Goal: Communication & Community: Answer question/provide support

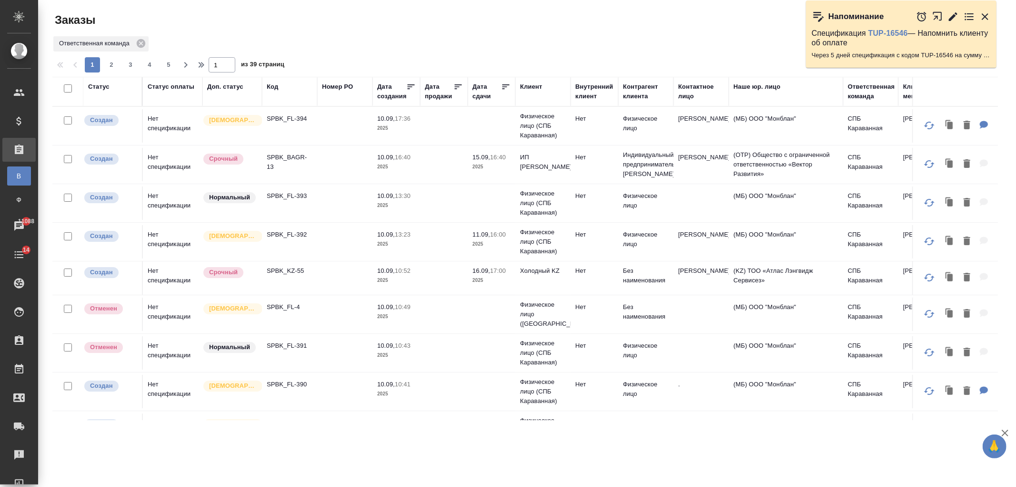
click at [336, 267] on td at bounding box center [344, 277] width 55 height 33
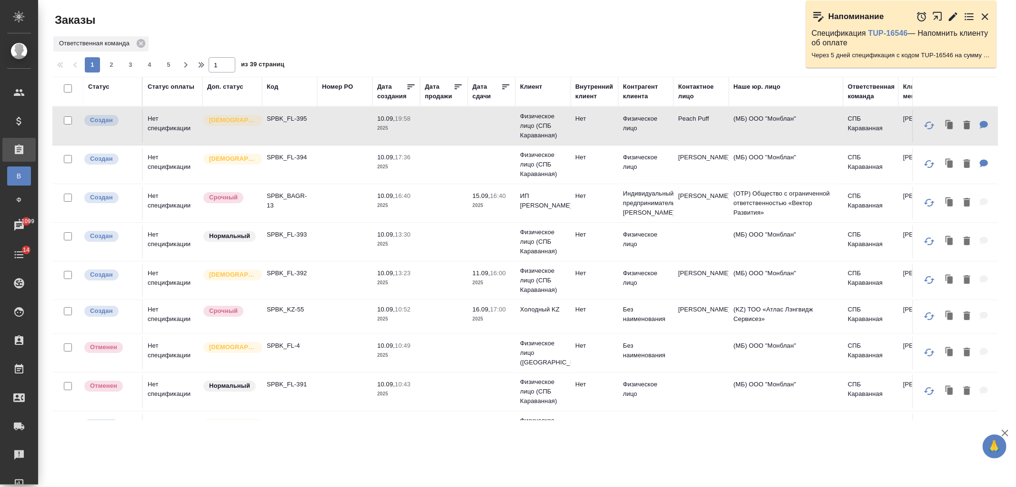
click at [329, 159] on td at bounding box center [344, 164] width 55 height 33
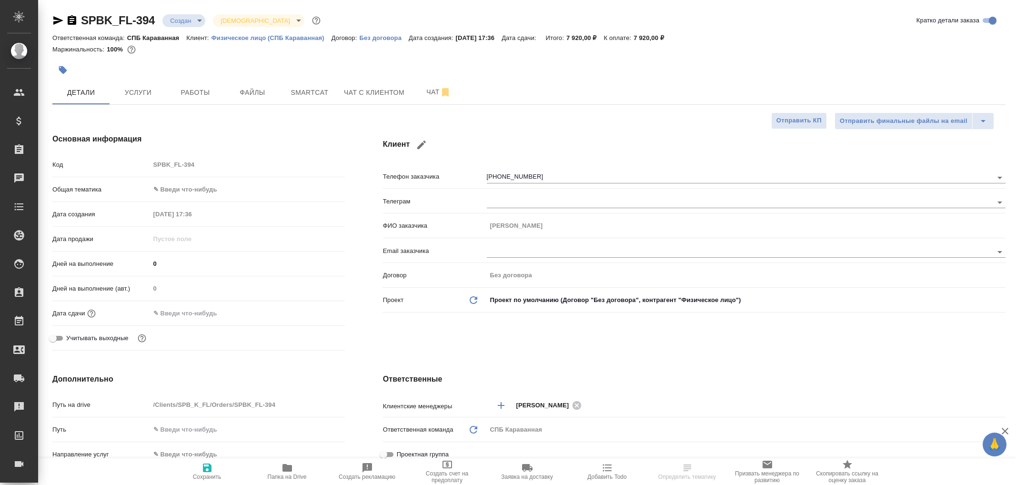
select select "RU"
type textarea "x"
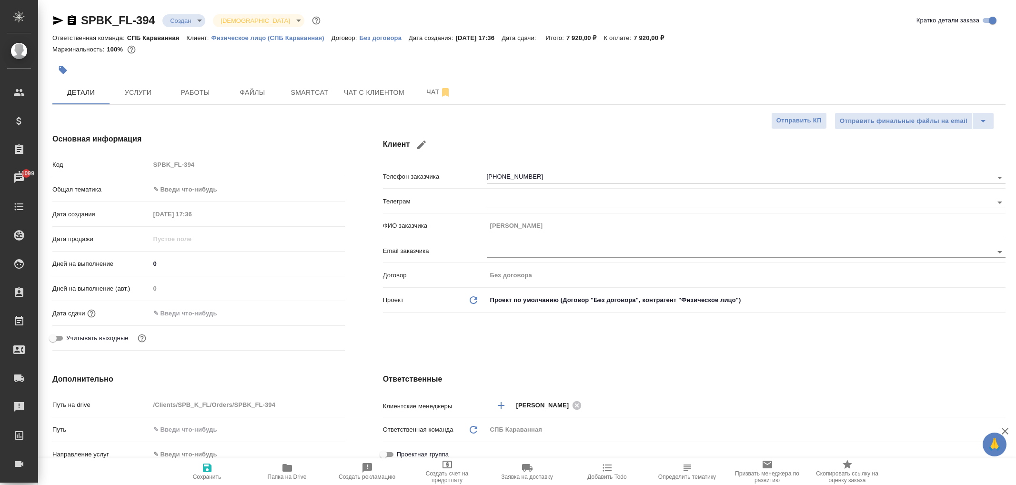
type textarea "x"
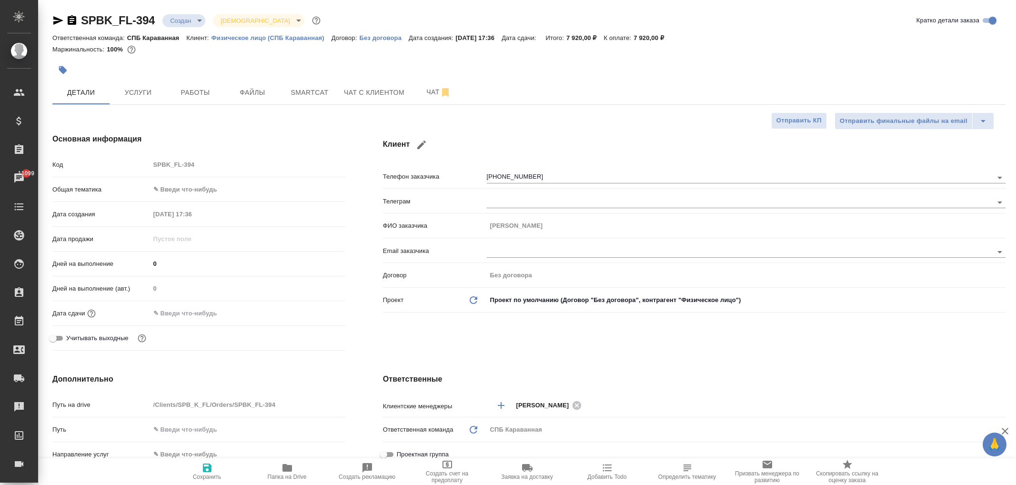
type textarea "x"
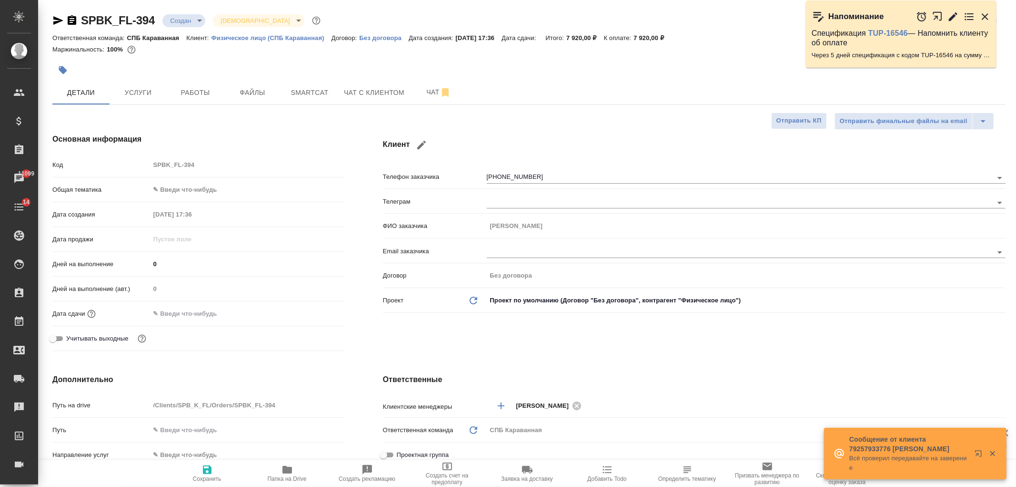
type textarea "x"
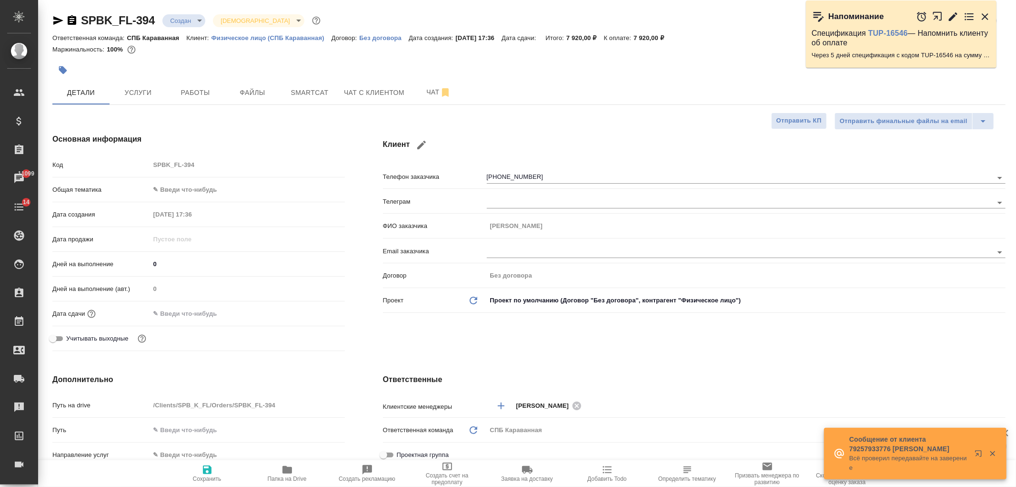
type textarea "x"
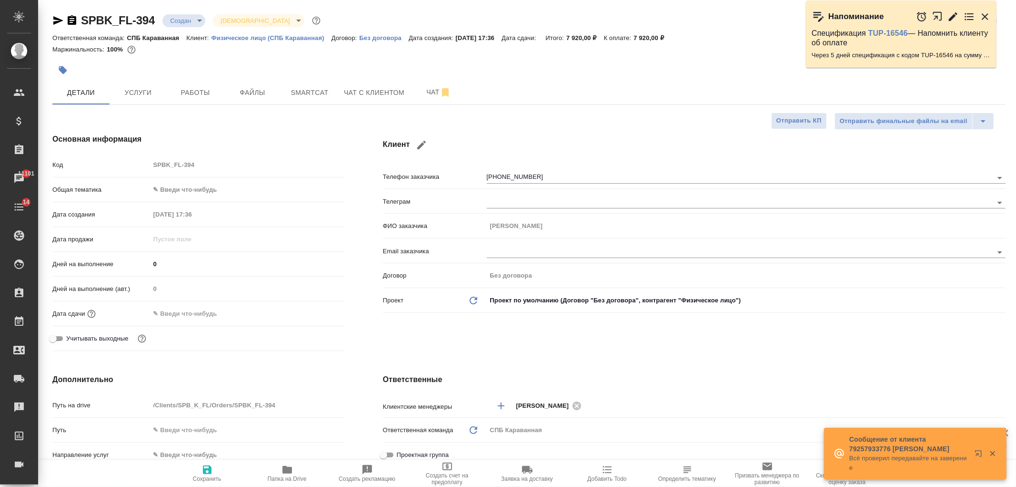
type textarea "x"
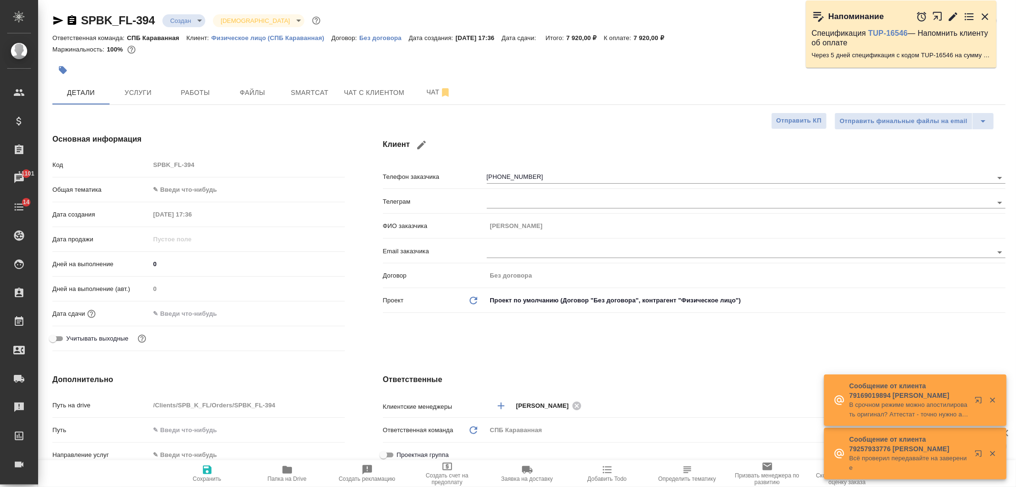
type textarea "x"
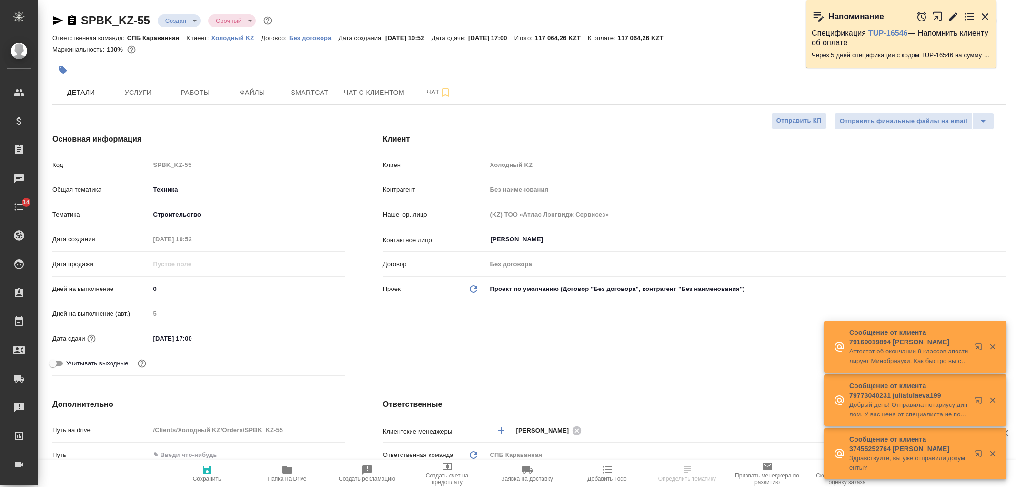
select select "RU"
click at [131, 83] on button "Услуги" at bounding box center [138, 93] width 57 height 24
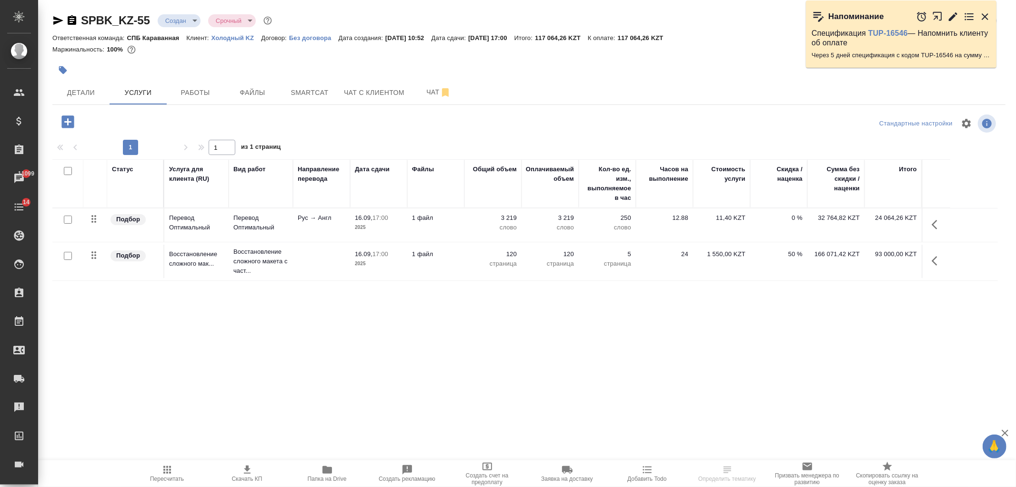
click at [65, 256] on input "checkbox" at bounding box center [68, 256] width 8 height 8
checkbox input "true"
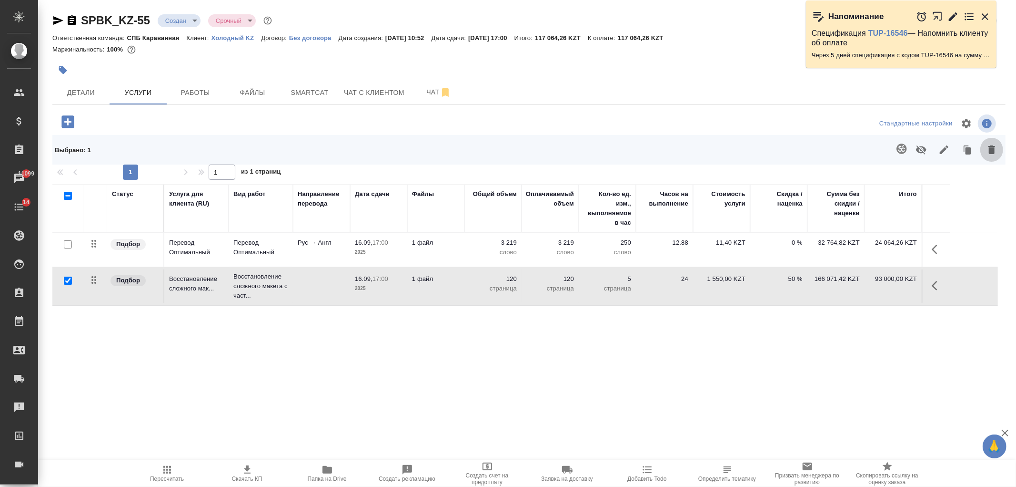
click at [997, 149] on icon "button" at bounding box center [991, 149] width 11 height 11
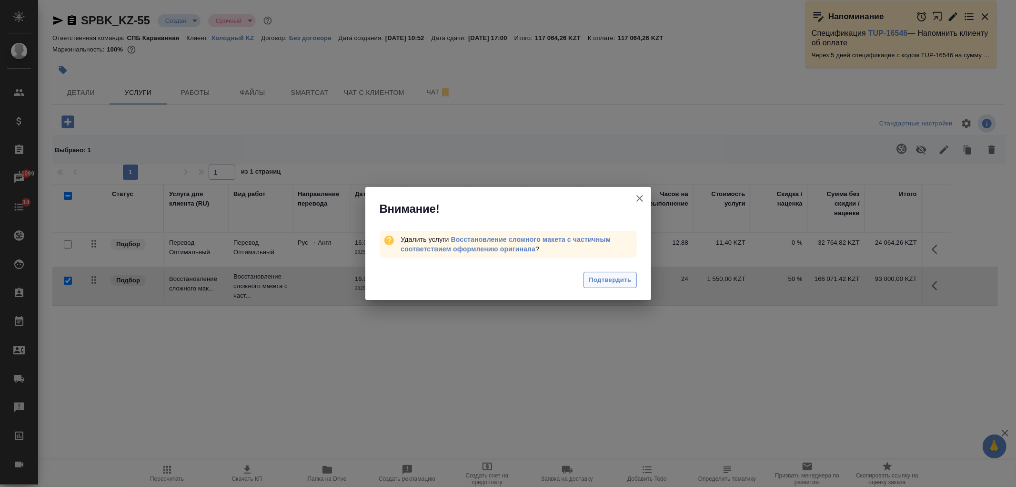
click at [615, 282] on span "Подтвердить" at bounding box center [610, 279] width 42 height 11
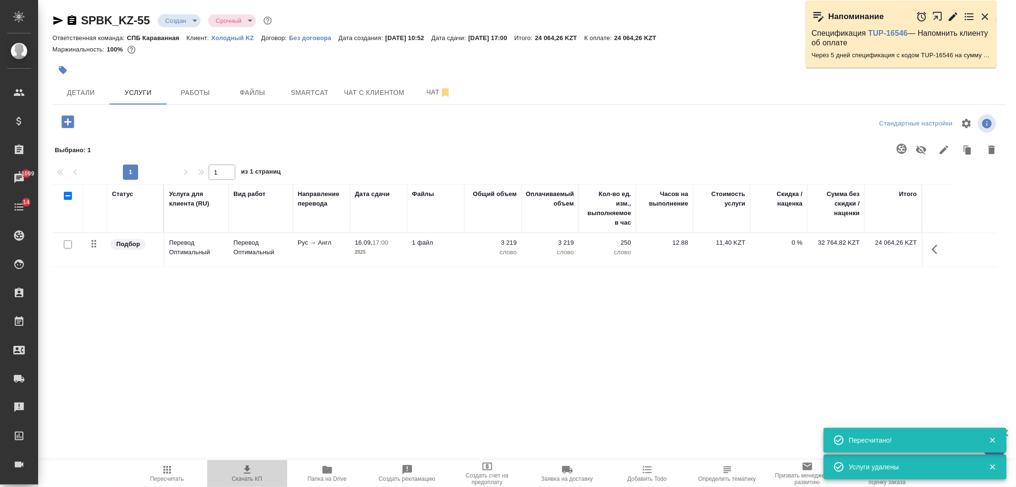
click at [258, 469] on span "Скачать КП" at bounding box center [247, 473] width 69 height 18
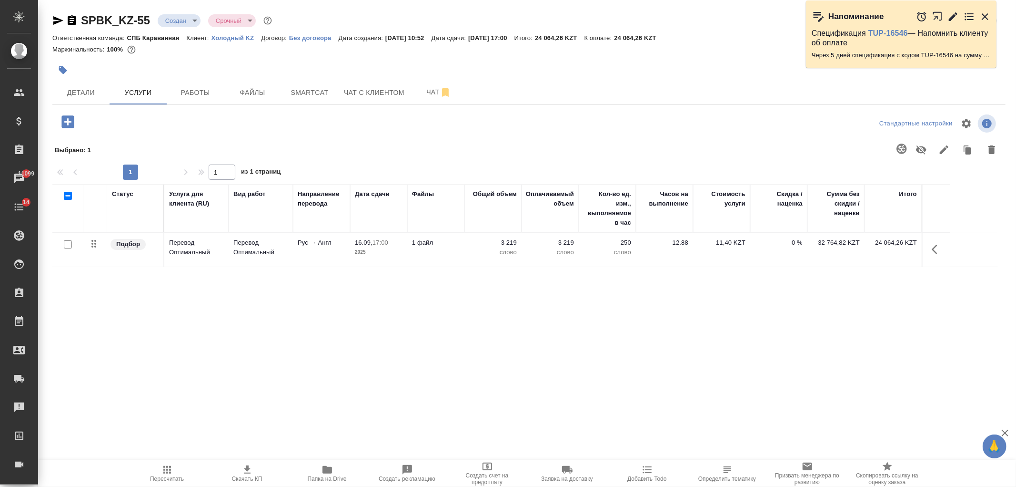
click at [188, 26] on body "🙏 .cls-1 fill:#fff; AWATERA Ivanova Arina Клиенты Спецификации Заказы 11099 Чат…" at bounding box center [508, 243] width 1016 height 487
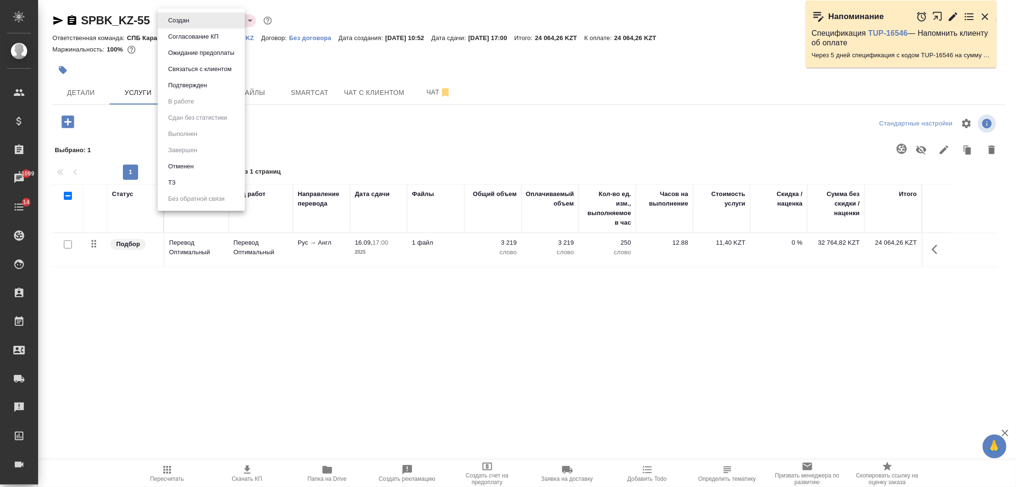
click at [179, 178] on li "ТЗ" at bounding box center [201, 182] width 87 height 16
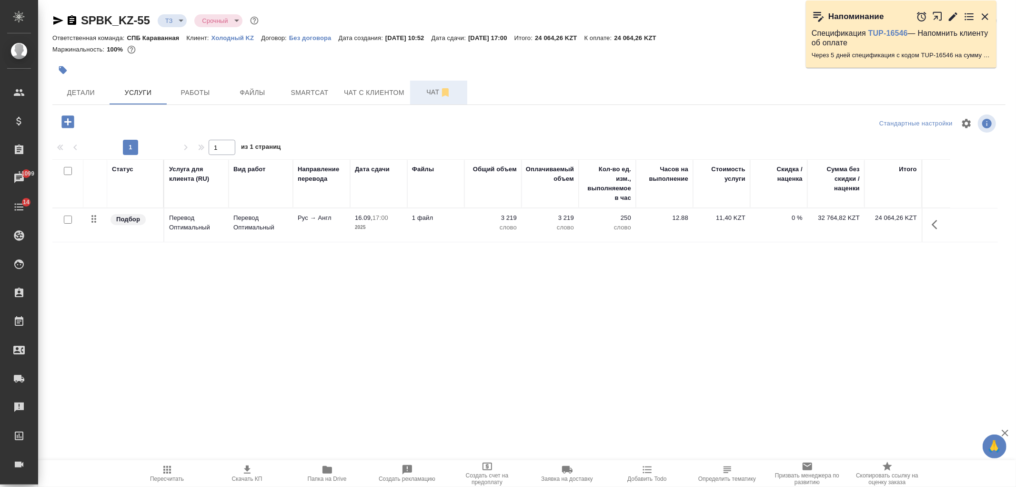
click at [420, 99] on button "Чат" at bounding box center [438, 93] width 57 height 24
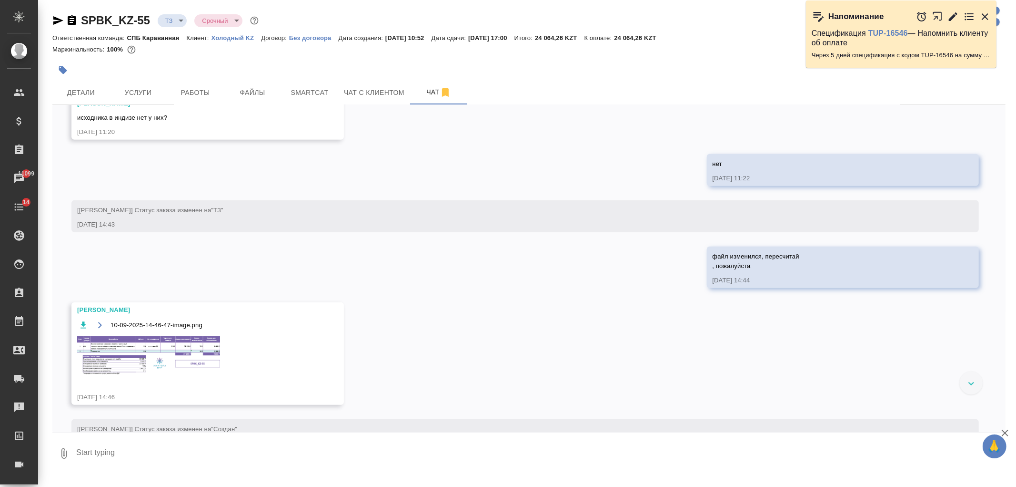
scroll to position [751, 0]
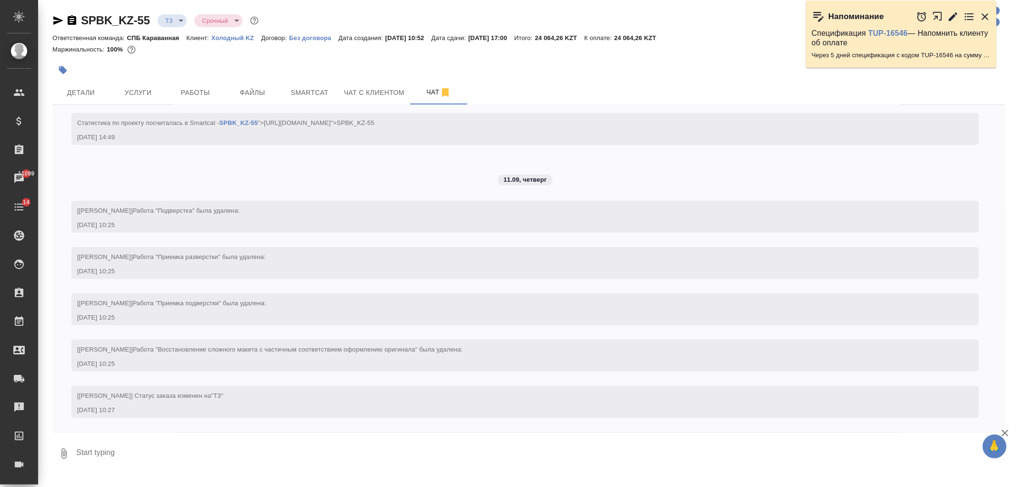
click at [366, 455] on textarea at bounding box center [540, 453] width 931 height 32
type textarea "привет! пересчитай на двуяз таблицу, пожалуйста"
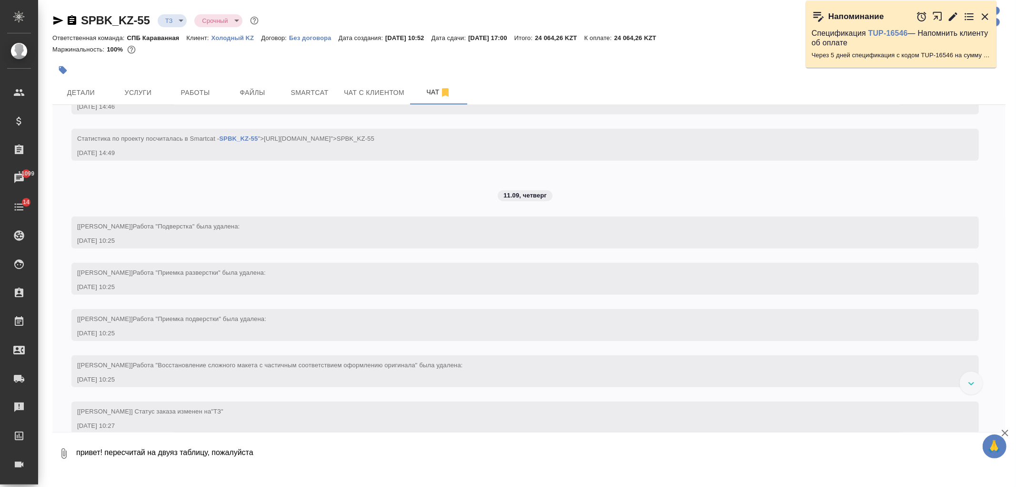
scroll to position [543, 0]
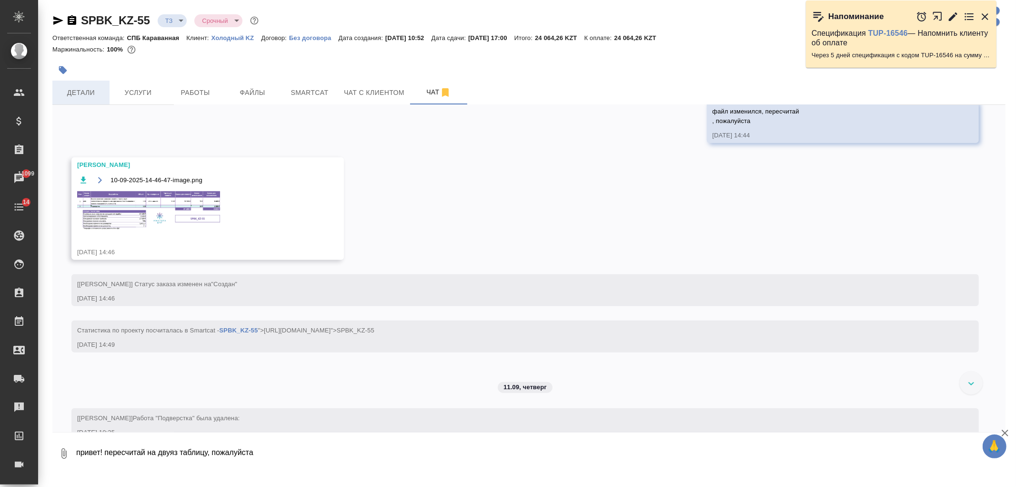
click at [74, 94] on span "Детали" at bounding box center [81, 93] width 46 height 12
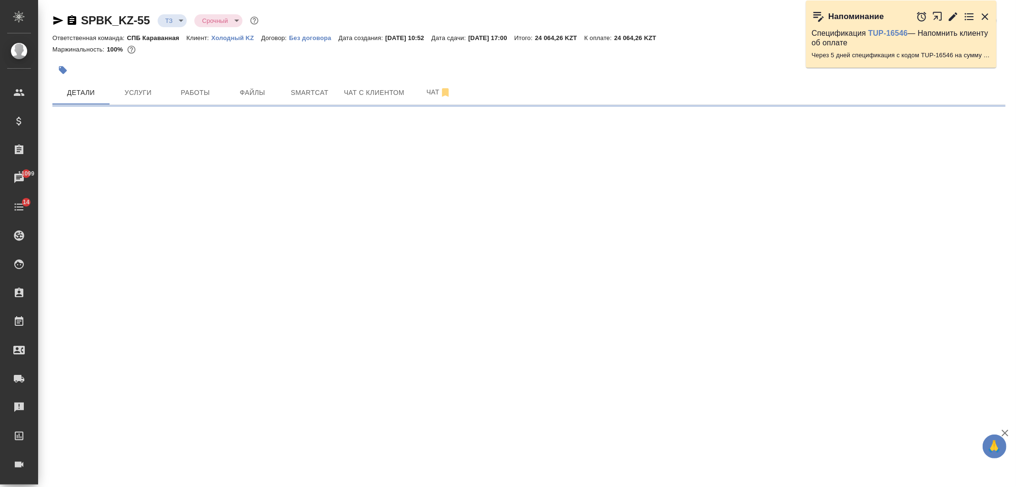
select select "RU"
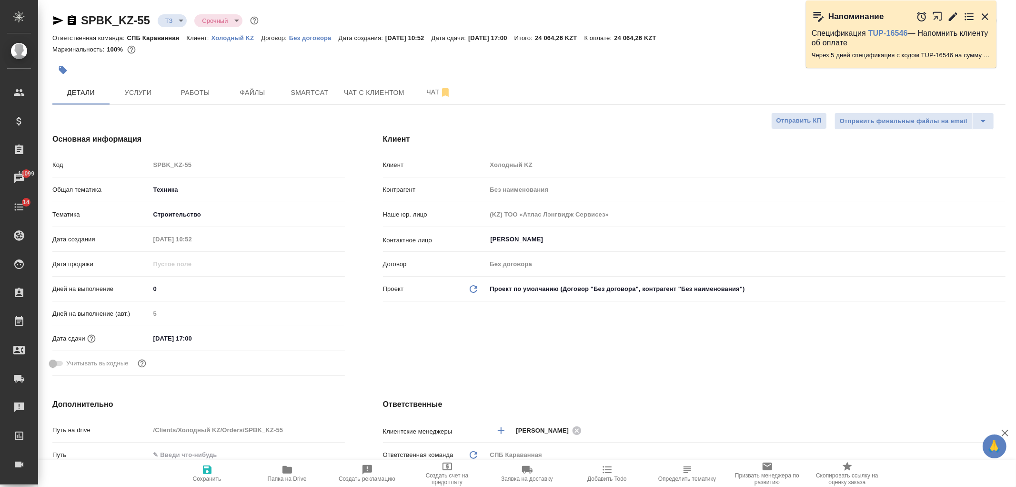
type textarea "x"
click at [661, 364] on div "Клиент Клиент Холодный KZ Контрагент Без наименования Наше юр. лицо (KZ) ТОО «А…" at bounding box center [694, 256] width 661 height 284
click at [54, 23] on icon "button" at bounding box center [58, 20] width 10 height 9
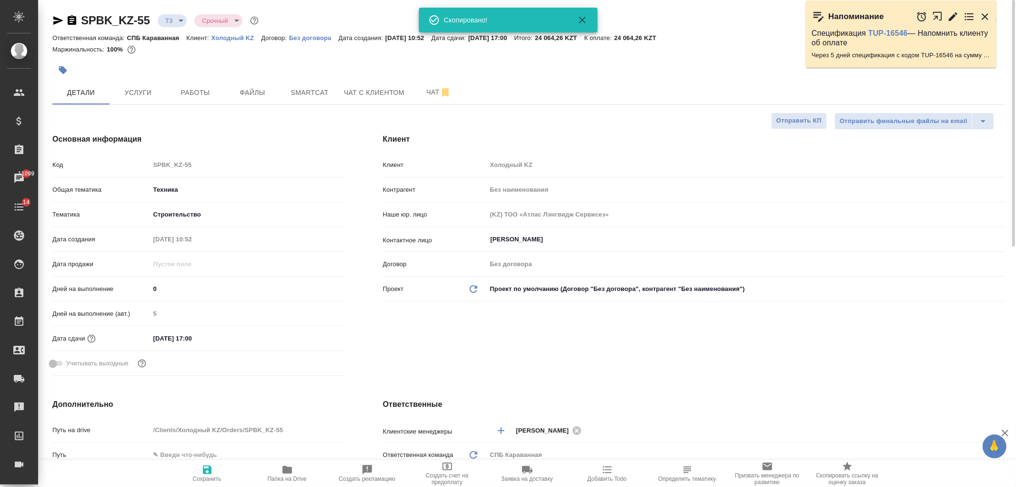
type textarea "x"
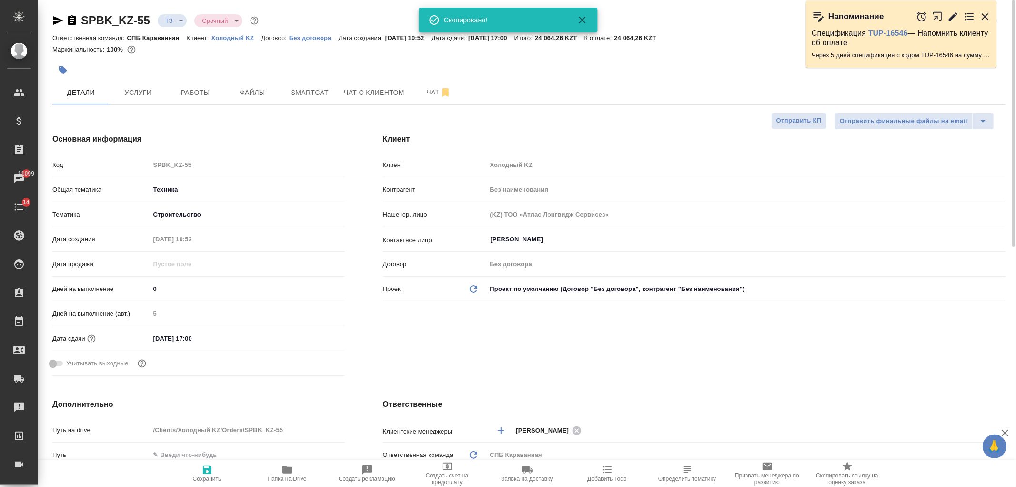
type textarea "x"
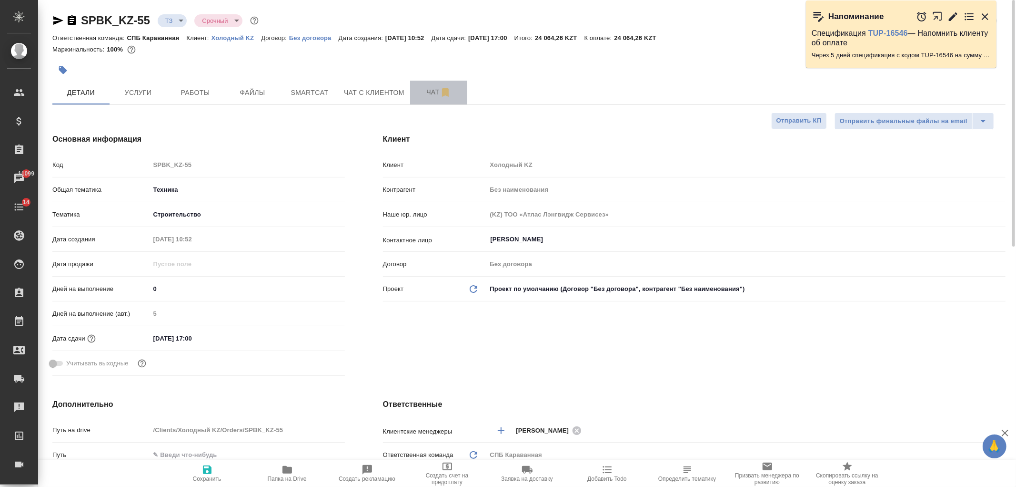
click at [411, 99] on button "Чат" at bounding box center [438, 93] width 57 height 24
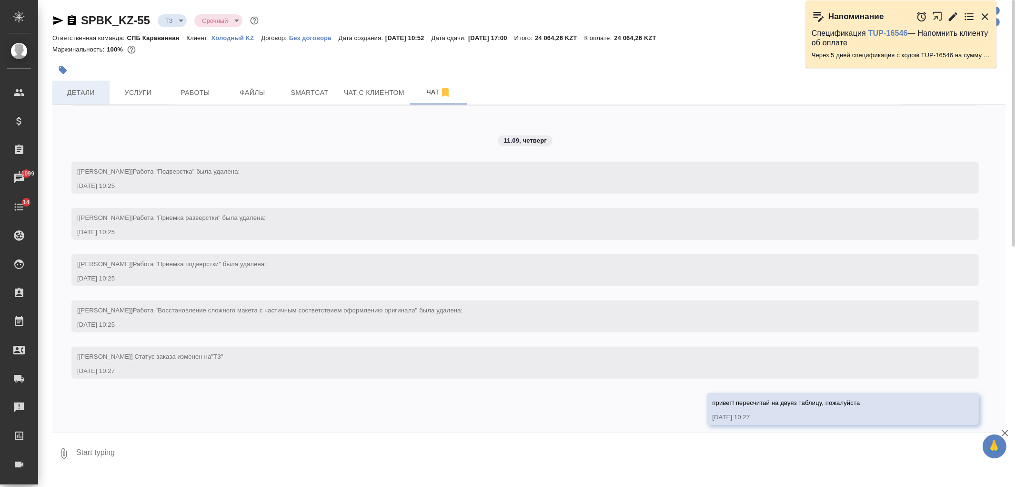
scroll to position [797, 0]
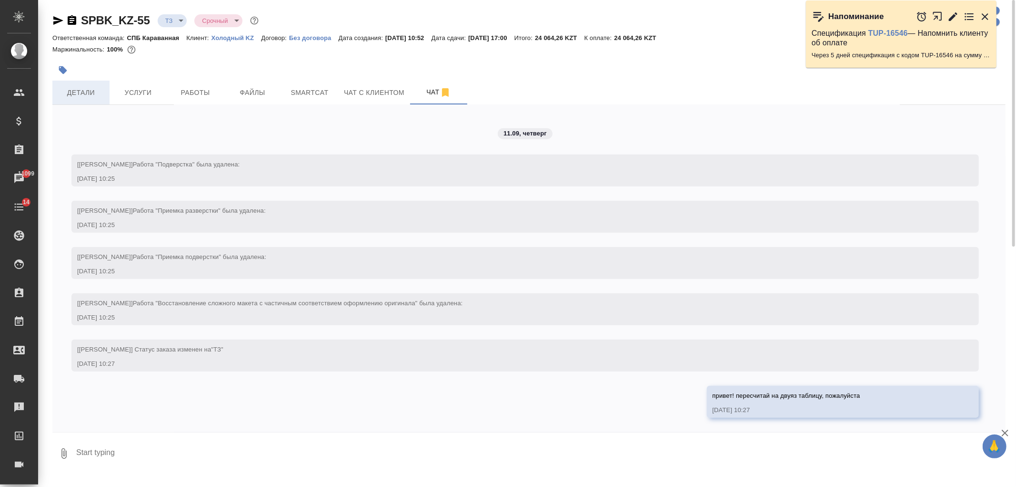
click at [71, 94] on span "Детали" at bounding box center [81, 93] width 46 height 12
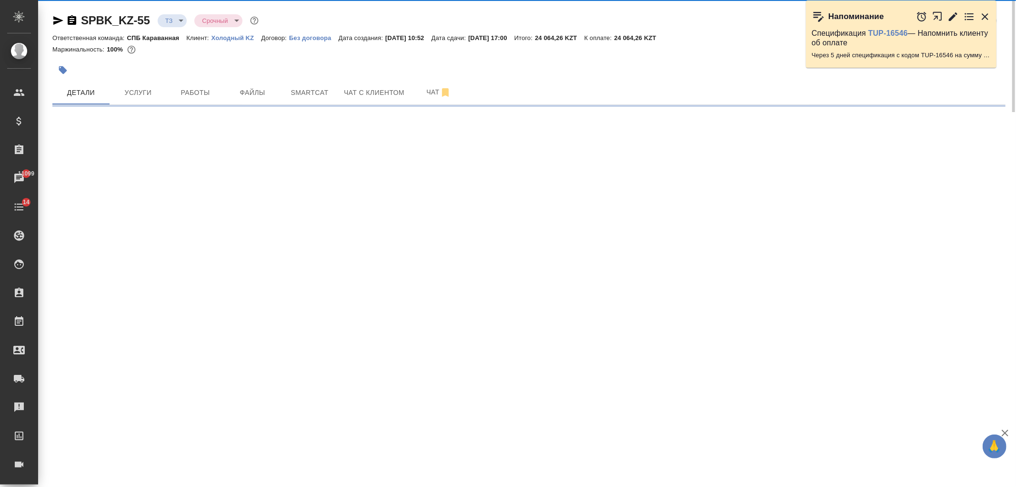
select select "RU"
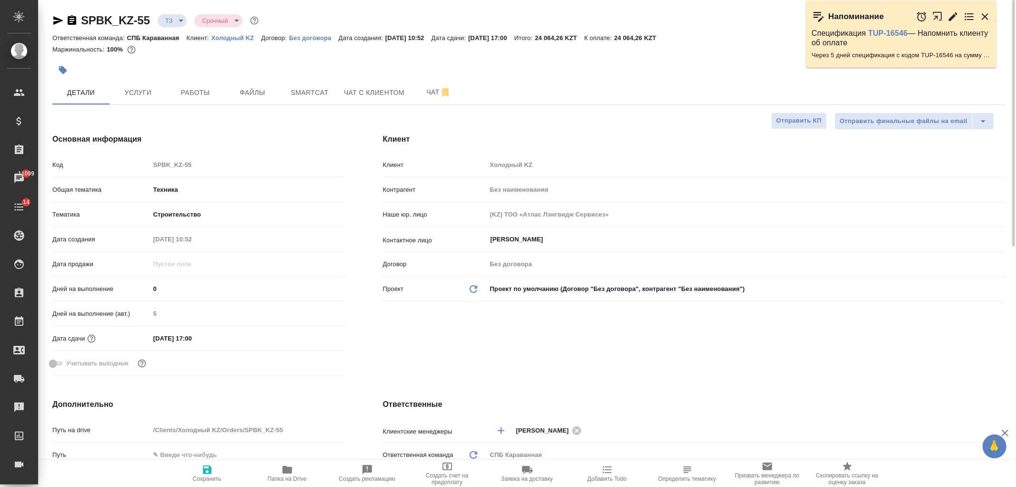
type textarea "x"
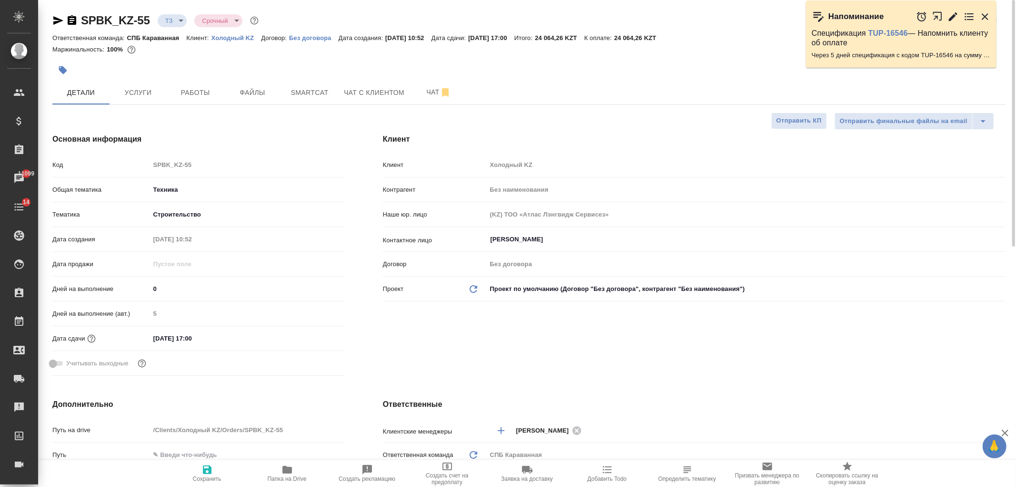
type textarea "x"
click at [137, 106] on div "SPBK_KZ-55 ТЗ tz Срочный urgent Кратко детали заказа Ответственная команда: СПБ…" at bounding box center [529, 480] width 964 height 960
click at [140, 81] on button "Услуги" at bounding box center [138, 93] width 57 height 24
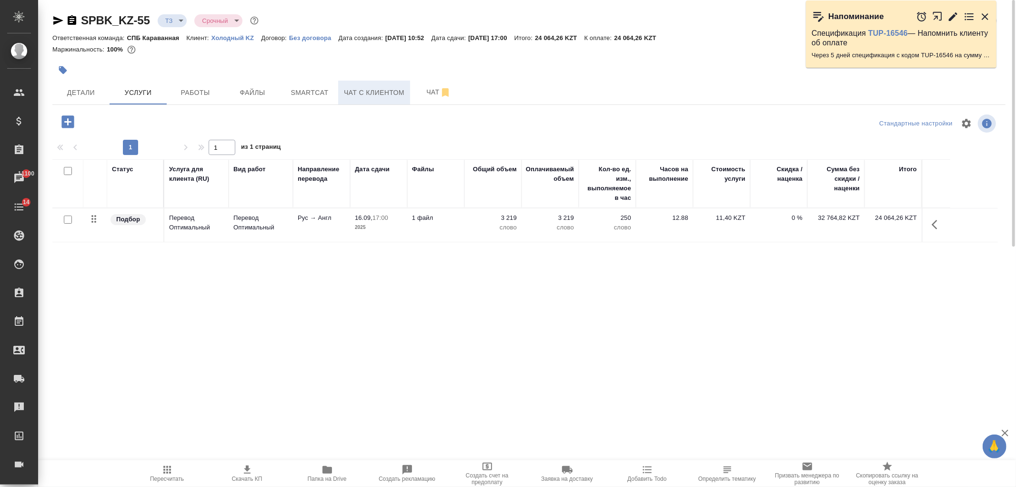
click at [364, 98] on button "Чат с клиентом" at bounding box center [374, 93] width 72 height 24
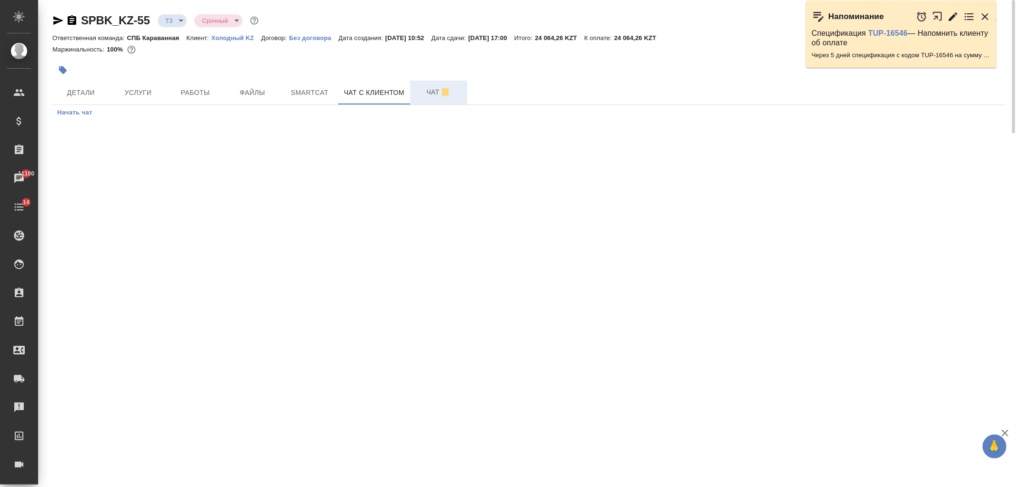
click at [429, 94] on span "Чат" at bounding box center [439, 92] width 46 height 12
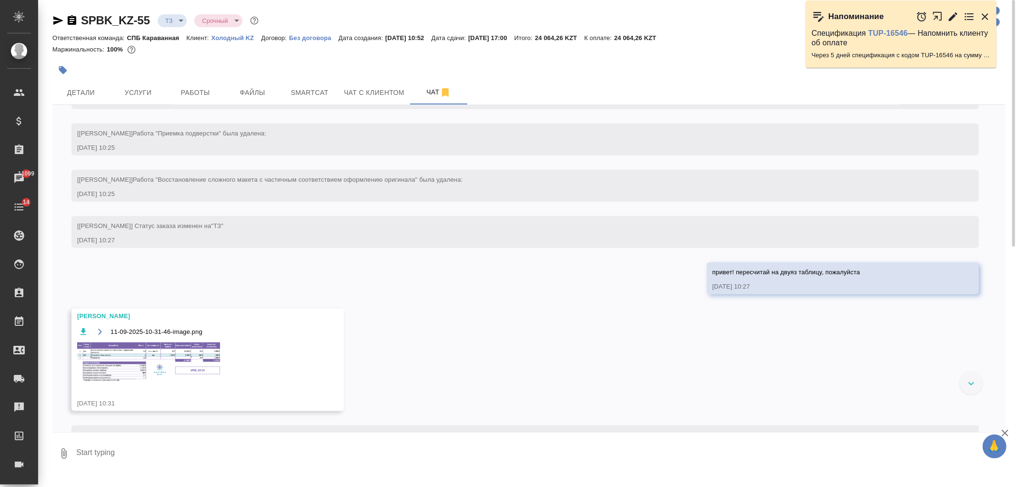
scroll to position [959, 0]
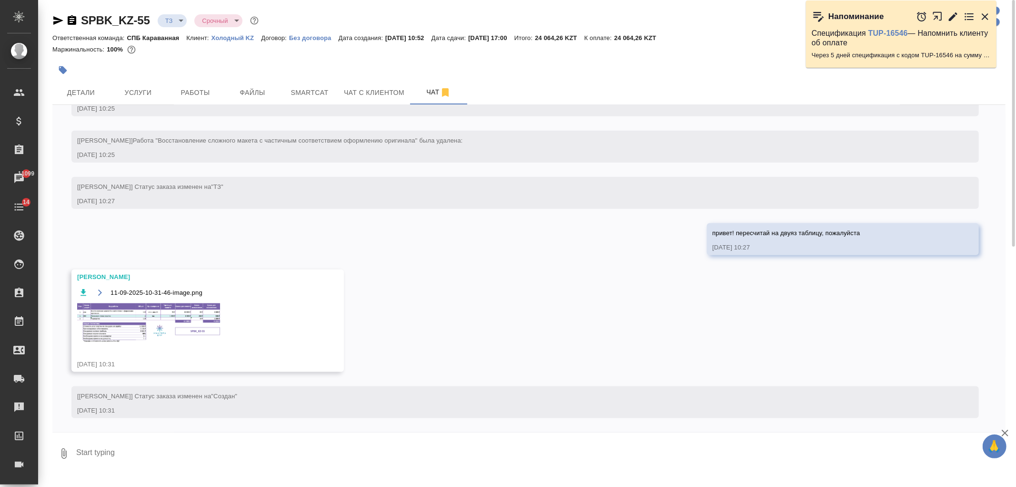
click at [164, 345] on div "11-09-2025-10-31-46-image.png" at bounding box center [194, 320] width 234 height 68
click at [148, 312] on img at bounding box center [148, 322] width 143 height 39
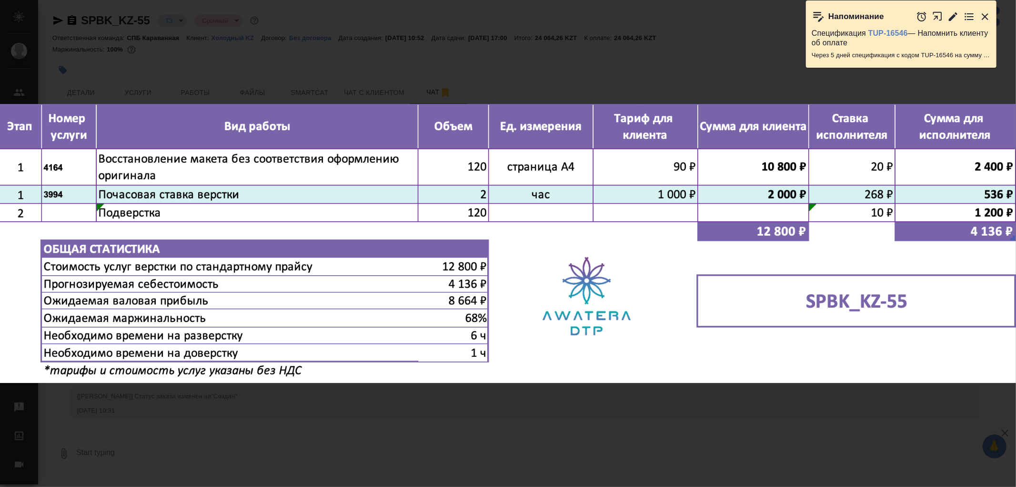
click at [288, 401] on div "11-09-2025-10-31-46-image.png 1 of 1" at bounding box center [508, 243] width 1016 height 487
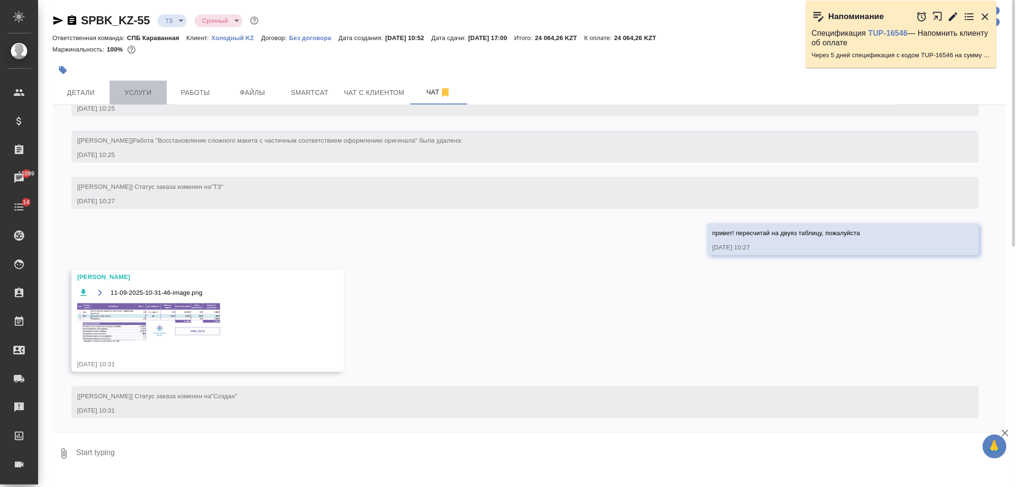
click at [137, 97] on span "Услуги" at bounding box center [138, 93] width 46 height 12
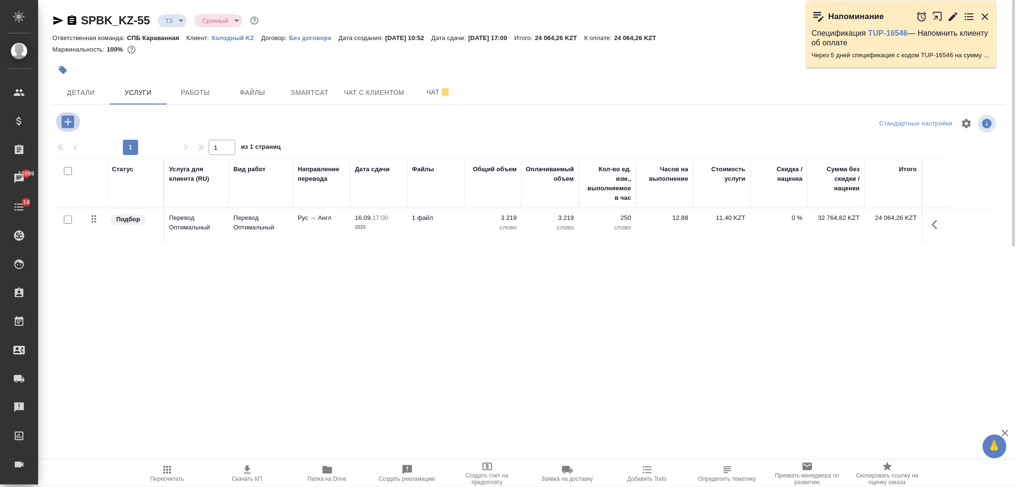
click at [69, 121] on icon "button" at bounding box center [68, 121] width 17 height 17
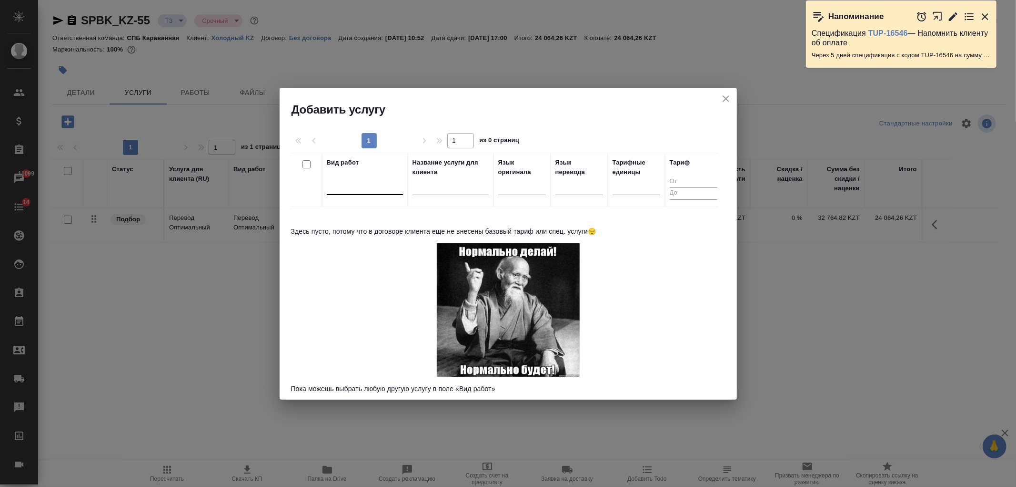
click at [342, 181] on div at bounding box center [365, 185] width 76 height 14
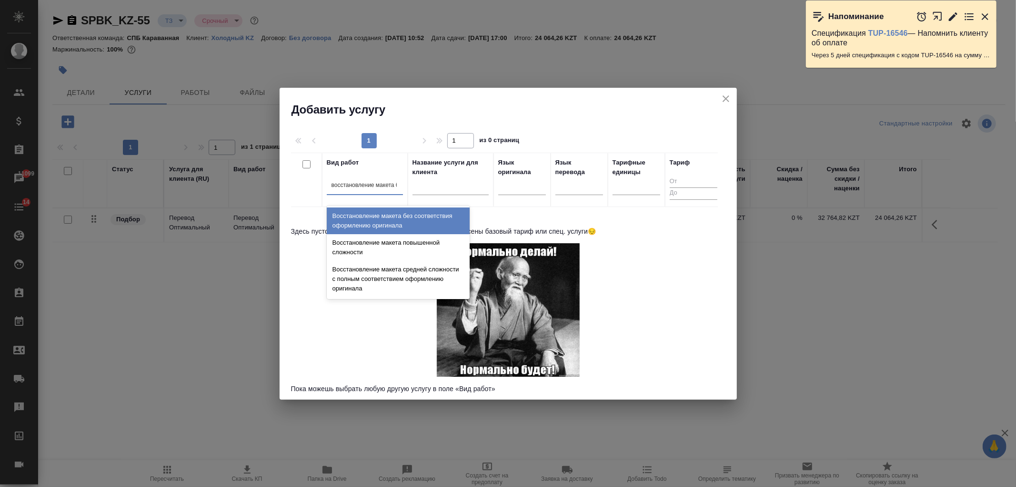
type input "восстановление макета бе"
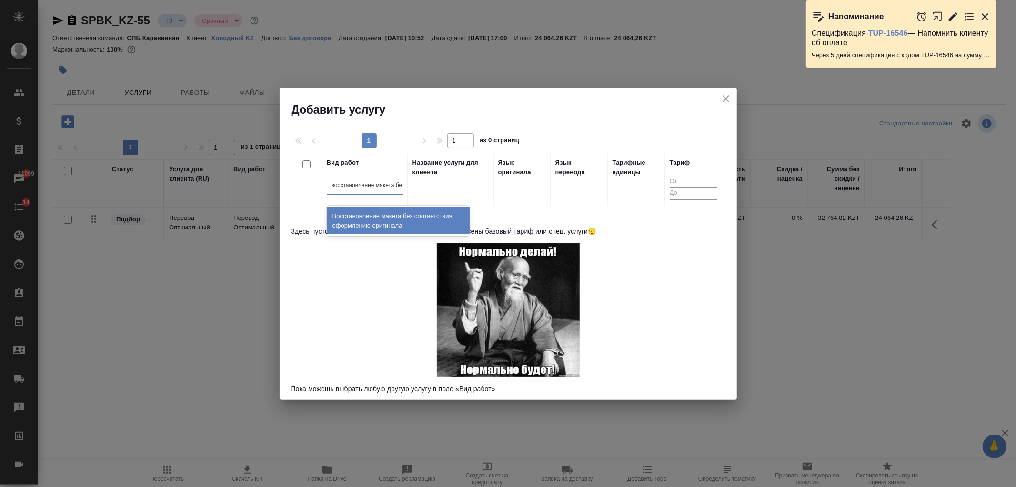
click at [406, 223] on div "Восстановление макета без соответствия оформлению оригинала" at bounding box center [398, 220] width 143 height 27
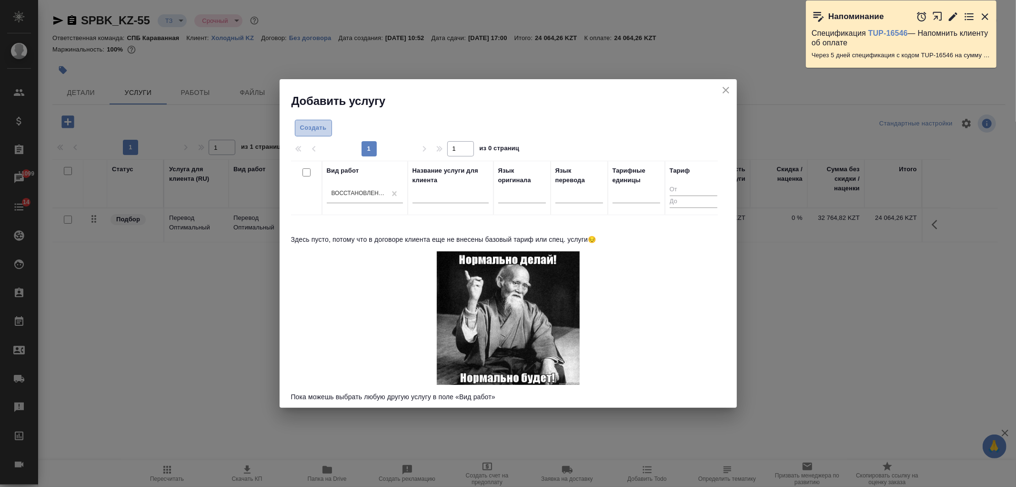
click at [309, 122] on span "Создать" at bounding box center [313, 127] width 27 height 11
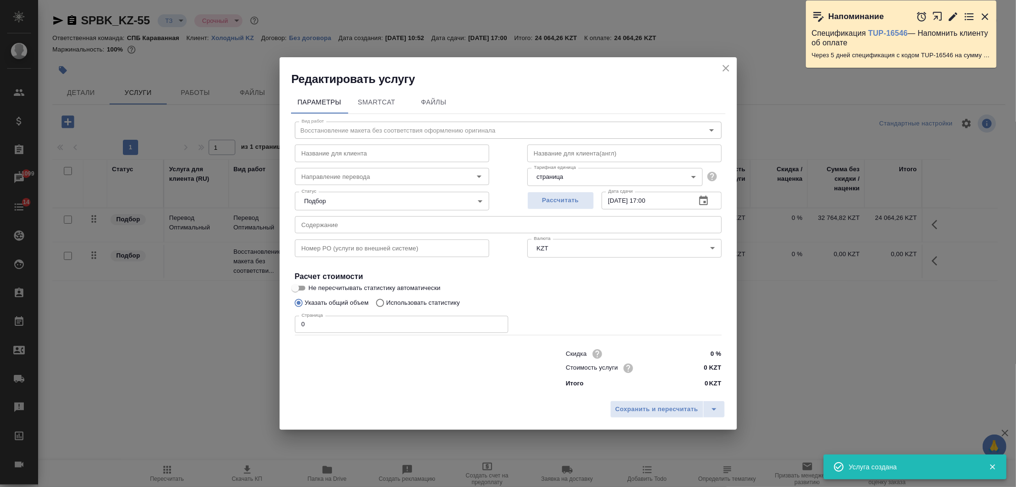
click at [688, 365] on input "0 KZT" at bounding box center [704, 368] width 36 height 14
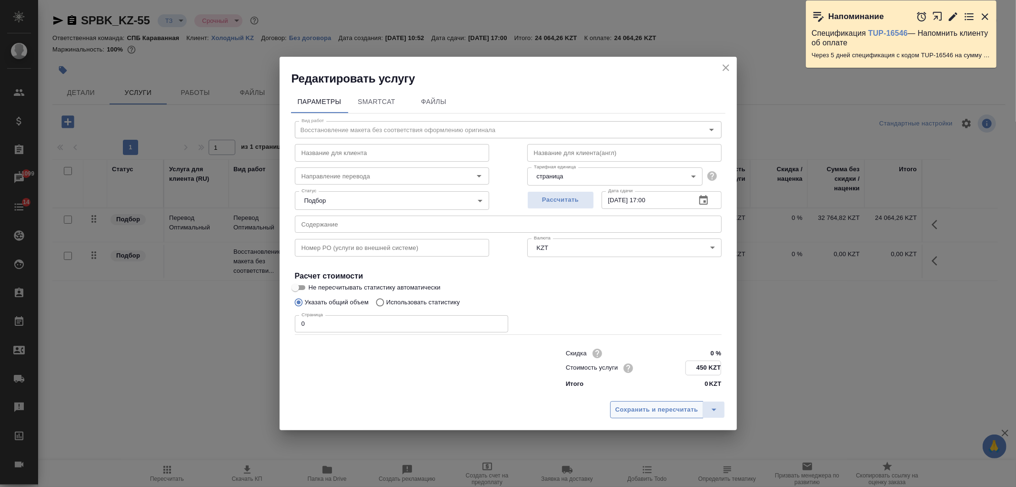
type input "450 KZT"
click at [650, 417] on button "Сохранить и пересчитать" at bounding box center [656, 408] width 93 height 17
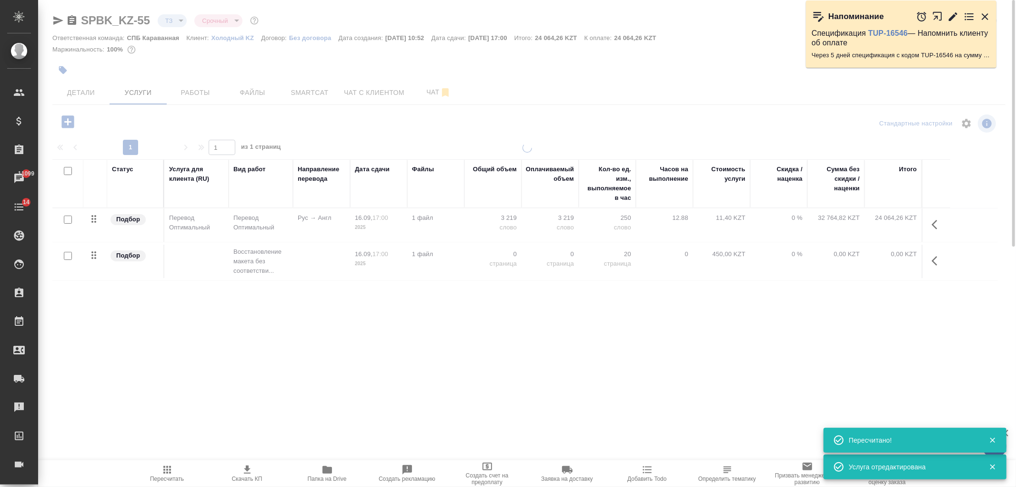
type input "new"
type input "normal"
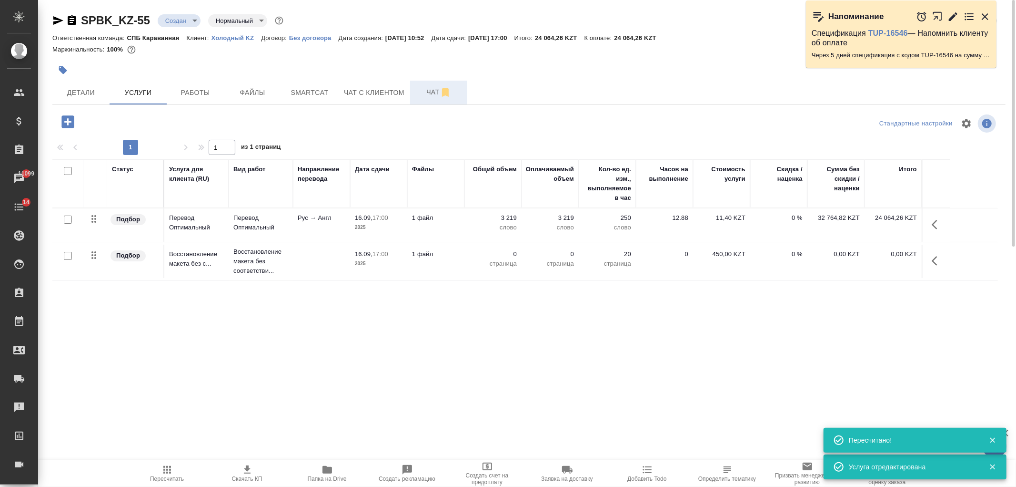
click at [430, 99] on button "Чат" at bounding box center [438, 93] width 57 height 24
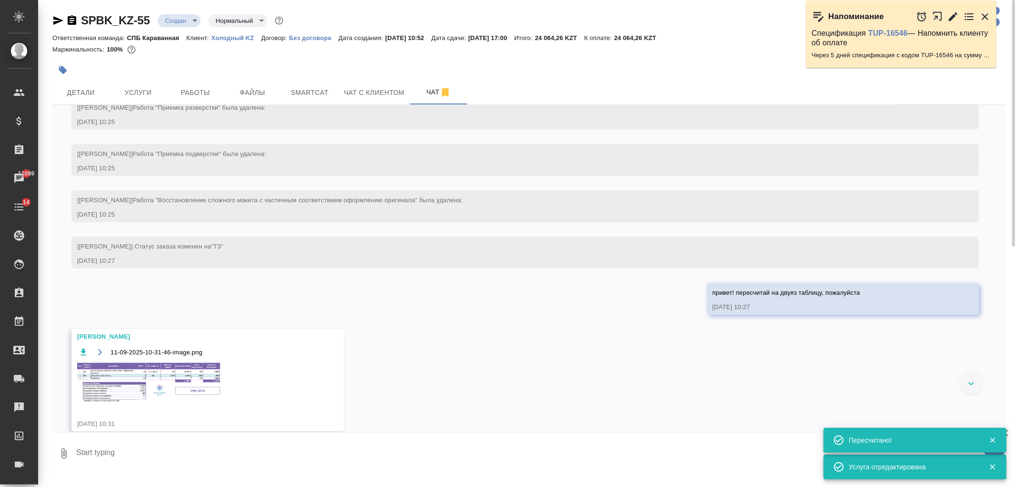
scroll to position [959, 0]
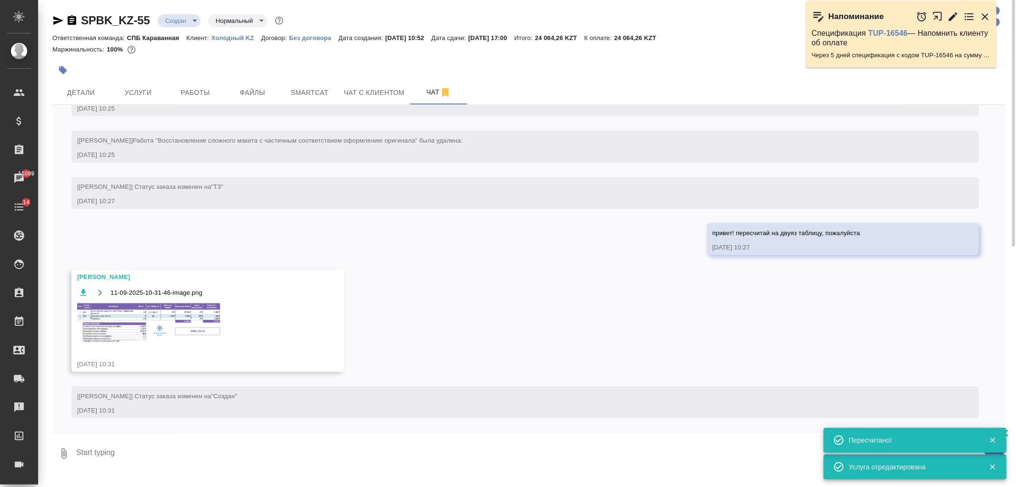
click at [171, 337] on img at bounding box center [148, 322] width 143 height 39
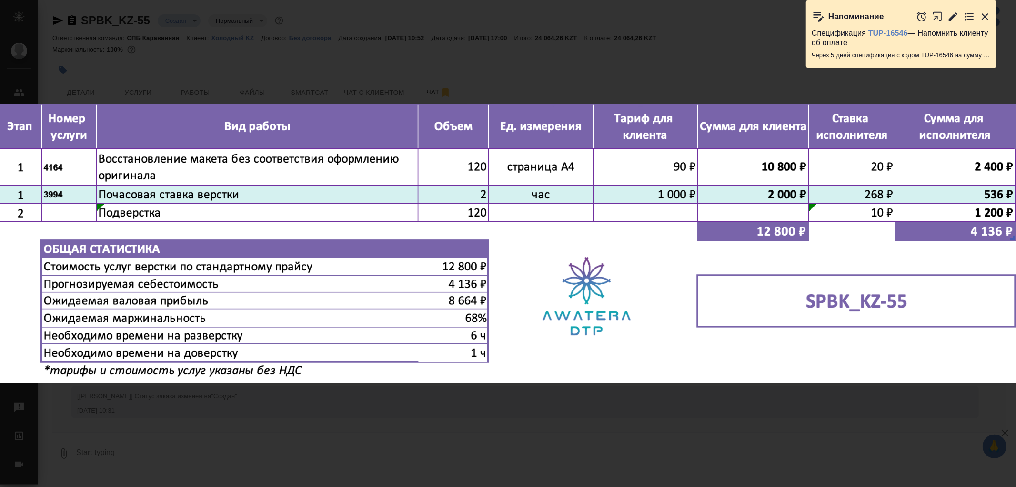
click at [272, 391] on div "11-09-2025-10-31-46-image.png 1 of 1" at bounding box center [508, 243] width 1016 height 487
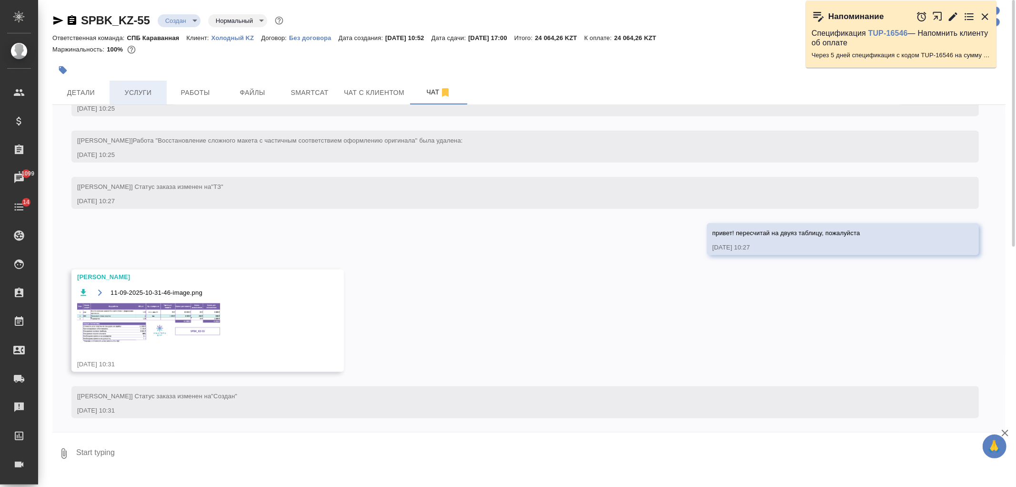
click at [152, 94] on span "Услуги" at bounding box center [138, 93] width 46 height 12
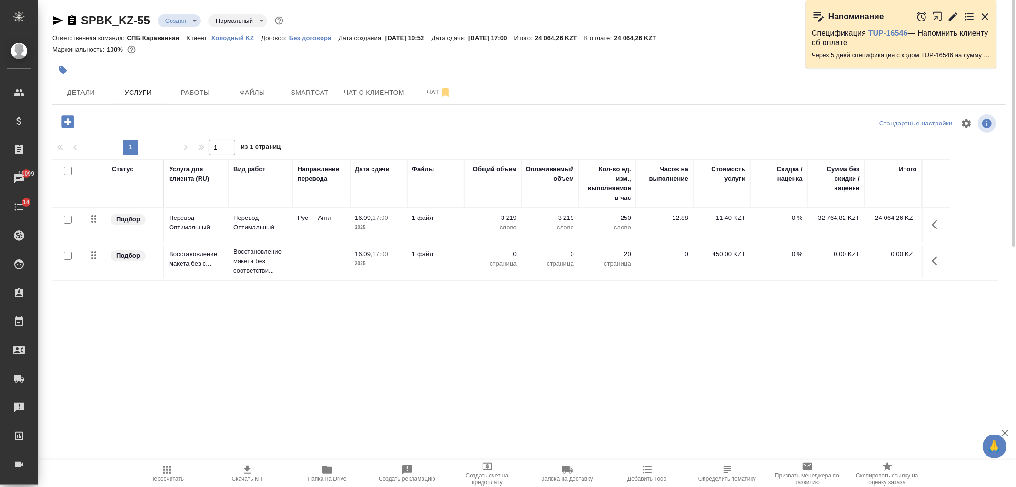
click at [379, 265] on p "2025" at bounding box center [379, 264] width 48 height 10
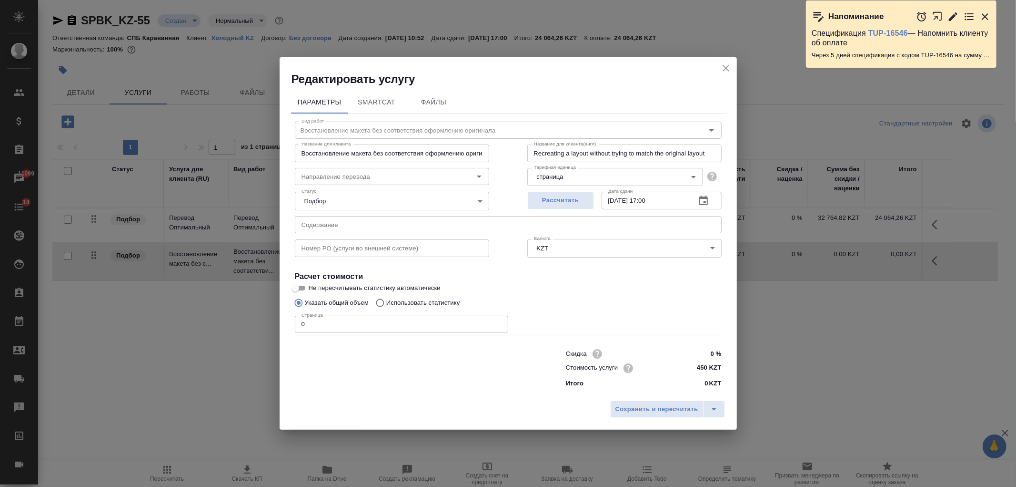
click at [335, 326] on input "0" at bounding box center [401, 323] width 213 height 17
click at [303, 323] on input "0" at bounding box center [401, 323] width 213 height 17
click at [300, 324] on input "0" at bounding box center [401, 323] width 213 height 17
type input "120"
click at [641, 406] on span "Сохранить и пересчитать" at bounding box center [657, 409] width 83 height 11
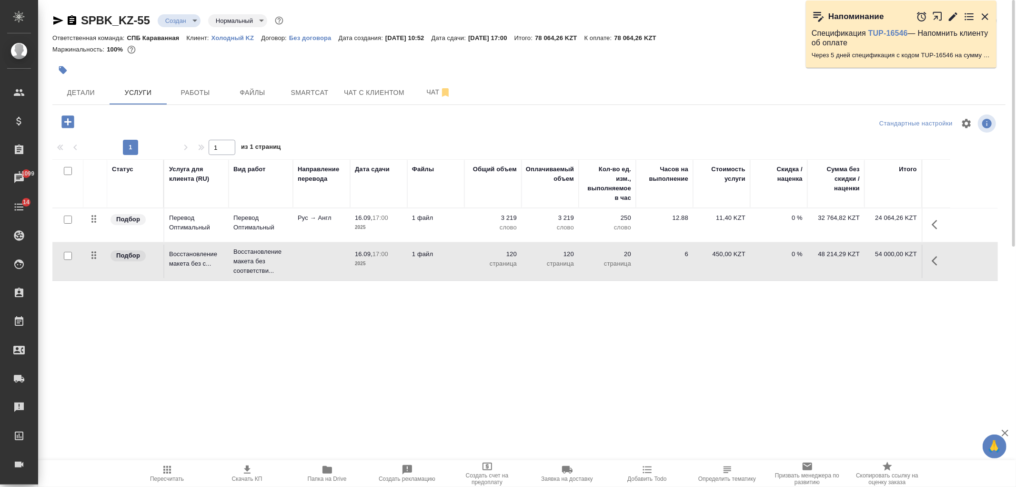
click at [713, 269] on td "450,00 KZT" at bounding box center [721, 260] width 57 height 33
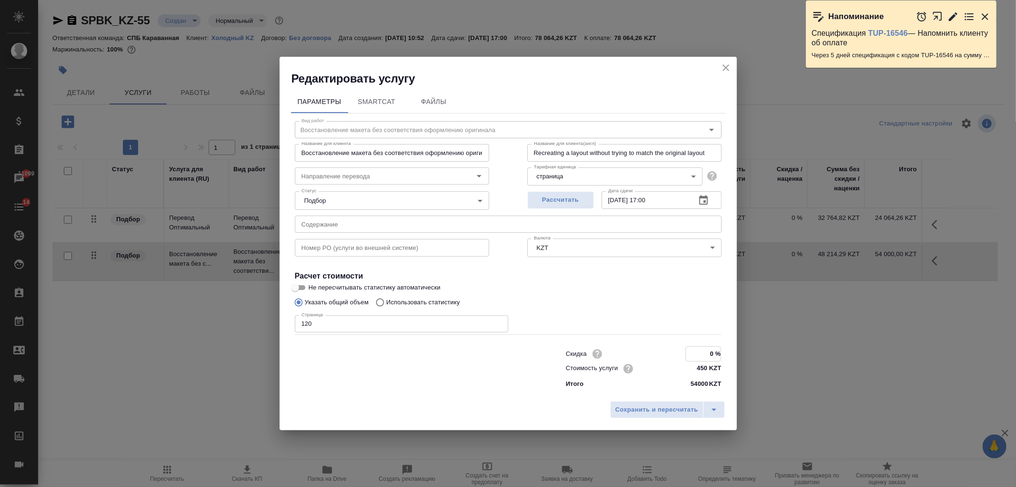
click at [697, 351] on input "0 %" at bounding box center [703, 353] width 35 height 14
type input "50 %"
click at [660, 405] on span "Сохранить и пересчитать" at bounding box center [657, 409] width 83 height 11
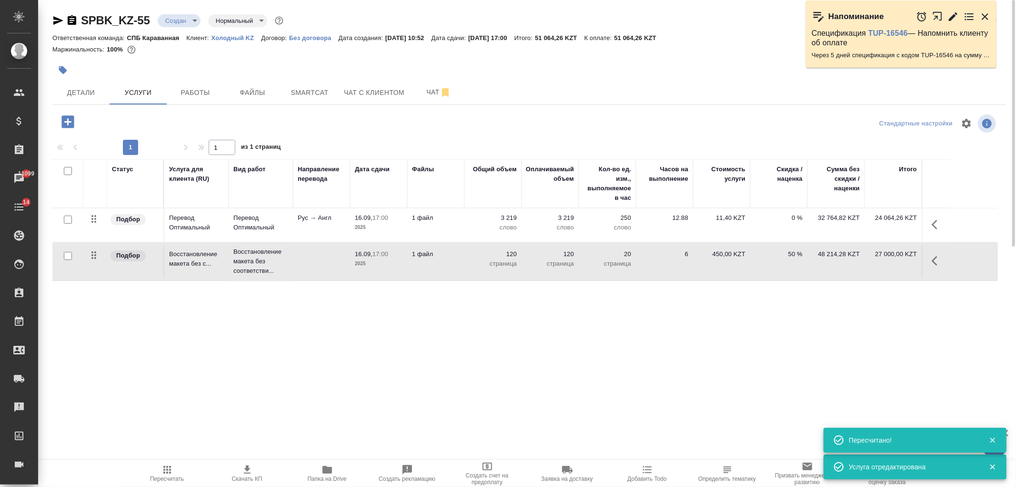
click at [65, 122] on icon "button" at bounding box center [67, 121] width 12 height 12
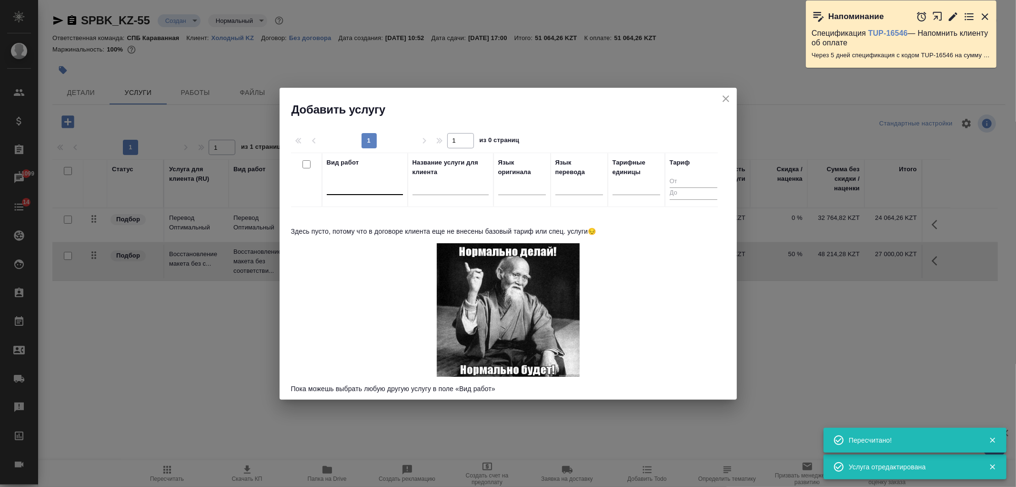
click at [346, 189] on div at bounding box center [365, 185] width 76 height 14
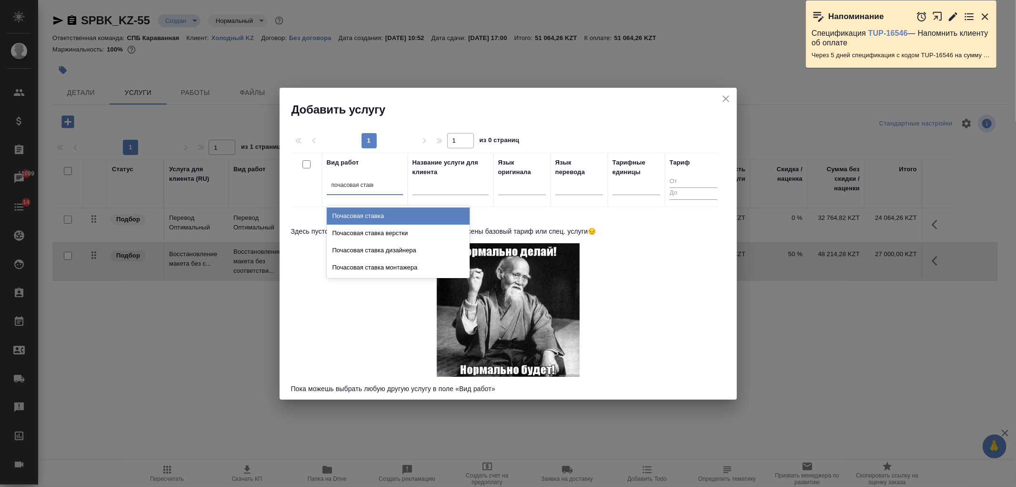
type input "почасовая ставка"
click at [420, 233] on div "Почасовая ставка верстки" at bounding box center [398, 232] width 143 height 17
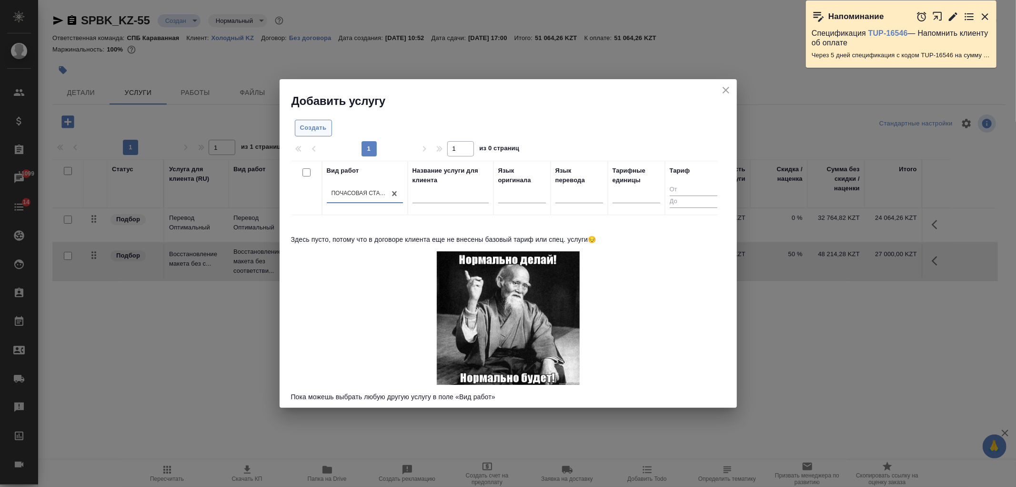
click at [300, 128] on span "Создать" at bounding box center [313, 127] width 27 height 11
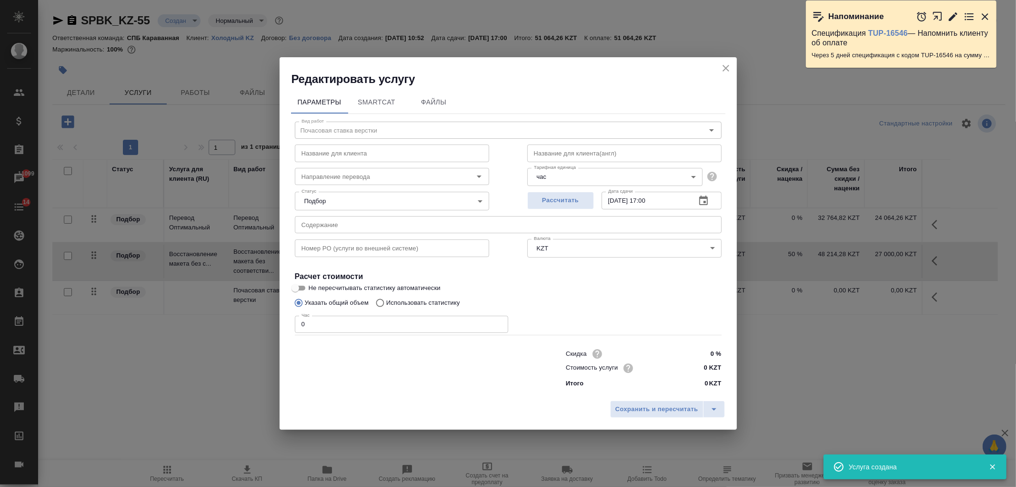
click at [353, 327] on input "0" at bounding box center [401, 323] width 213 height 17
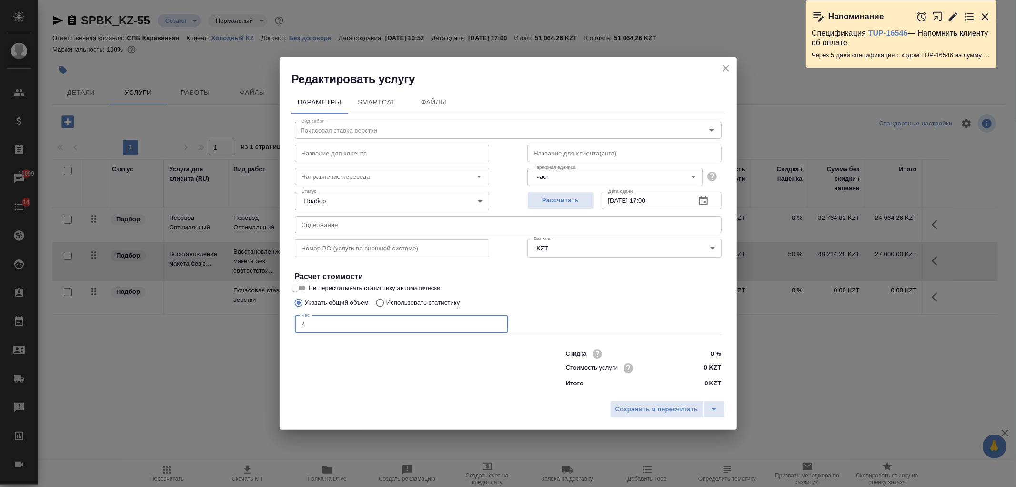
type input "2"
click at [699, 369] on input "0 KZT" at bounding box center [704, 368] width 36 height 14
type input "5000 KZT"
click at [676, 406] on span "Сохранить и пересчитать" at bounding box center [657, 409] width 83 height 11
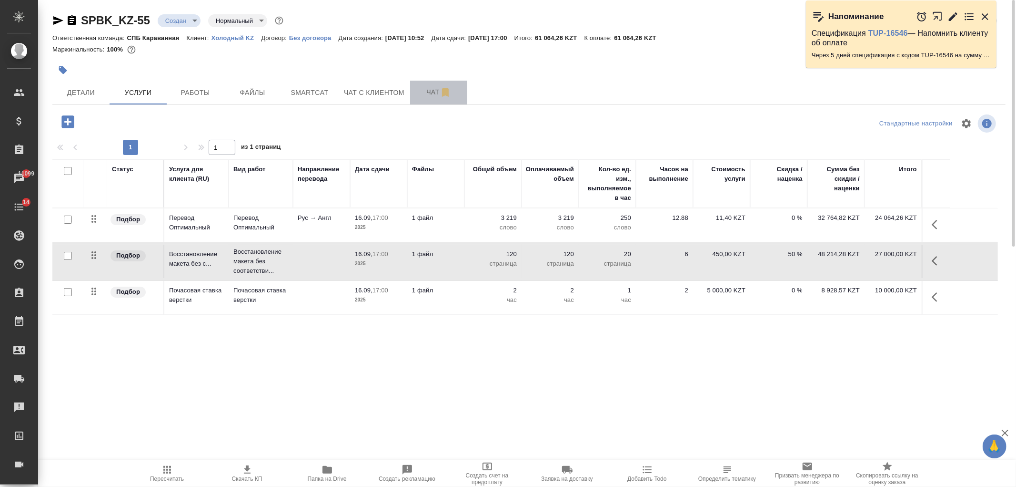
click at [429, 99] on button "Чат" at bounding box center [438, 93] width 57 height 24
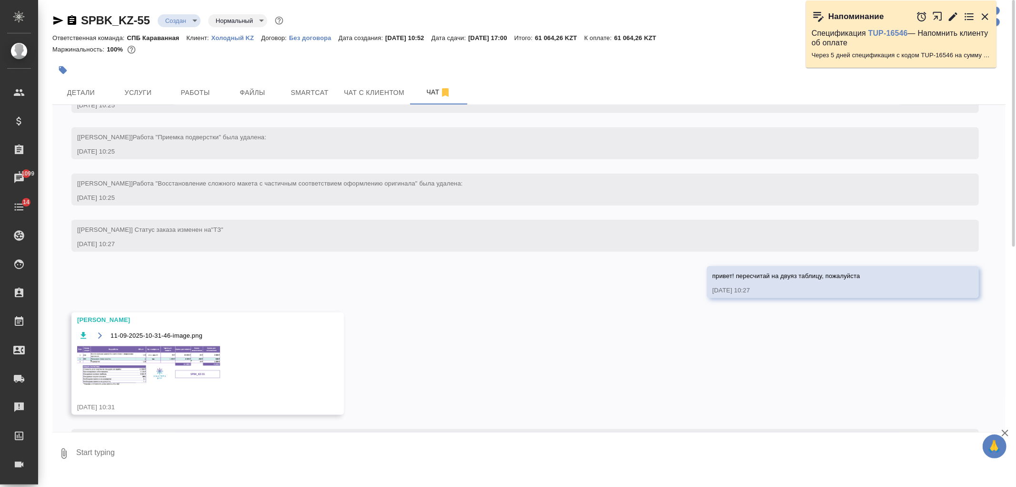
scroll to position [959, 0]
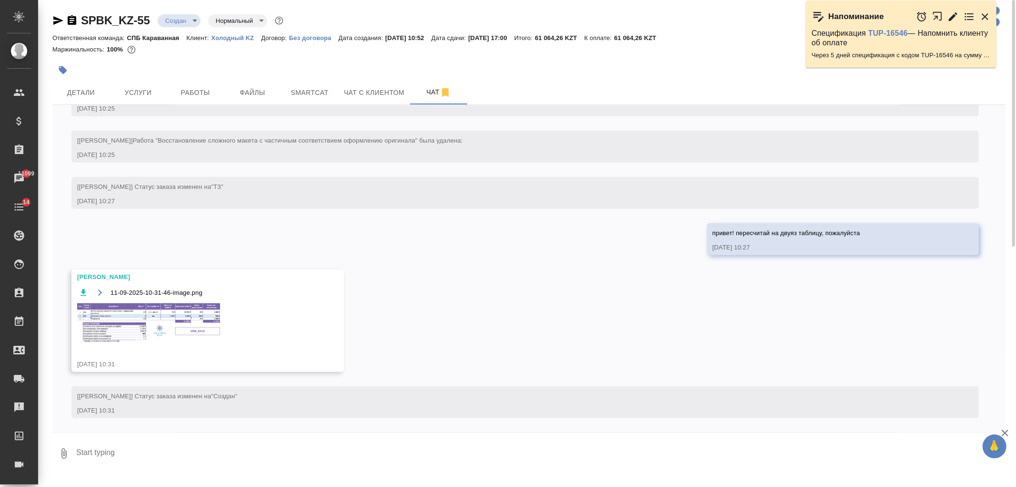
click at [189, 326] on img at bounding box center [148, 322] width 143 height 39
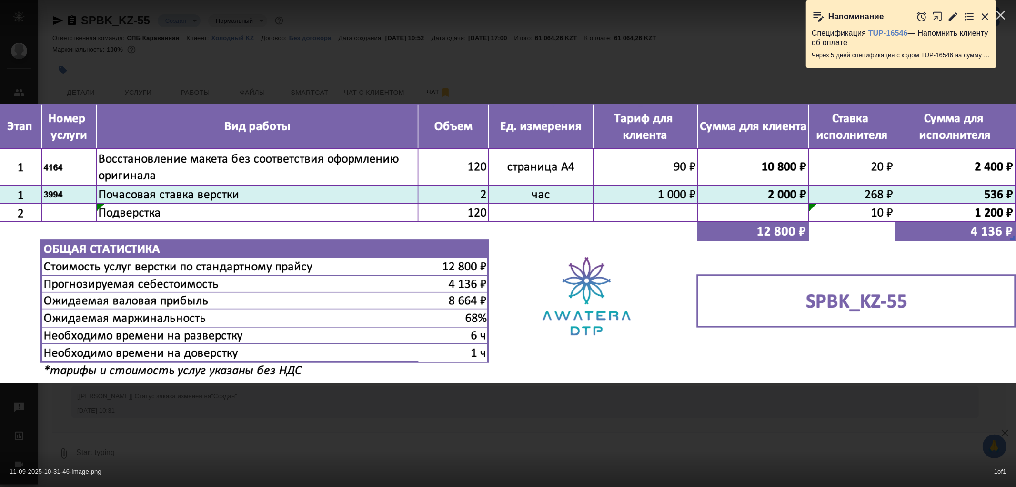
click at [380, 447] on div "11-09-2025-10-31-46-image.png 1 of 1" at bounding box center [508, 243] width 1016 height 487
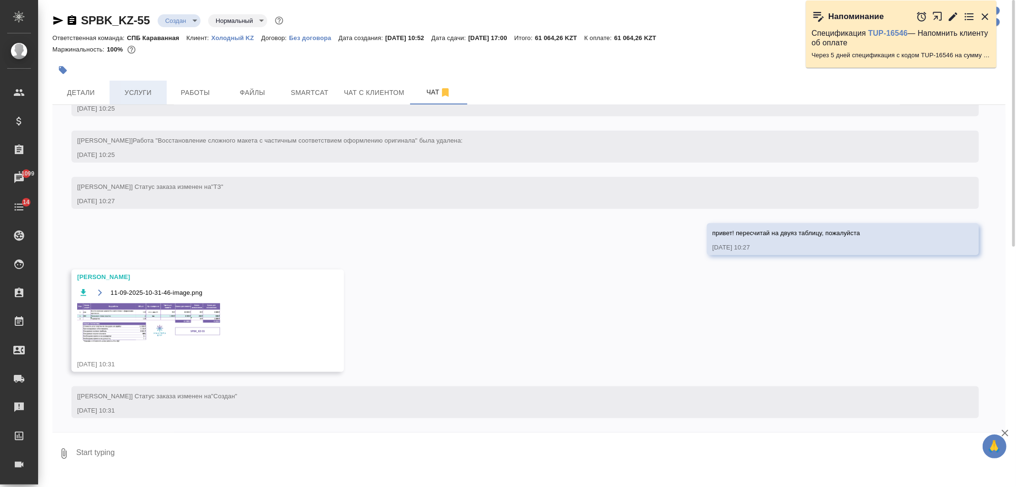
click at [131, 95] on span "Услуги" at bounding box center [138, 93] width 46 height 12
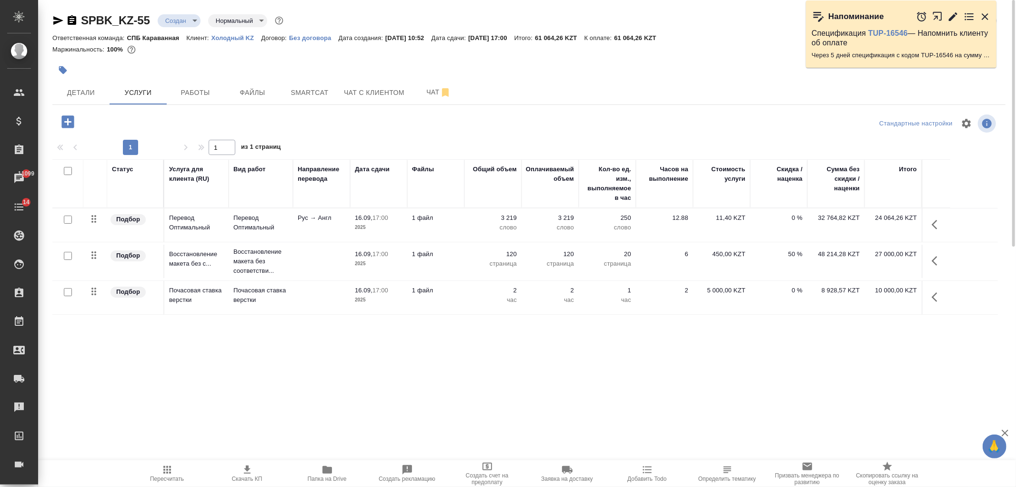
click at [498, 293] on p "2" at bounding box center [493, 290] width 48 height 10
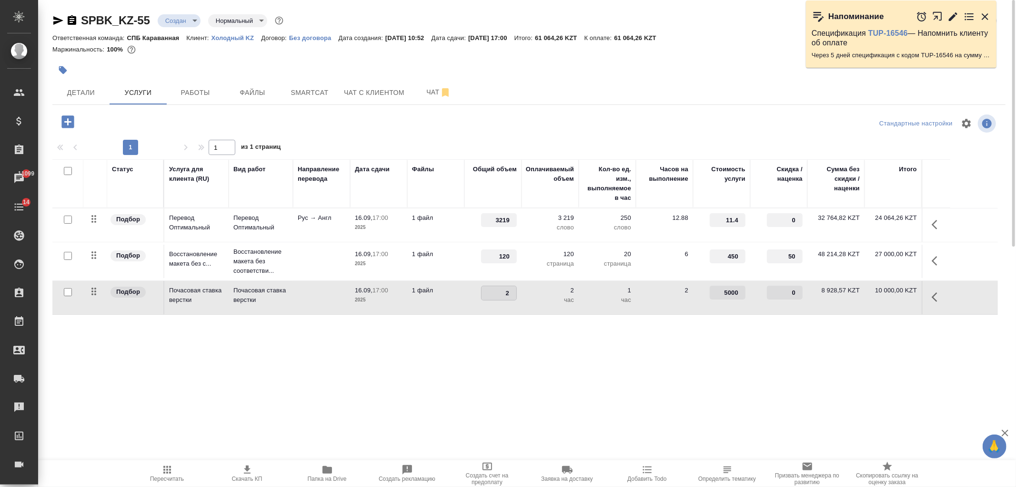
click at [498, 293] on input "2" at bounding box center [499, 293] width 35 height 14
click at [441, 296] on td "1 файл" at bounding box center [435, 297] width 57 height 33
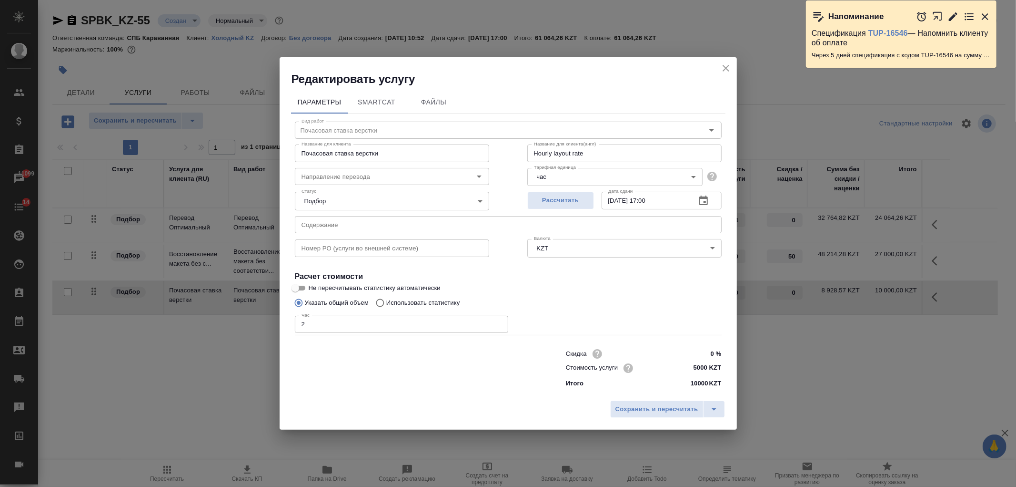
click at [708, 353] on input "0 %" at bounding box center [704, 353] width 36 height 14
type input "20 %"
click at [648, 408] on span "Сохранить и пересчитать" at bounding box center [657, 409] width 83 height 11
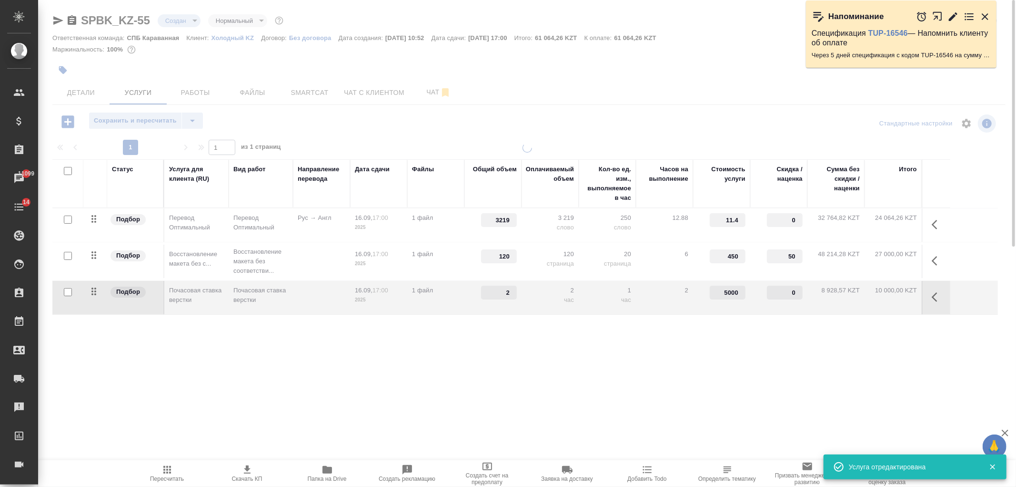
type input "20"
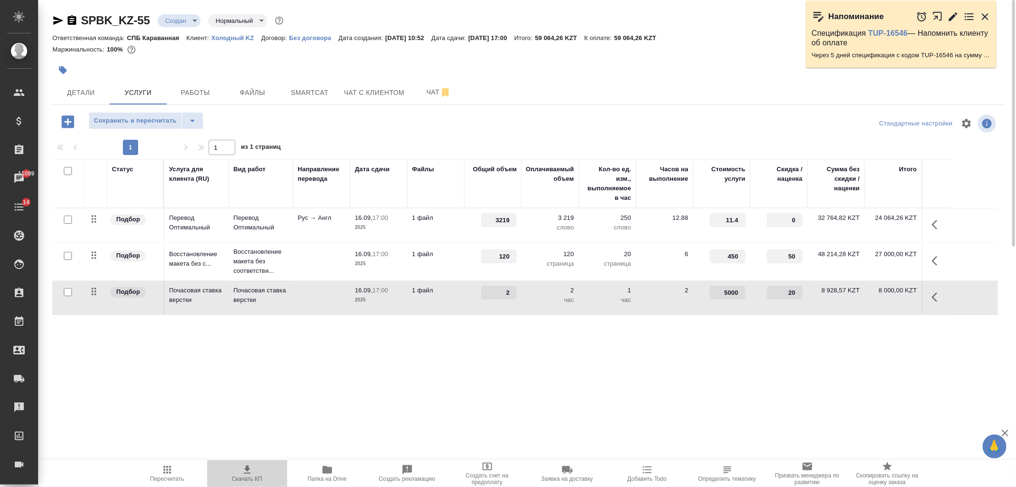
click at [244, 467] on icon "button" at bounding box center [247, 469] width 11 height 11
click at [416, 102] on button "Чат" at bounding box center [438, 93] width 57 height 24
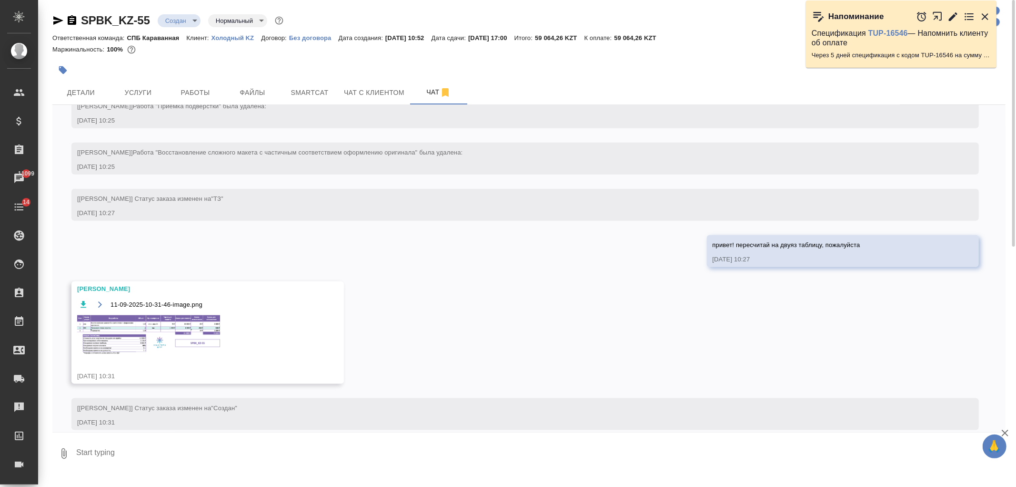
scroll to position [959, 0]
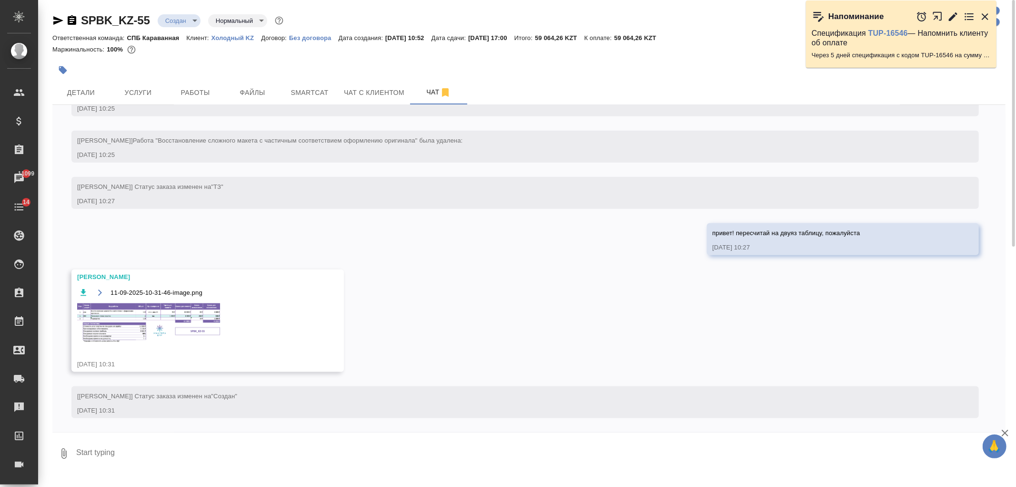
click at [155, 332] on img at bounding box center [148, 322] width 143 height 39
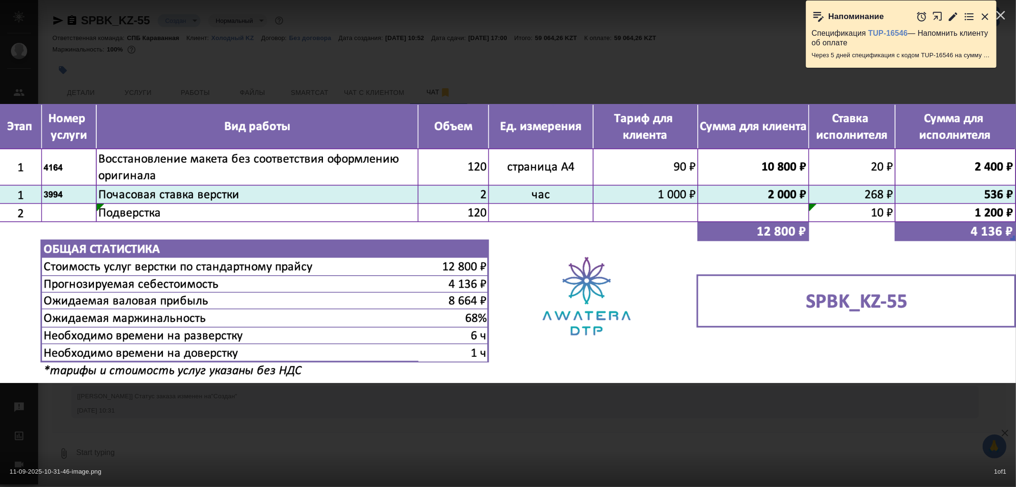
click at [294, 421] on div "11-09-2025-10-31-46-image.png 1 of 1" at bounding box center [508, 243] width 1016 height 487
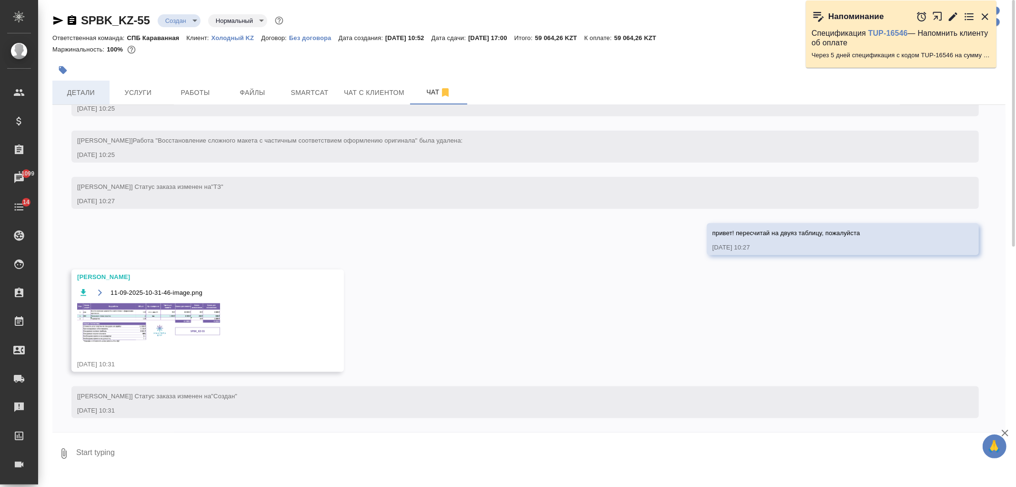
click at [94, 82] on button "Детали" at bounding box center [80, 93] width 57 height 24
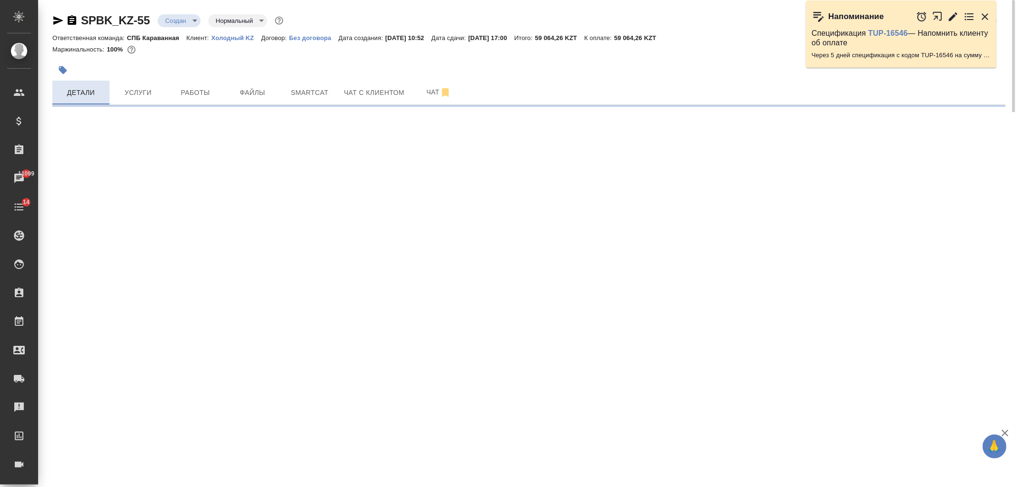
select select "RU"
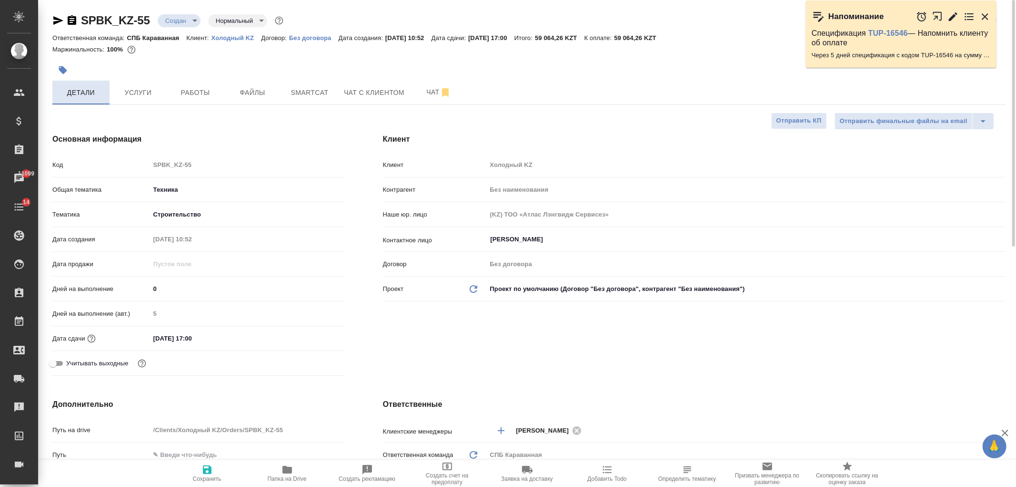
type textarea "x"
click at [206, 342] on input "16.09.2025 17:00" at bounding box center [192, 338] width 83 height 14
click at [315, 332] on icon "button" at bounding box center [317, 337] width 11 height 11
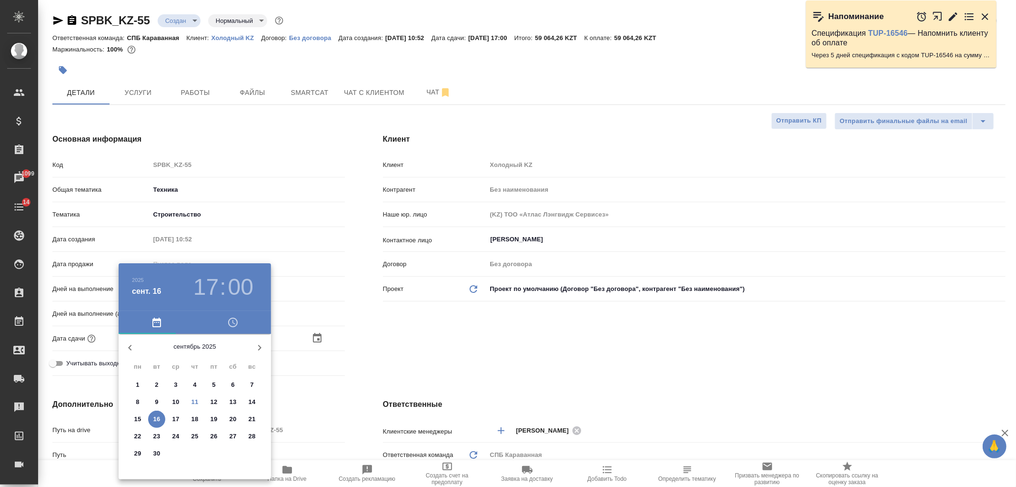
click at [383, 349] on div at bounding box center [508, 243] width 1016 height 487
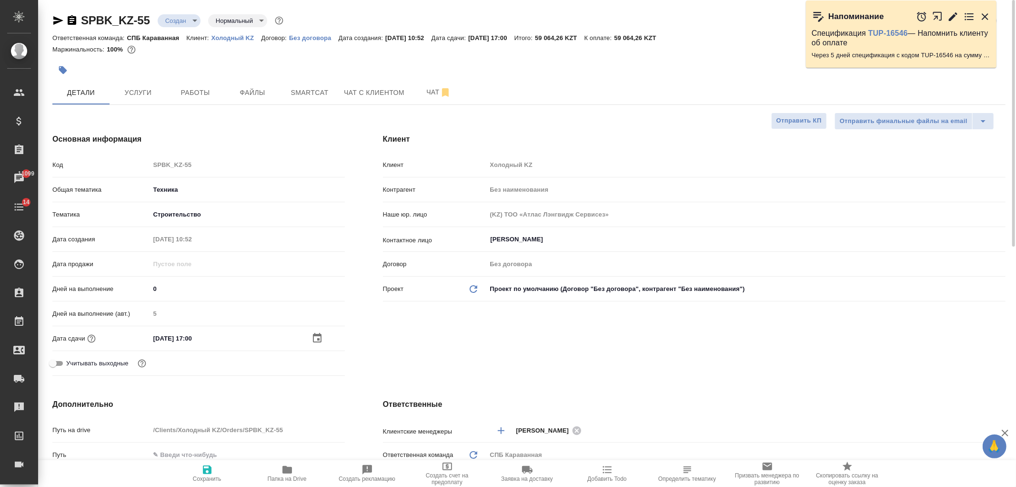
click at [318, 337] on icon "button" at bounding box center [317, 338] width 9 height 10
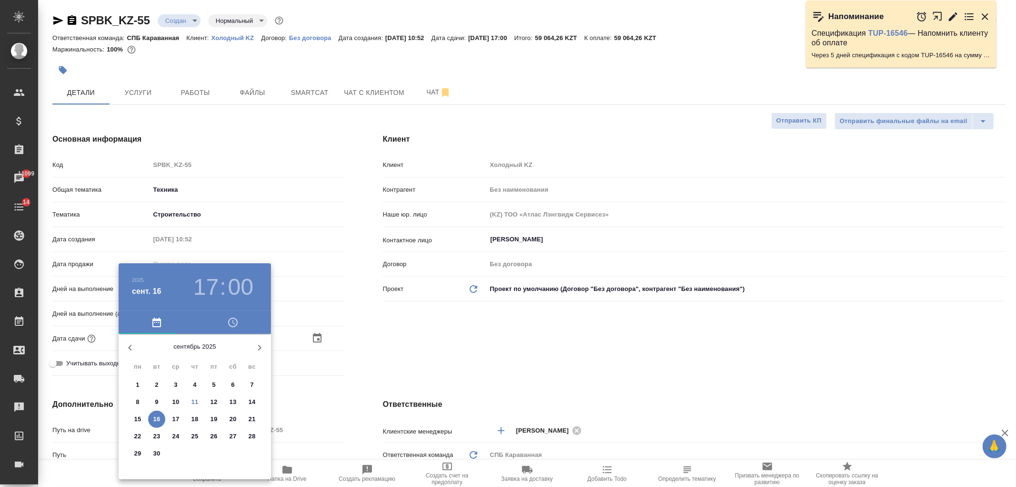
click at [429, 387] on div at bounding box center [508, 243] width 1016 height 487
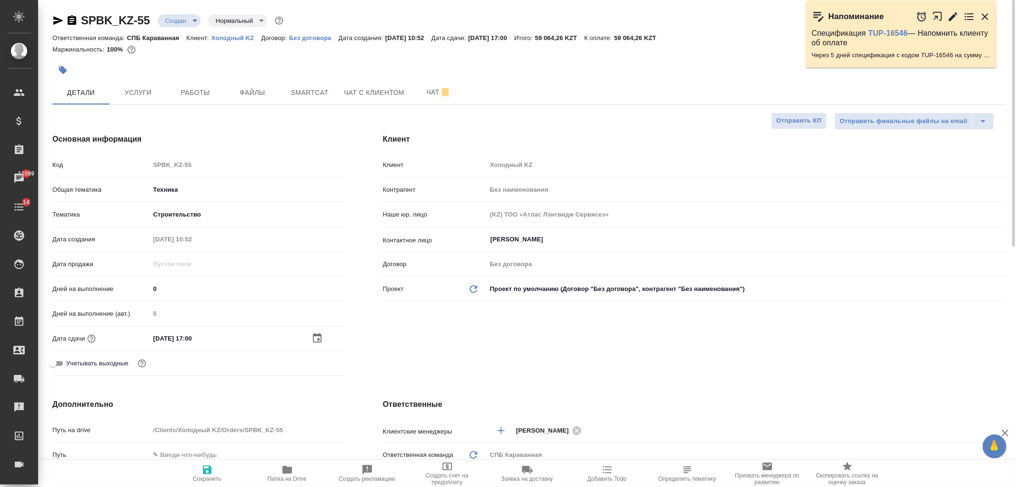
type textarea "x"
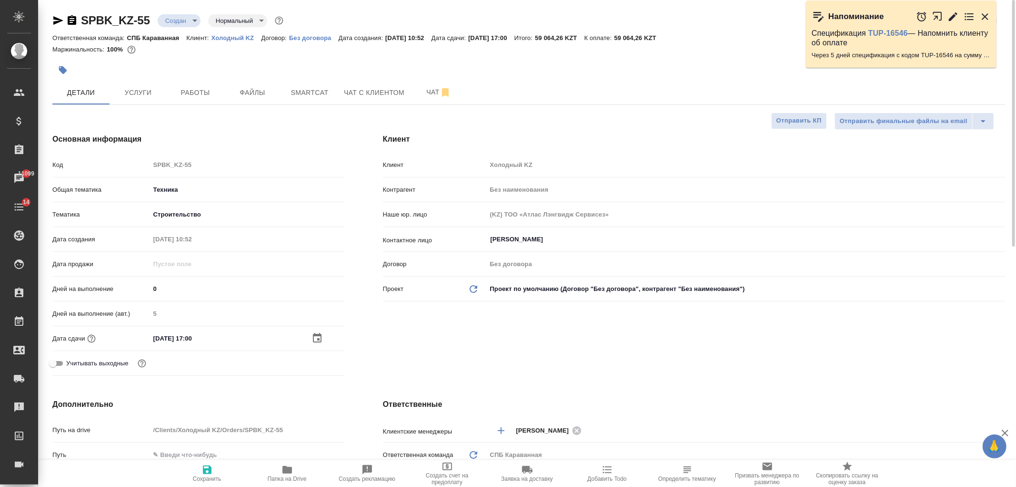
type textarea "x"
click at [147, 86] on button "Услуги" at bounding box center [138, 93] width 57 height 24
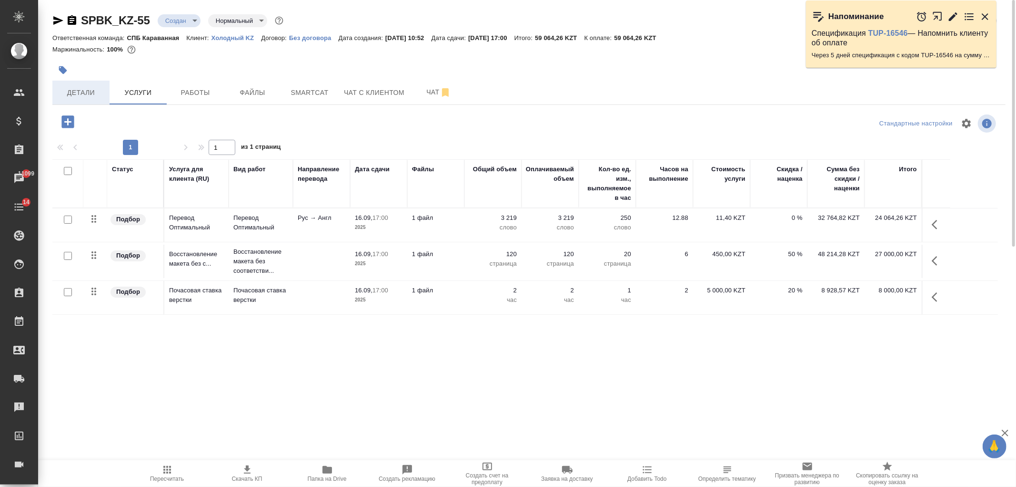
click at [70, 101] on button "Детали" at bounding box center [80, 93] width 57 height 24
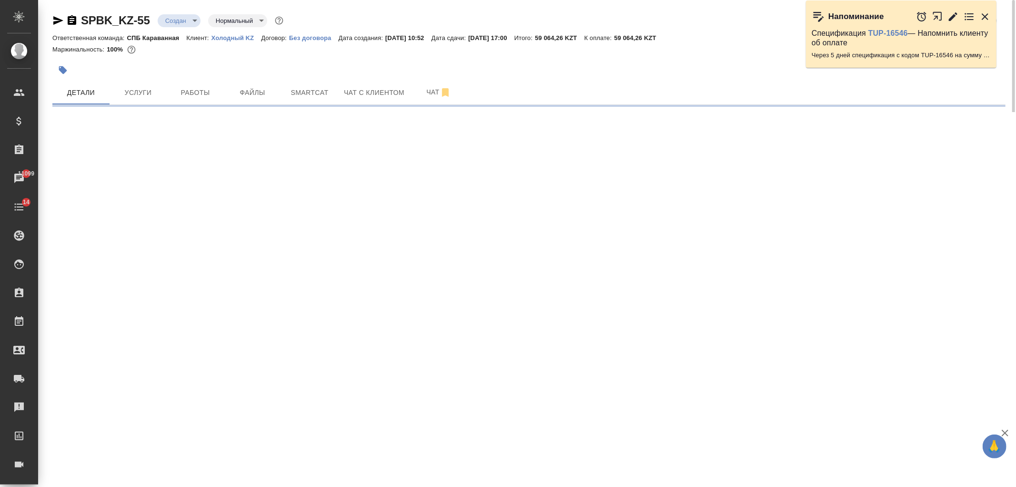
select select "RU"
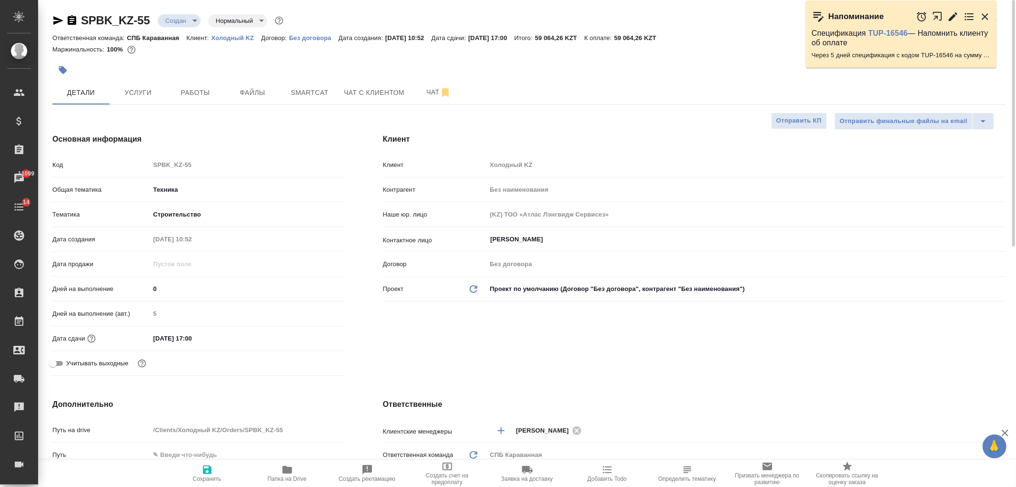
type textarea "x"
click at [183, 336] on input "16.09.2025 17:00" at bounding box center [191, 338] width 83 height 14
click at [315, 339] on icon "button" at bounding box center [317, 337] width 11 height 11
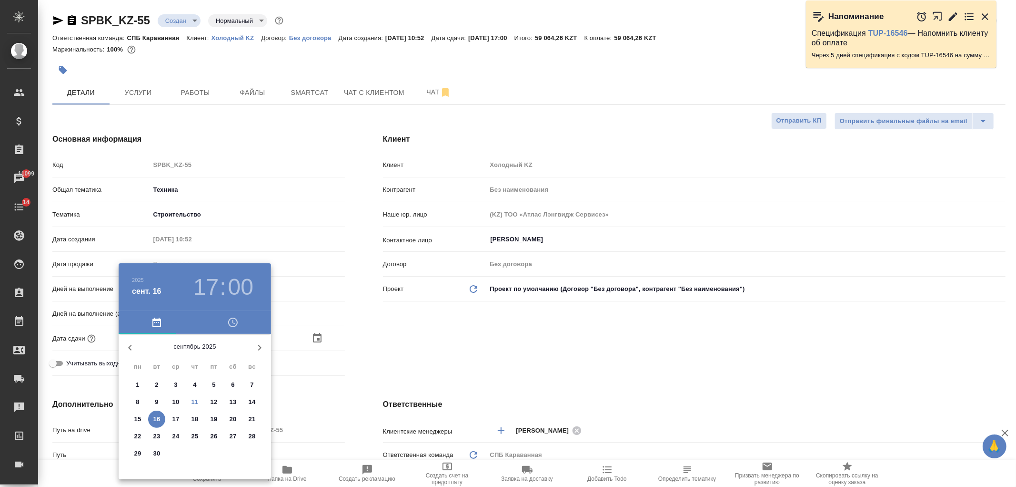
click at [457, 365] on div at bounding box center [508, 243] width 1016 height 487
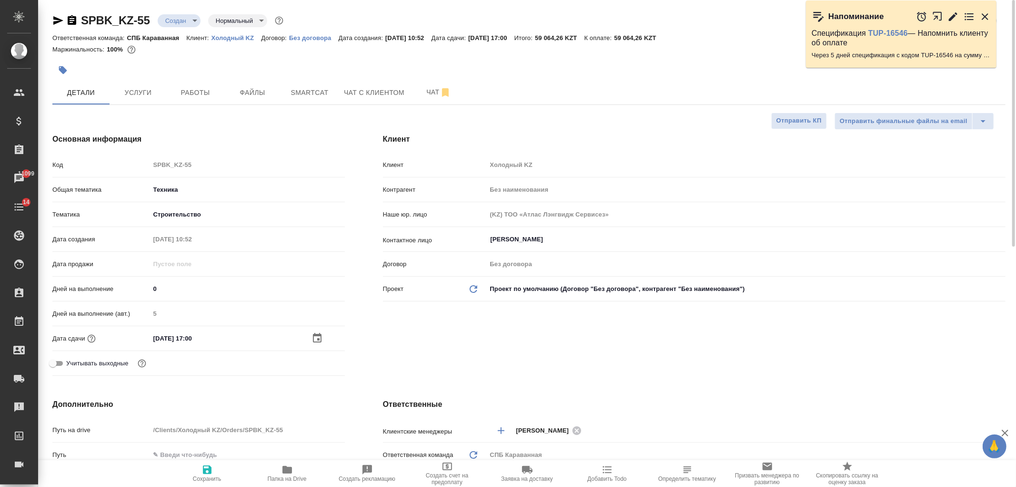
type textarea "x"
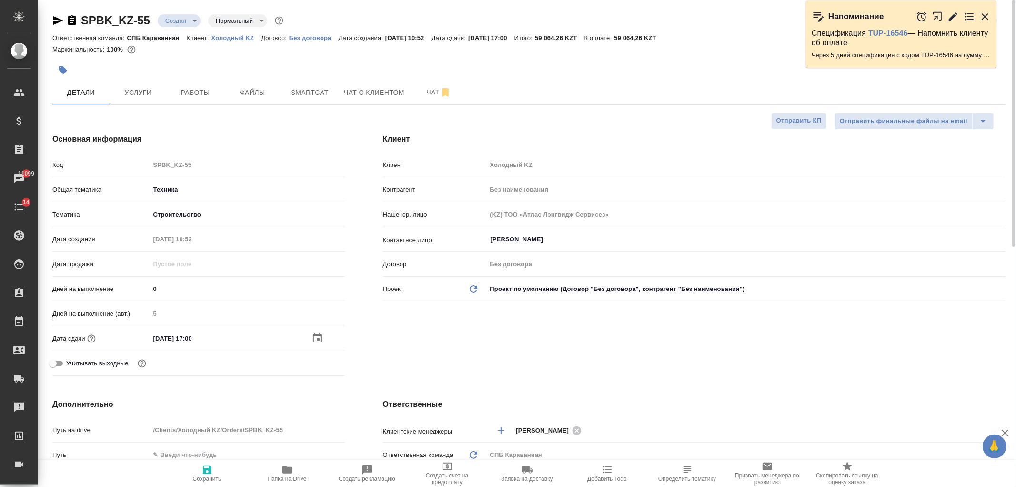
type textarea "x"
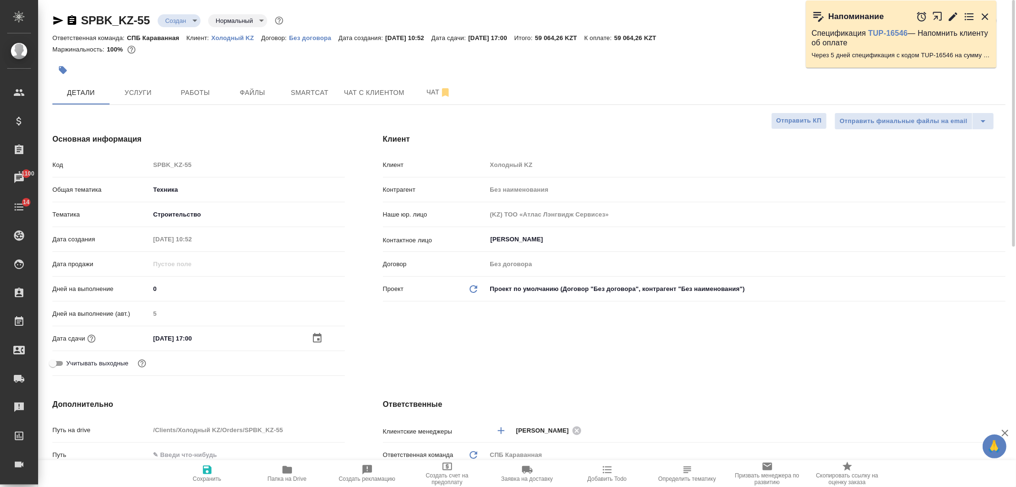
type textarea "x"
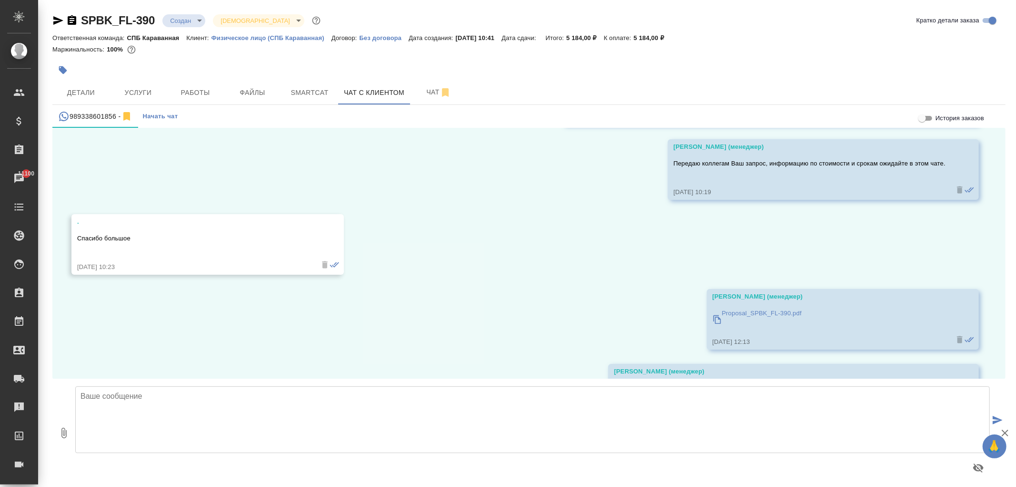
scroll to position [1284, 0]
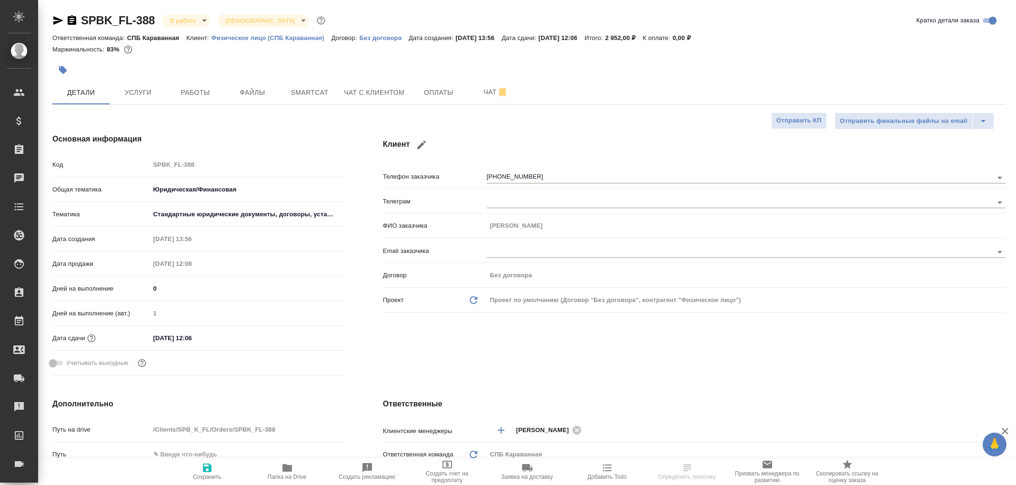
select select "RU"
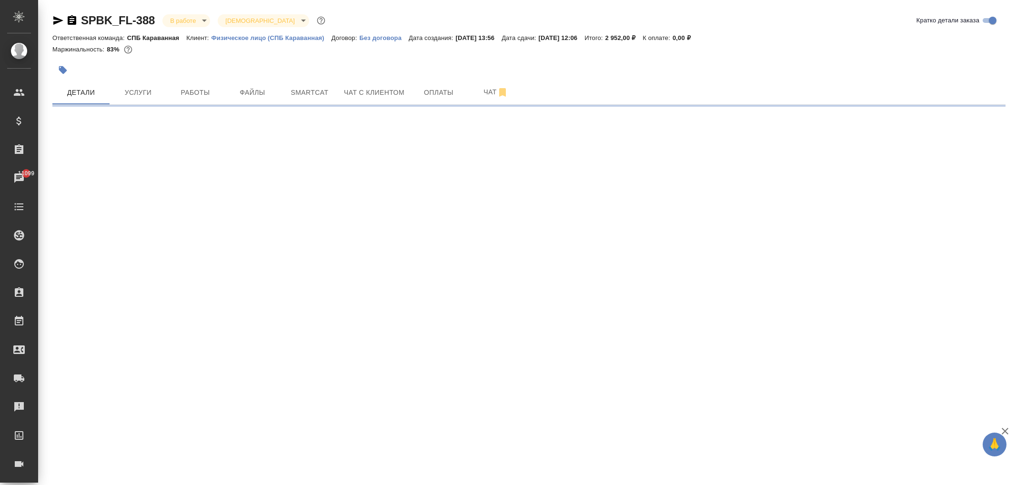
select select "RU"
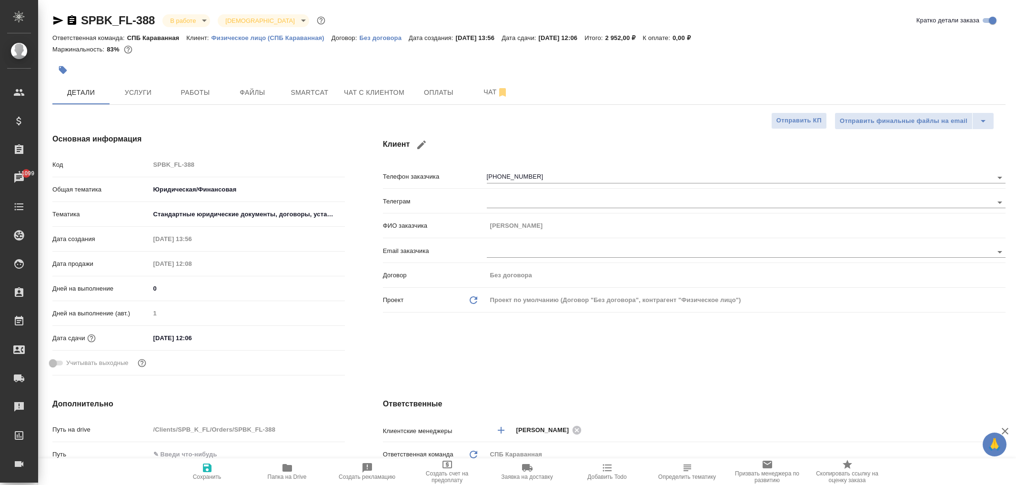
type textarea "x"
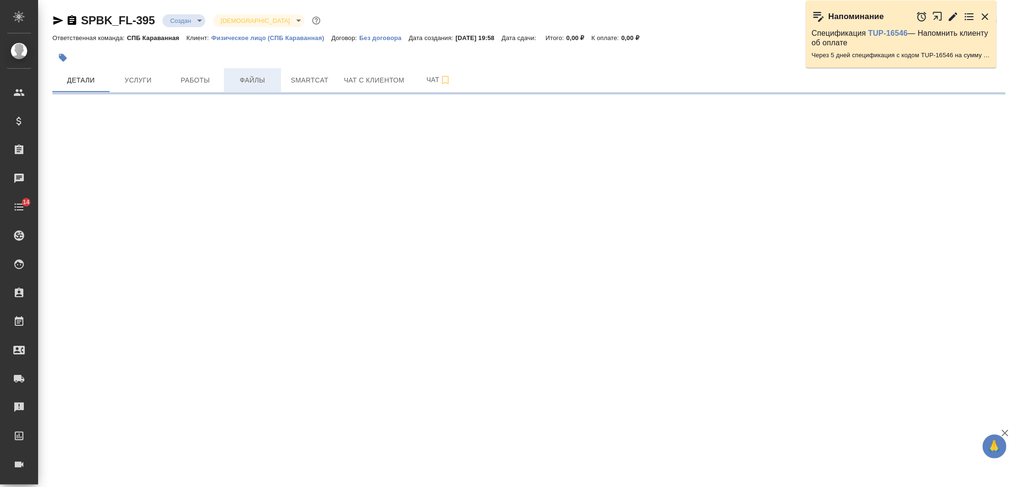
select select "RU"
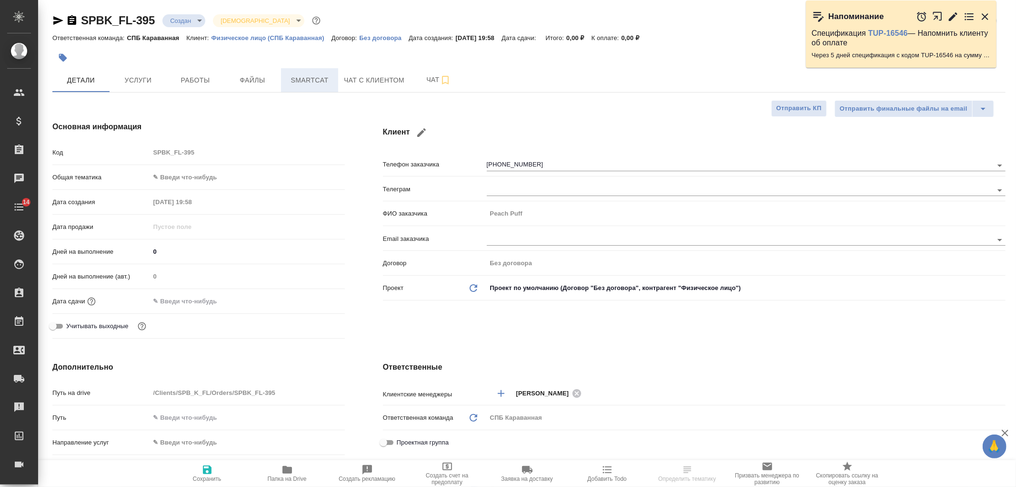
type textarea "x"
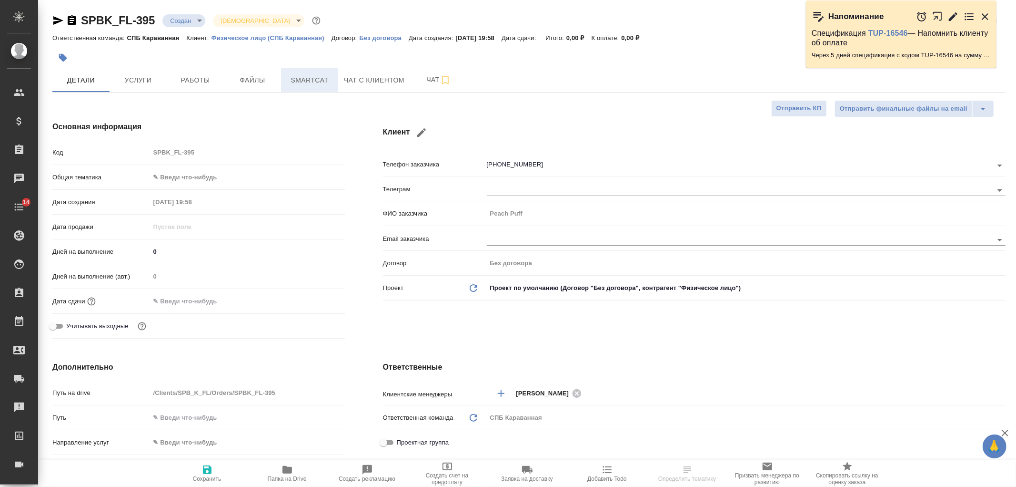
type textarea "x"
click at [423, 81] on span "Чат" at bounding box center [439, 80] width 46 height 12
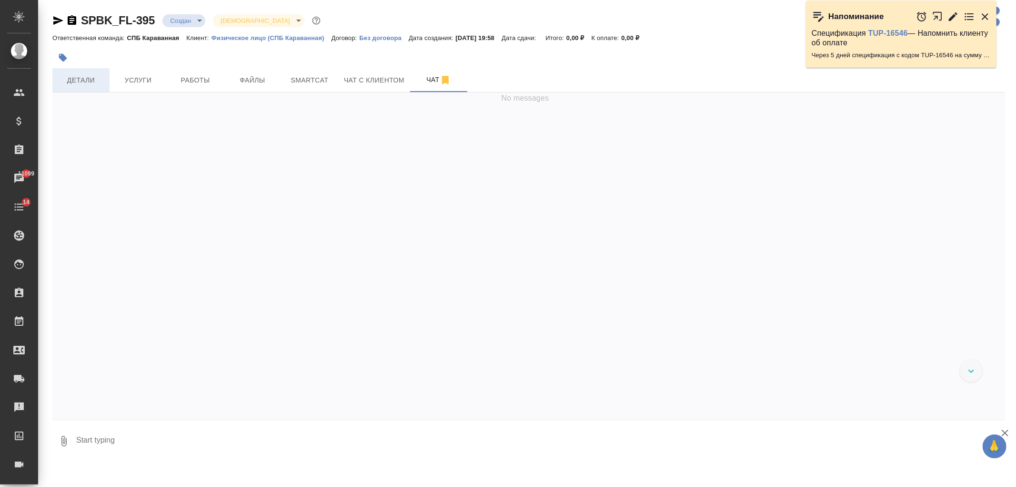
click at [59, 78] on span "Детали" at bounding box center [81, 80] width 46 height 12
select select "RU"
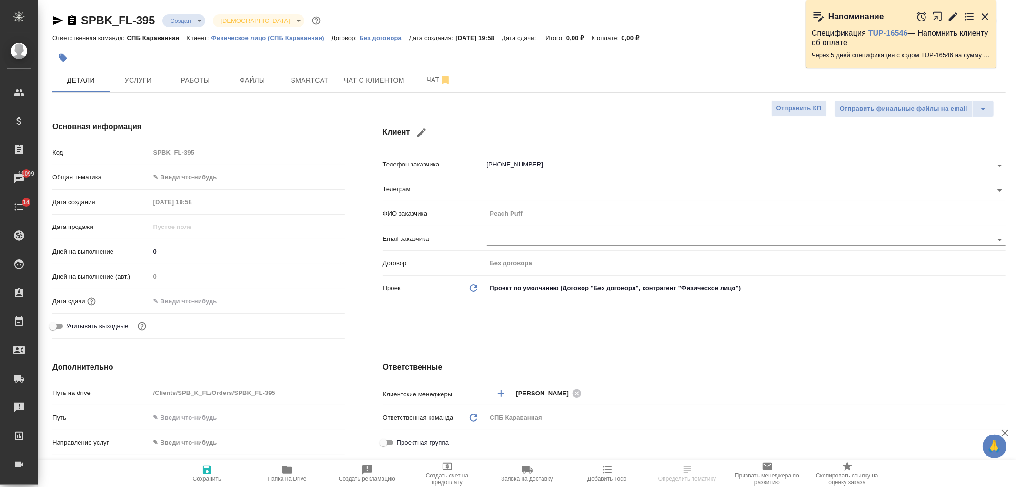
type textarea "x"
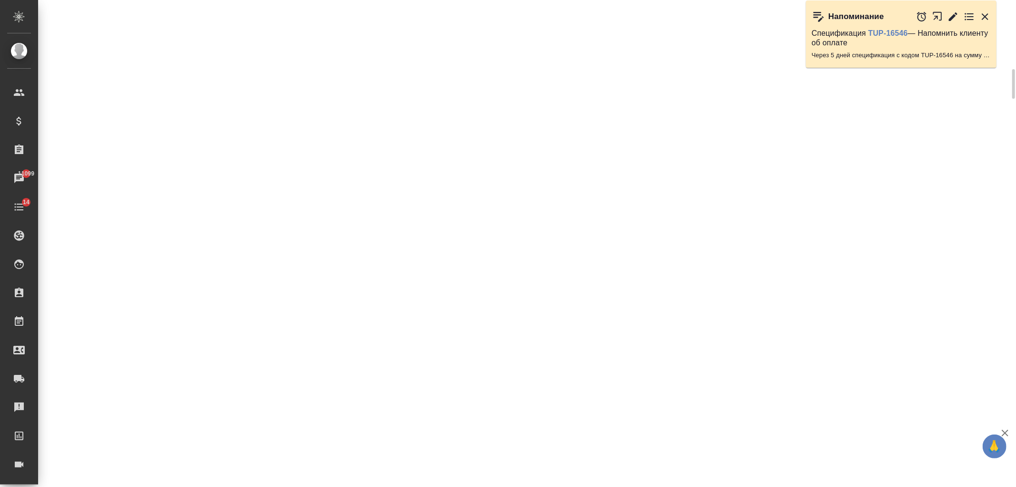
scroll to position [231, 0]
select select "RU"
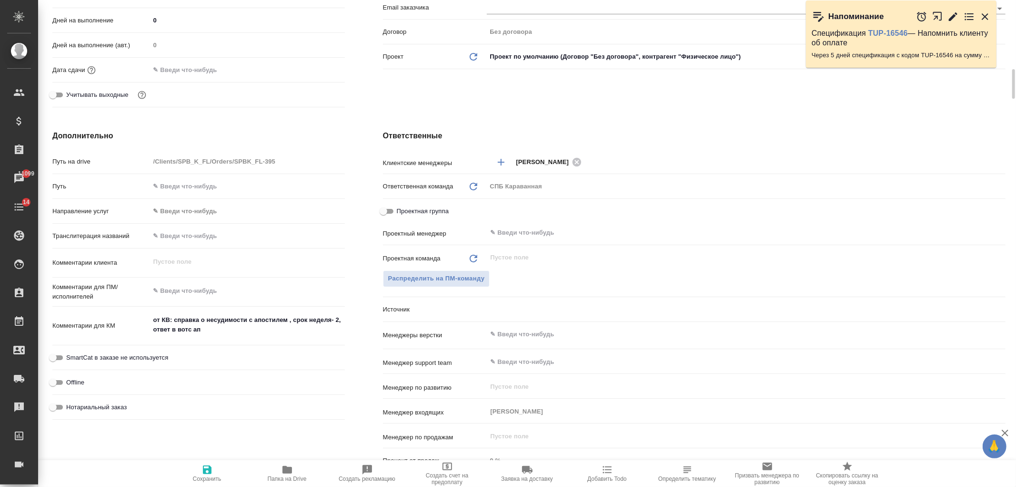
type textarea "x"
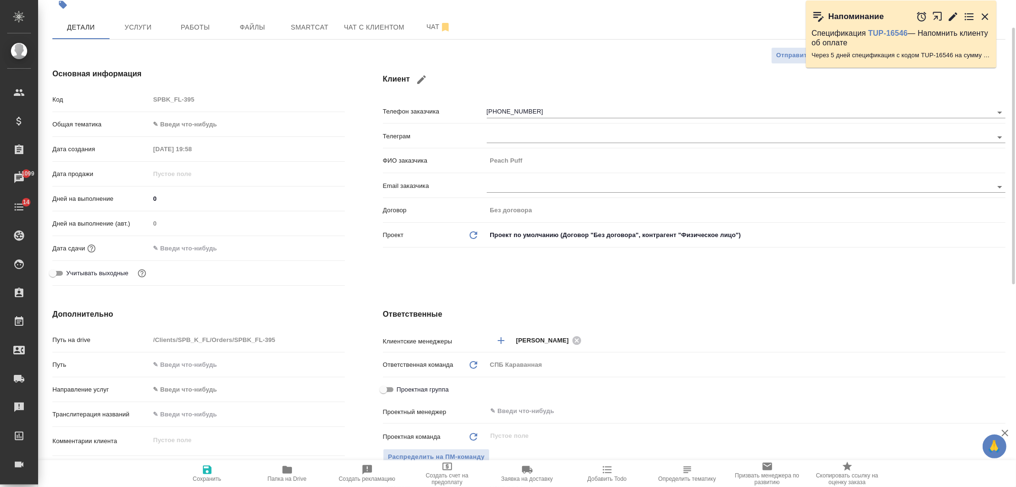
scroll to position [0, 0]
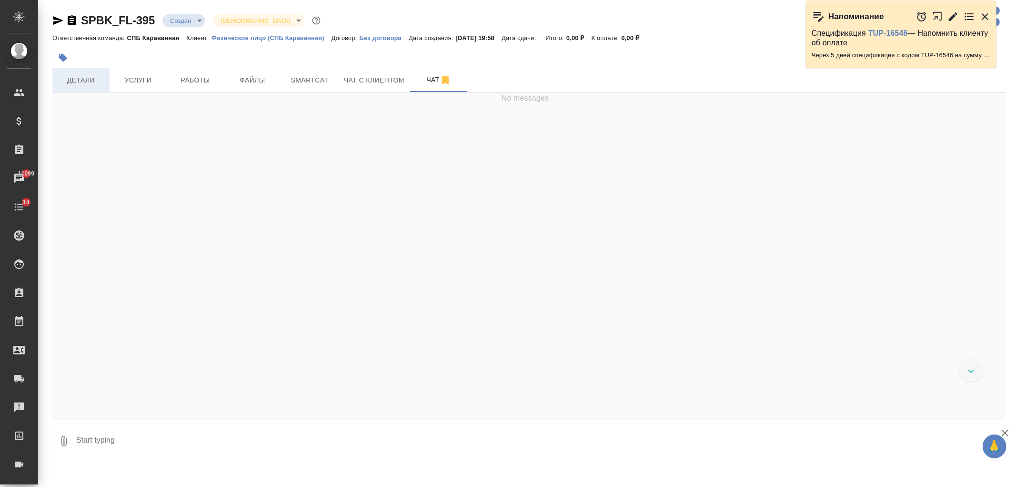
click at [71, 79] on span "Детали" at bounding box center [81, 80] width 46 height 12
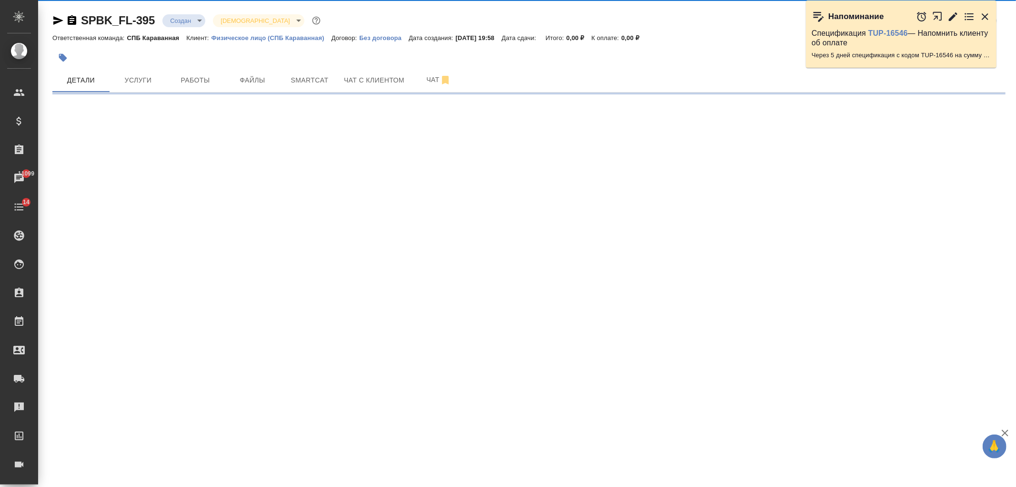
select select "RU"
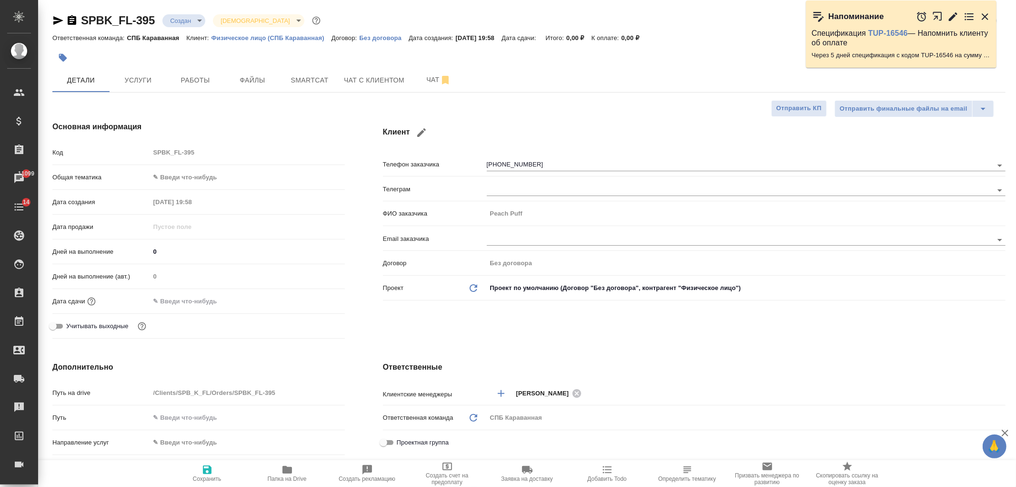
type textarea "x"
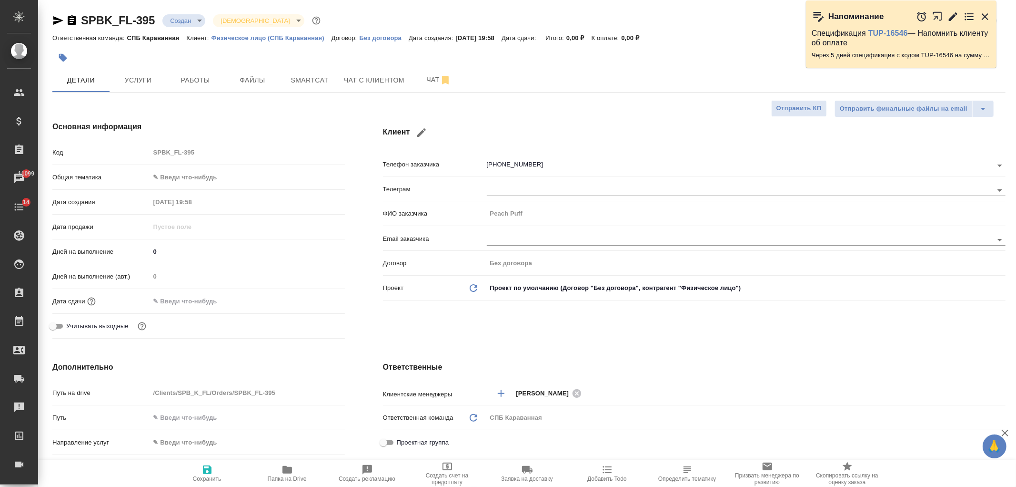
type textarea "x"
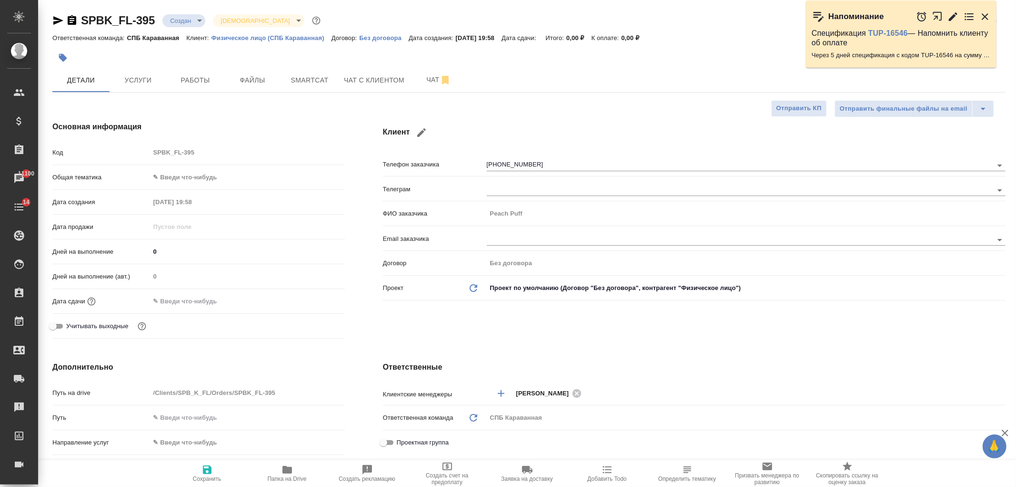
type textarea "x"
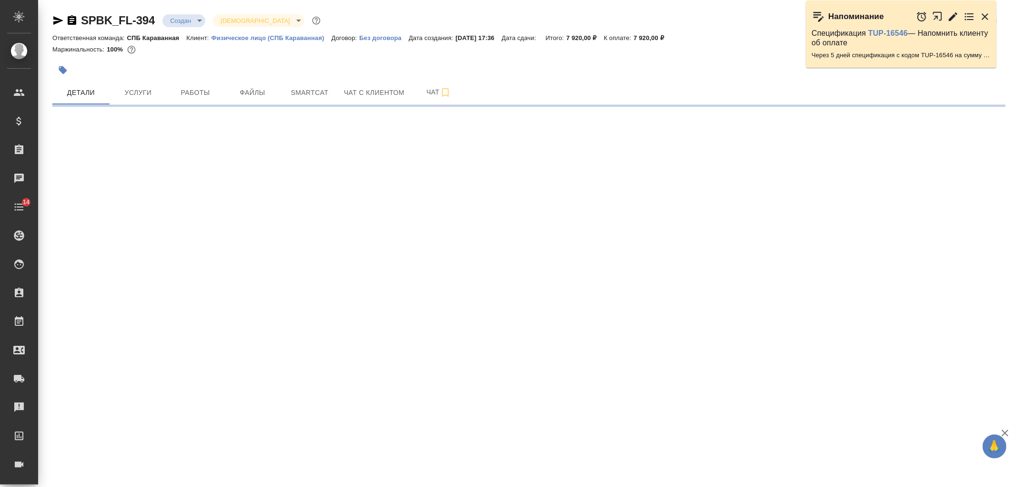
select select "RU"
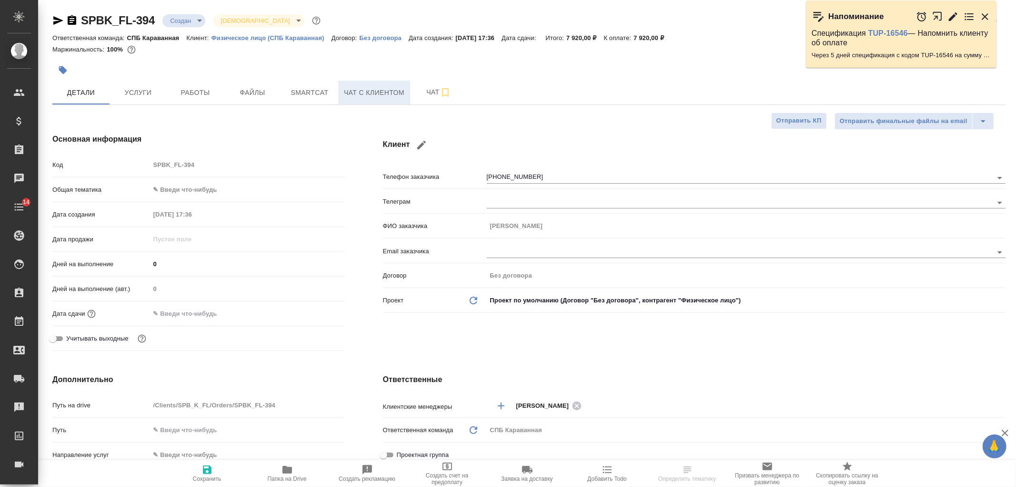
type textarea "x"
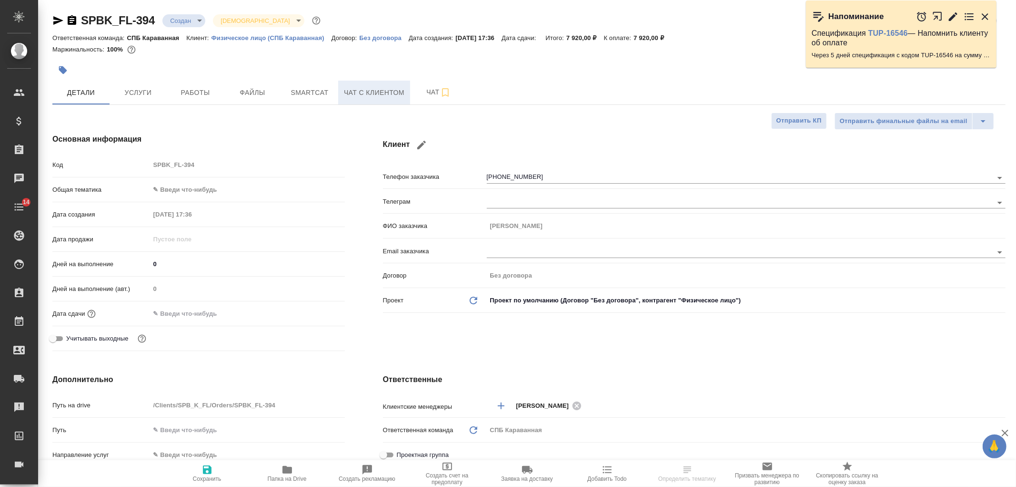
type textarea "x"
click at [381, 93] on span "Чат с клиентом" at bounding box center [374, 93] width 61 height 12
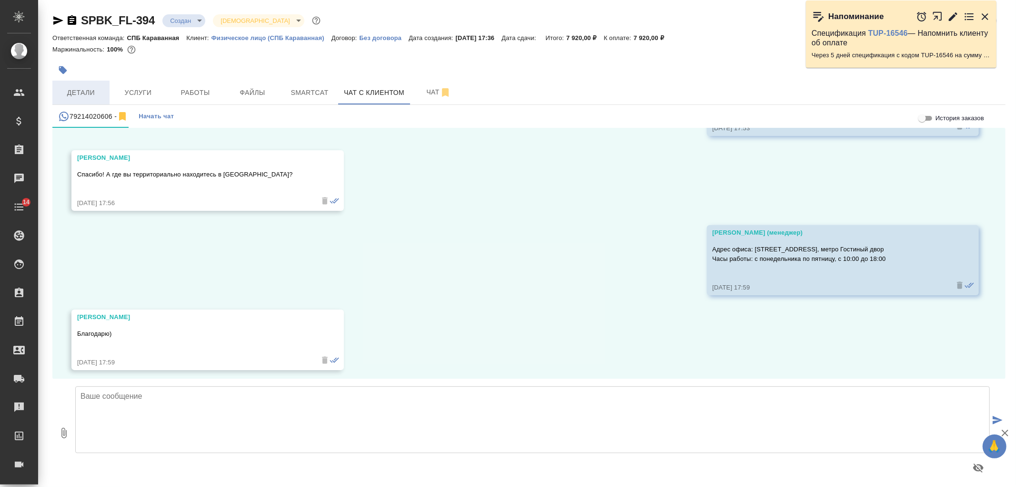
scroll to position [306, 0]
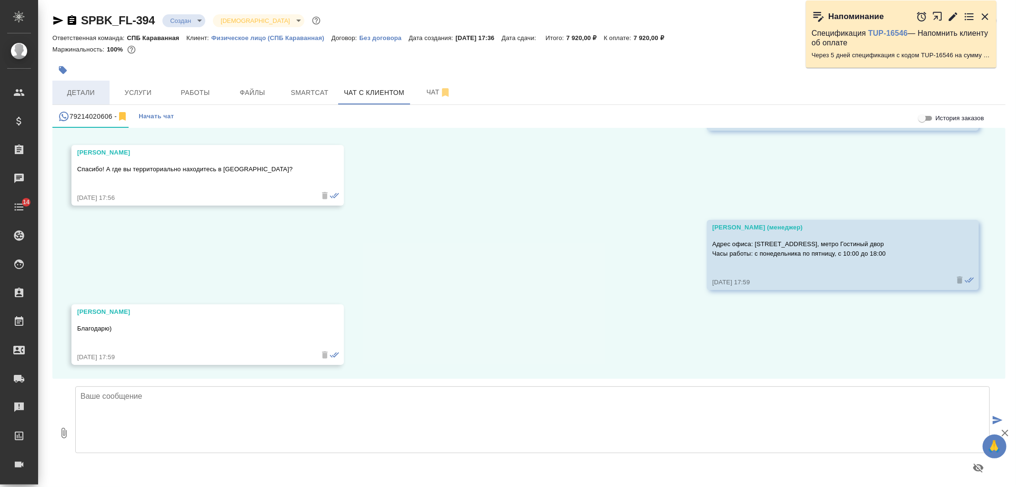
click at [72, 97] on span "Детали" at bounding box center [81, 93] width 46 height 12
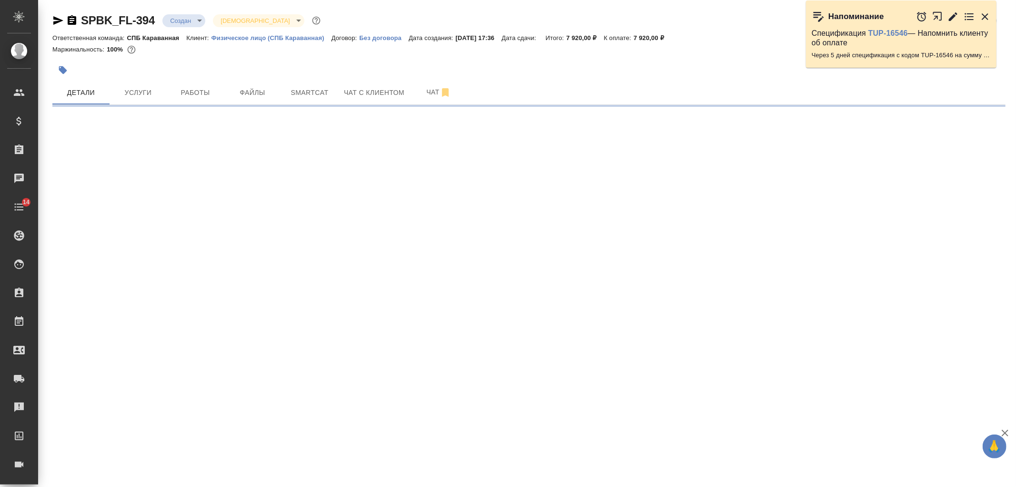
select select "RU"
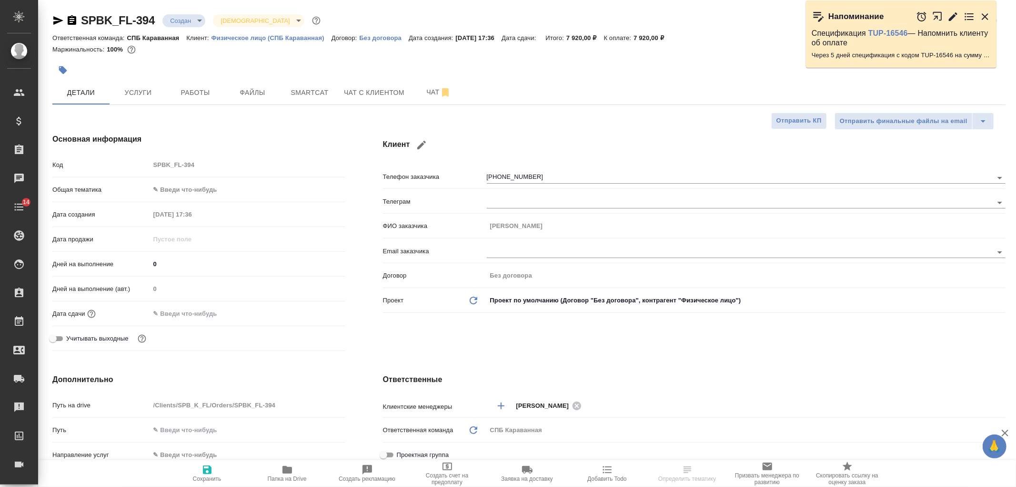
type textarea "x"
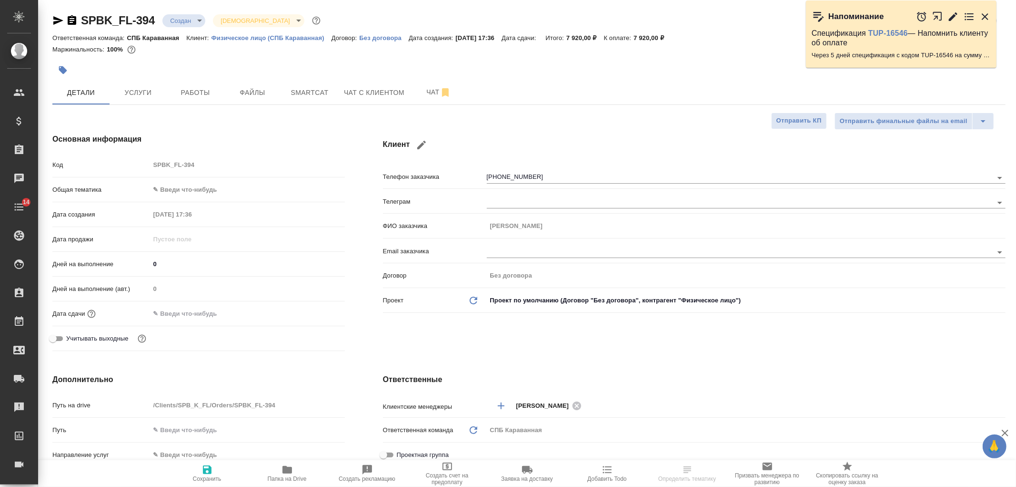
type textarea "x"
select select "RU"
type textarea "x"
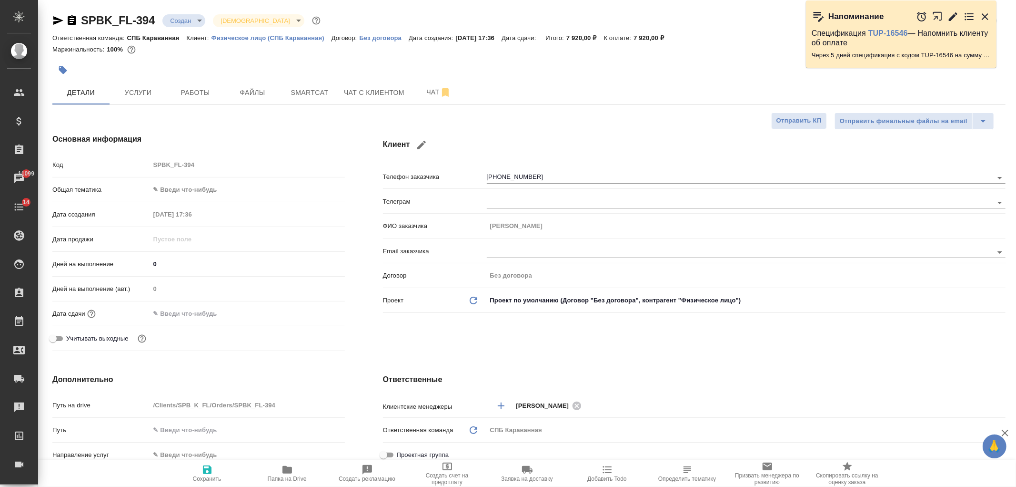
type textarea "x"
click at [137, 101] on button "Услуги" at bounding box center [138, 93] width 57 height 24
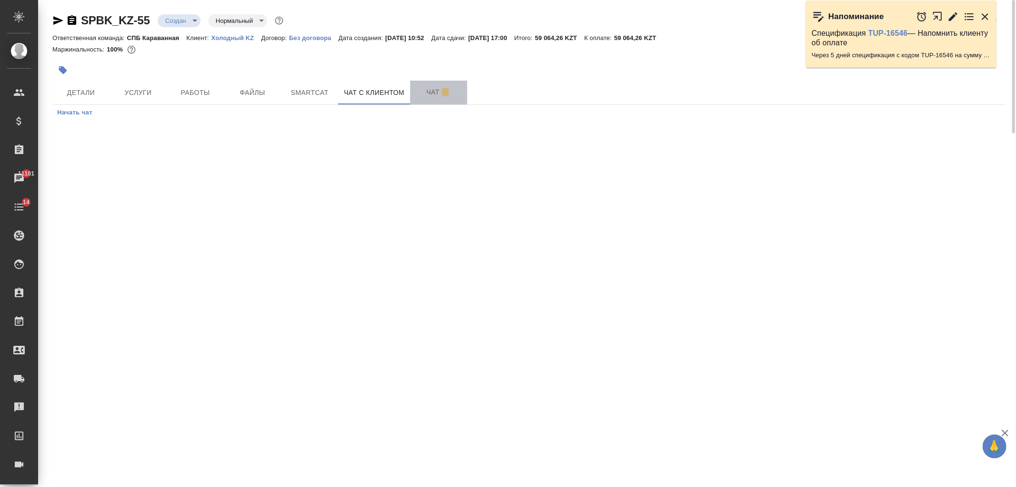
click at [425, 96] on span "Чат" at bounding box center [439, 92] width 46 height 12
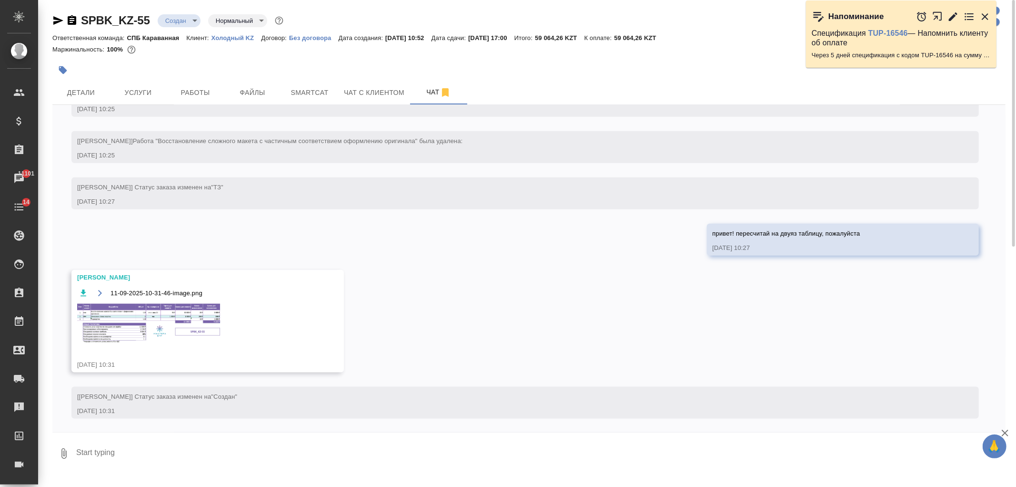
scroll to position [959, 0]
click at [135, 240] on button "Ответить на сообщение" at bounding box center [129, 233] width 104 height 19
drag, startPoint x: 324, startPoint y: 306, endPoint x: 335, endPoint y: 396, distance: 91.3
click at [335, 396] on div "[[PERSON_NAME]] Статус заказа изменен на "Создан"" at bounding box center [511, 395] width 869 height 12
click at [130, 236] on button "Ответить на сообщение" at bounding box center [129, 233] width 104 height 19
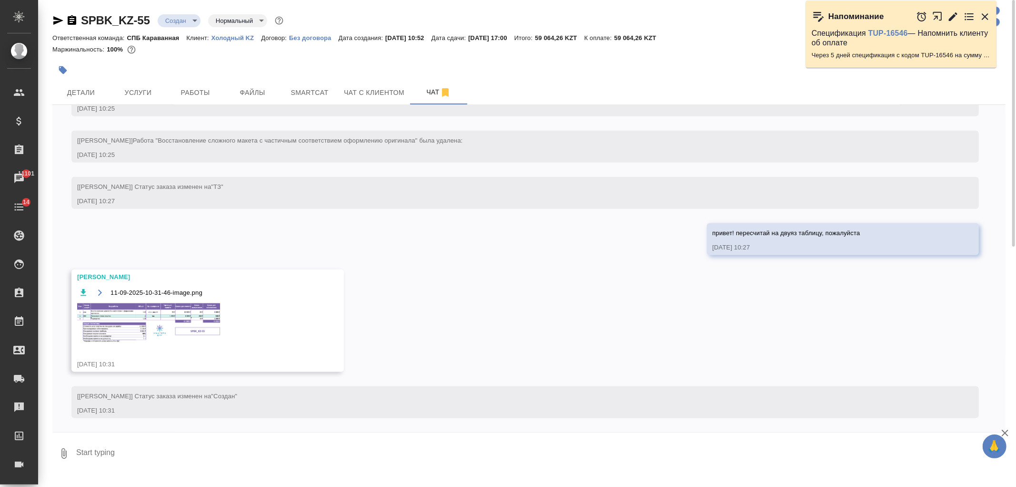
click at [134, 445] on textarea at bounding box center [540, 453] width 931 height 32
type textarea "а для чего почасовая ставка? клиент спрашивает"
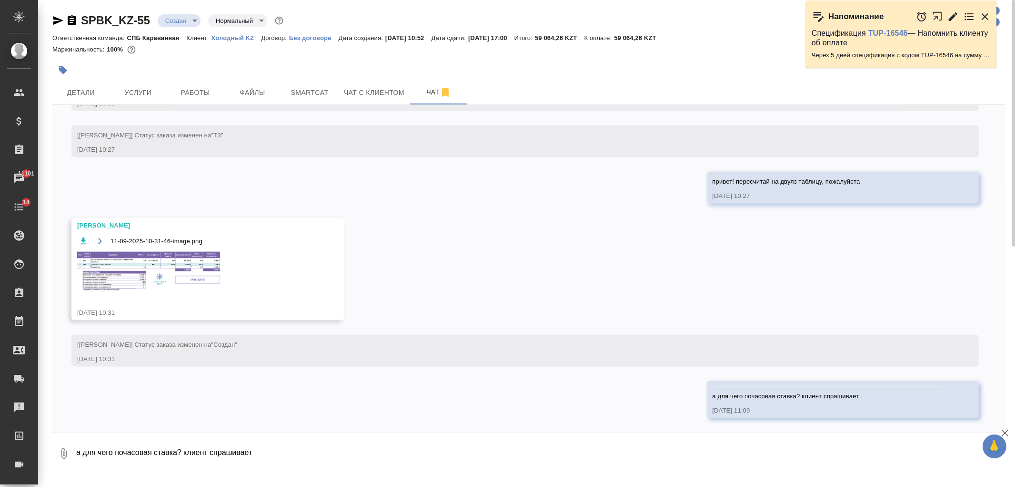
scroll to position [1011, 0]
click at [137, 279] on img at bounding box center [148, 270] width 143 height 39
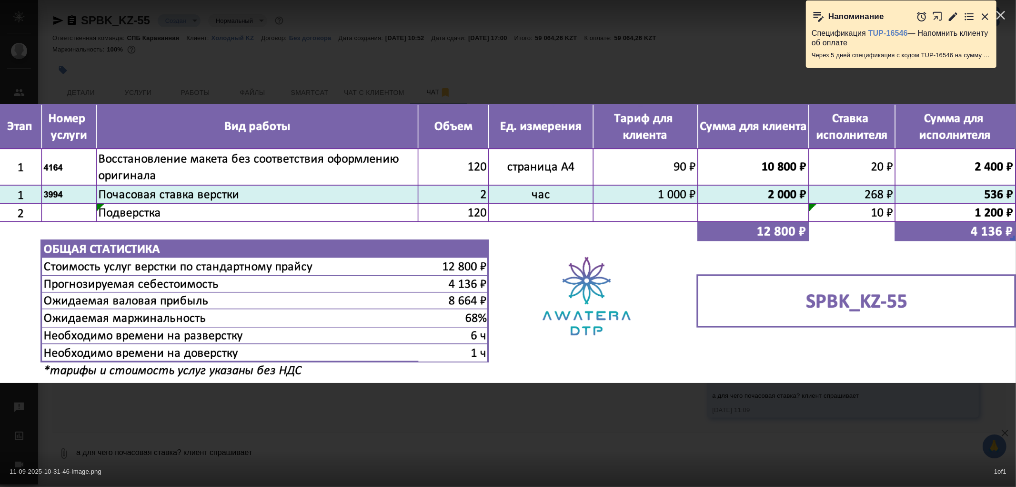
click at [216, 412] on div "11-09-2025-10-31-46-image.png 1 of 1" at bounding box center [508, 243] width 1016 height 487
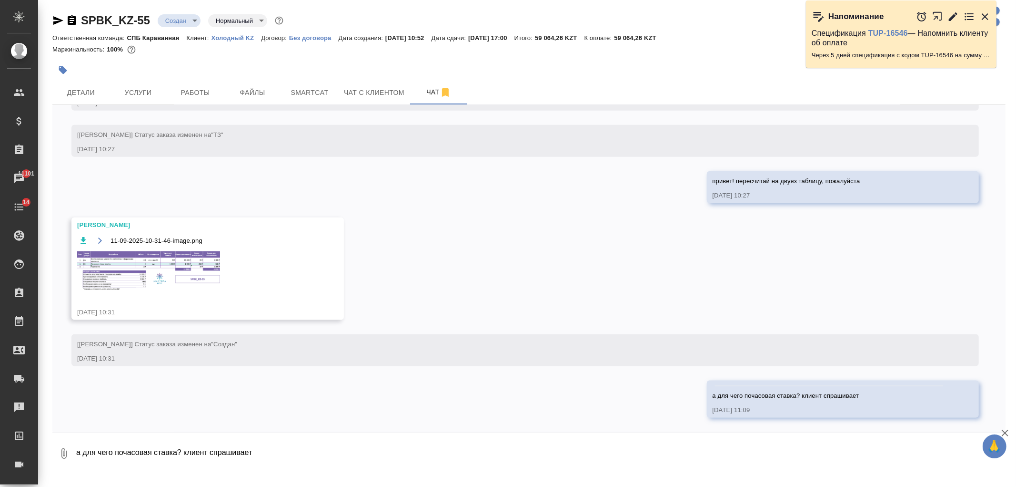
click at [498, 452] on textarea "а для чего почасовая ставка? клиент спрашивает" at bounding box center [540, 453] width 931 height 32
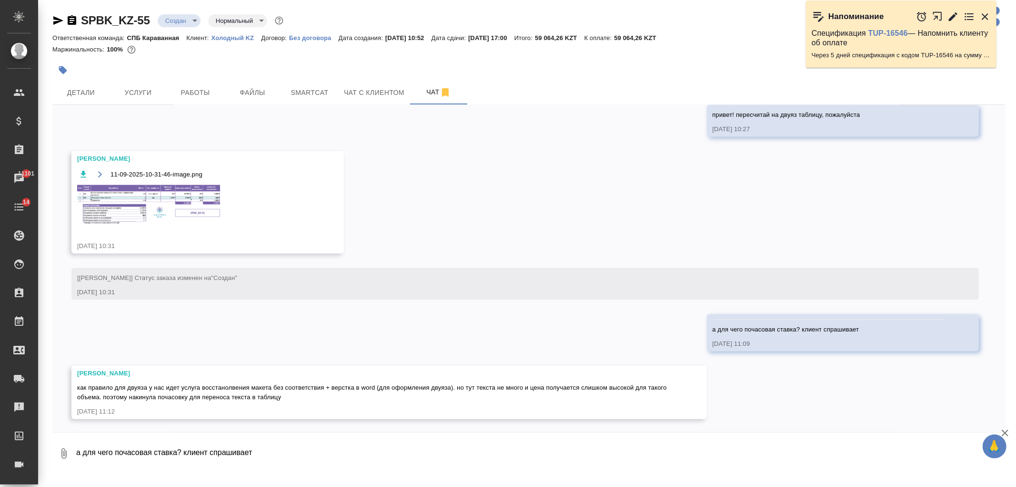
scroll to position [1078, 0]
click at [244, 441] on textarea "а для чего почасовая ставка? клиент спрашивает" at bounding box center [540, 453] width 931 height 32
click at [250, 454] on textarea at bounding box center [540, 453] width 931 height 32
type textarea "спасибо!"
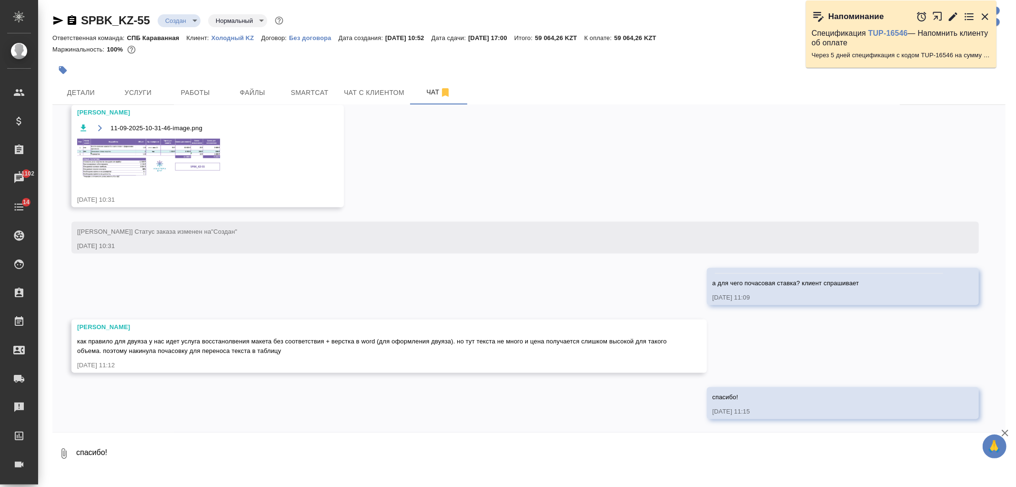
scroll to position [1125, 0]
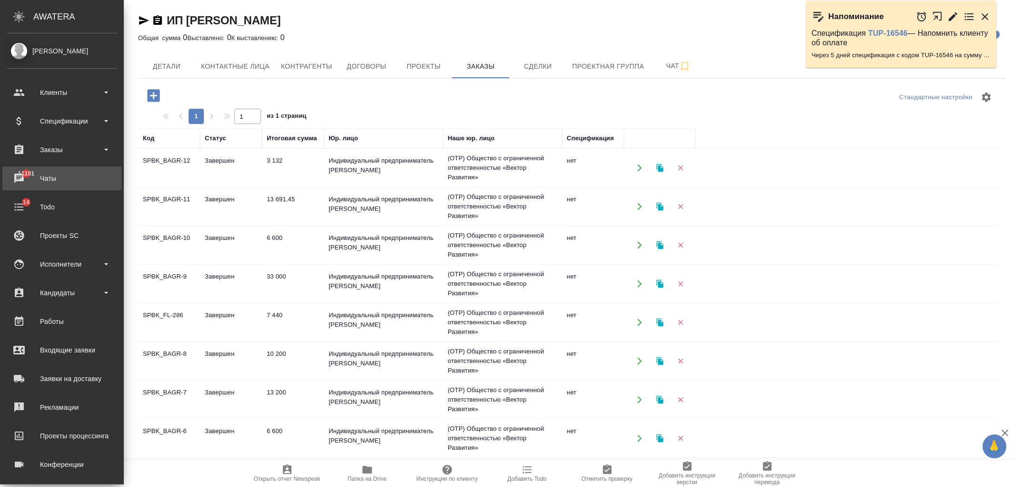
click at [44, 173] on div "Чаты" at bounding box center [62, 178] width 110 height 14
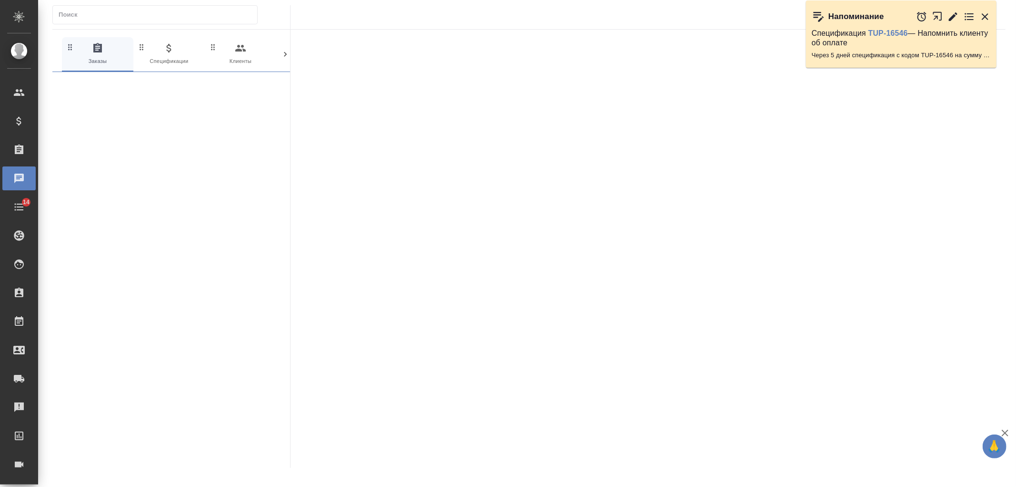
click at [287, 53] on icon at bounding box center [286, 55] width 10 height 10
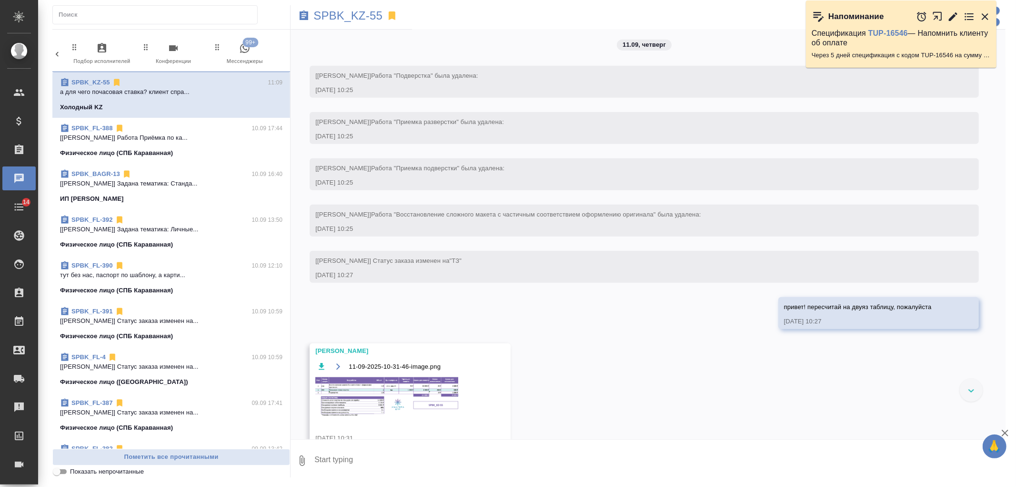
scroll to position [850, 0]
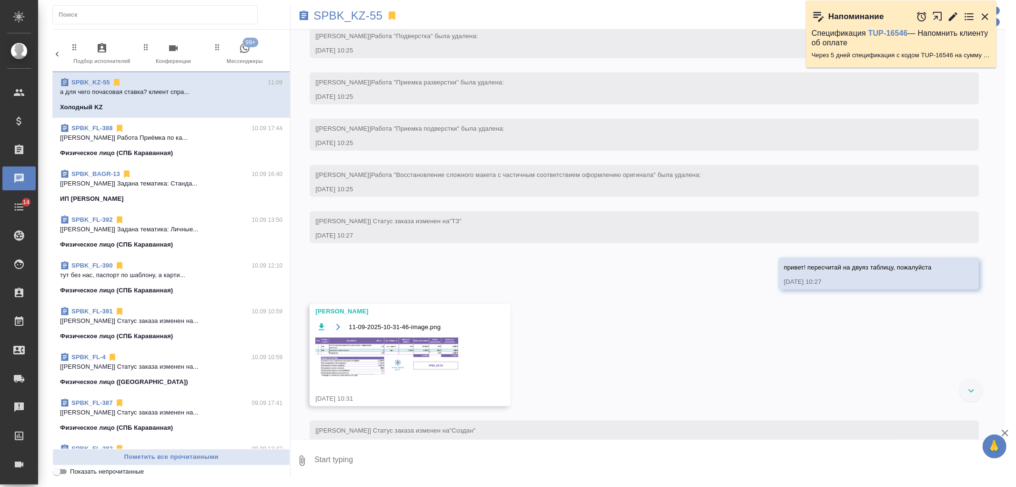
click at [254, 60] on span "99+ Мессенджеры" at bounding box center [245, 53] width 64 height 23
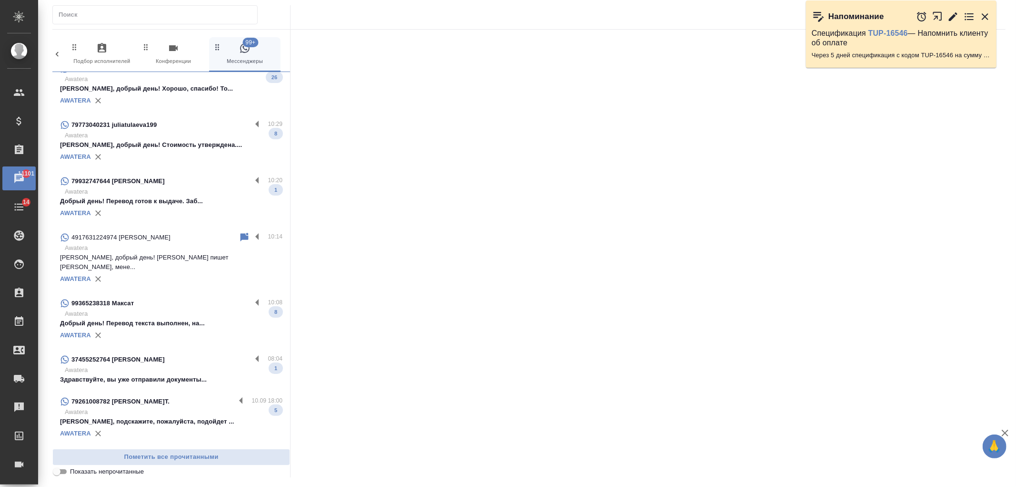
scroll to position [308, 0]
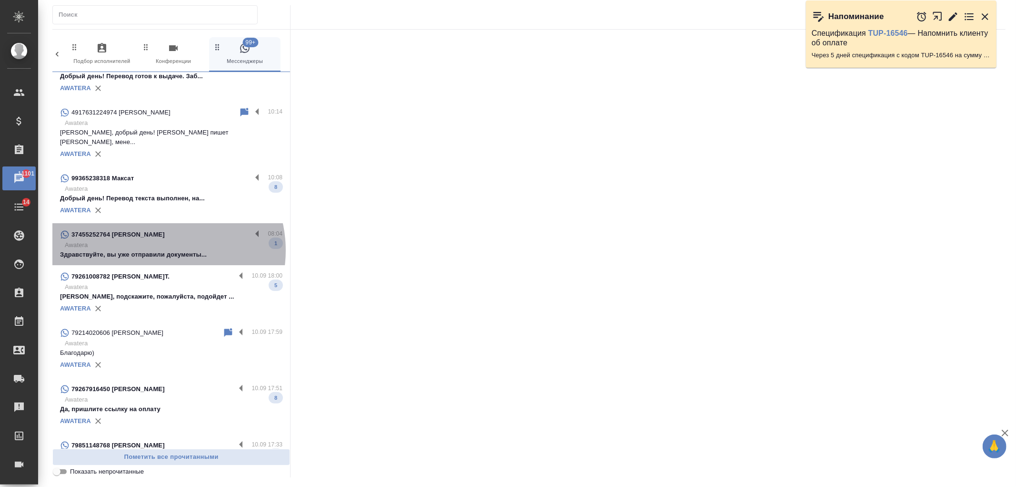
click at [159, 250] on p "Здравствуйте, вы уже отправили документы..." at bounding box center [171, 255] width 223 height 10
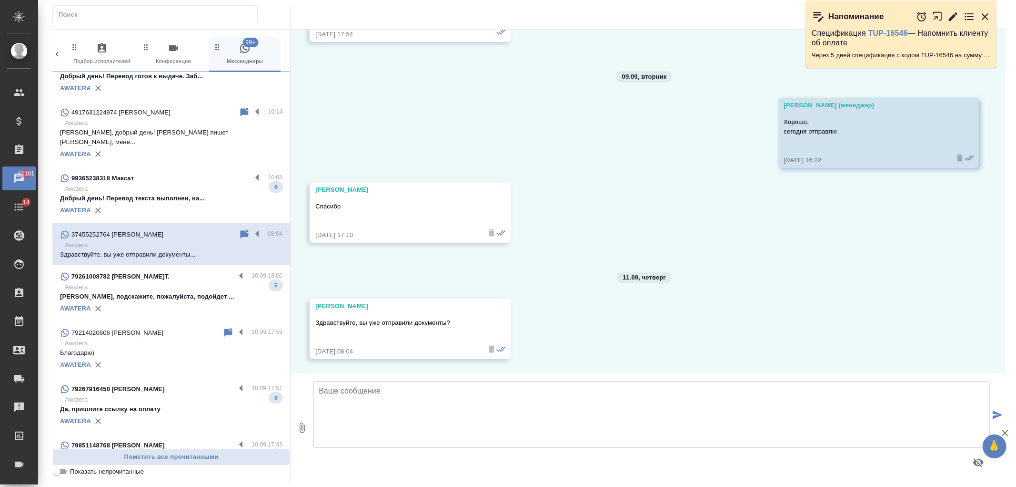
scroll to position [2352, 0]
click at [374, 394] on textarea at bounding box center [652, 414] width 677 height 67
type textarea "Артур, добрый день! Да, прошу прощения, забыла отправить трек - 19000011130541"
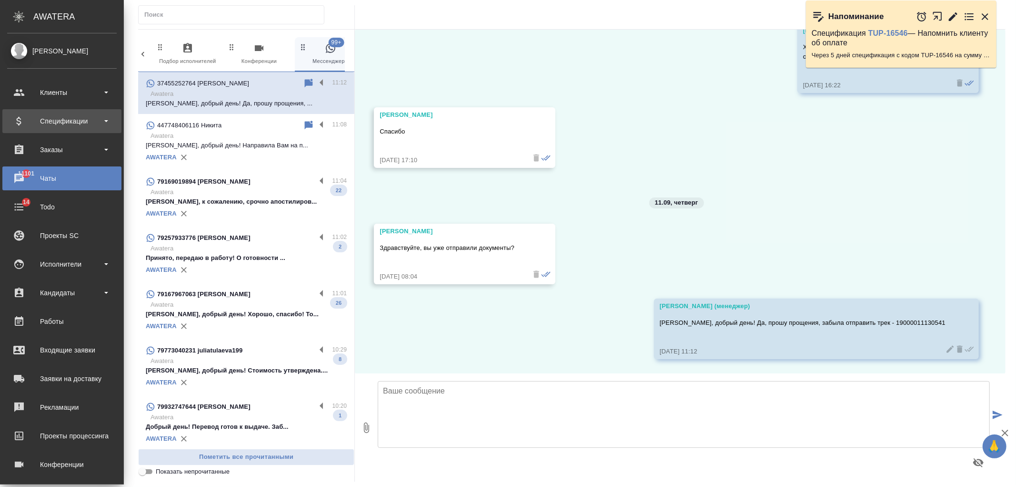
scroll to position [2437, 0]
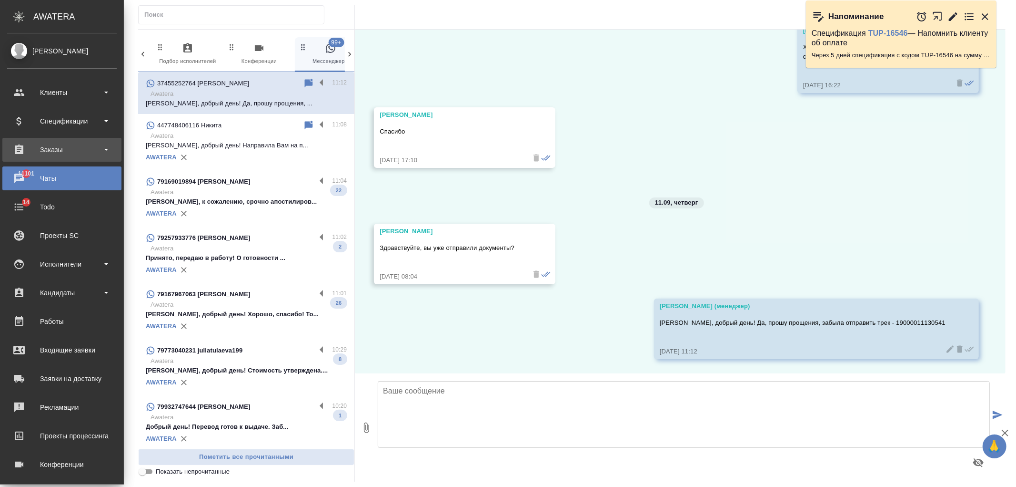
click at [62, 145] on div "Заказы" at bounding box center [62, 149] width 110 height 14
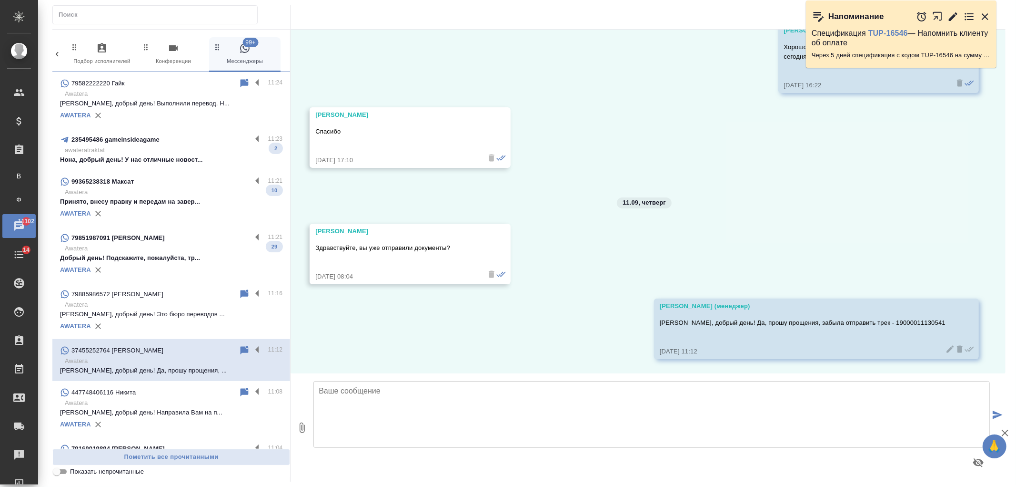
click at [192, 157] on p "Нона, добрый день! У нас отличные новост..." at bounding box center [171, 160] width 223 height 10
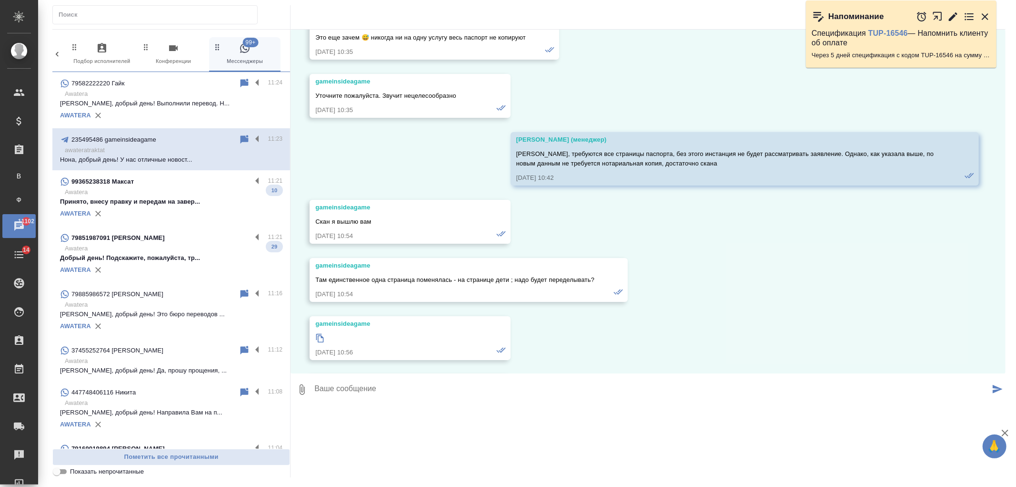
scroll to position [3982, 0]
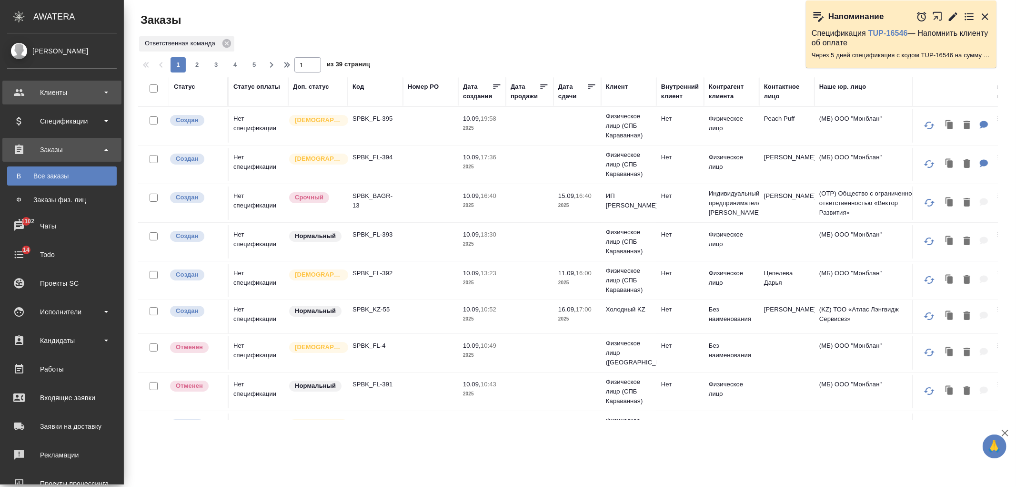
click at [55, 97] on div "Клиенты" at bounding box center [62, 92] width 110 height 14
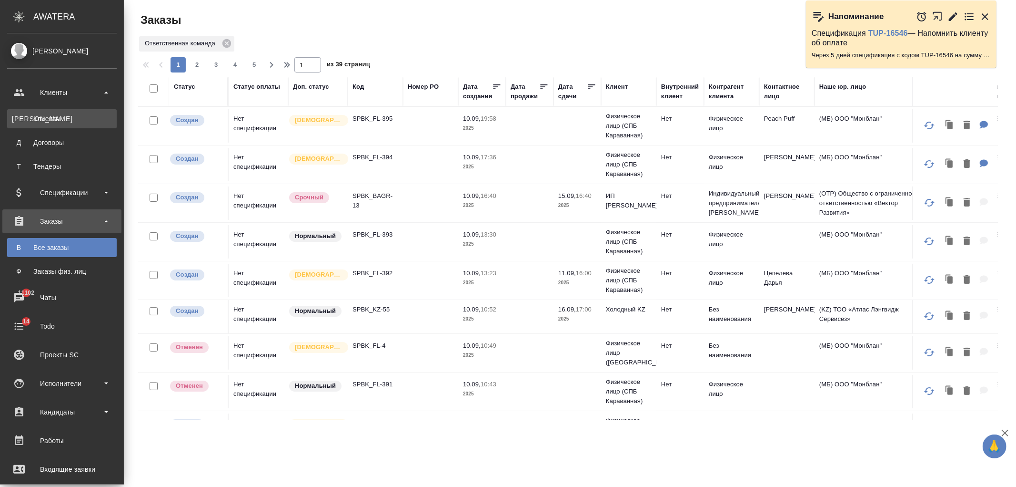
click at [71, 118] on div "Клиенты" at bounding box center [62, 119] width 100 height 10
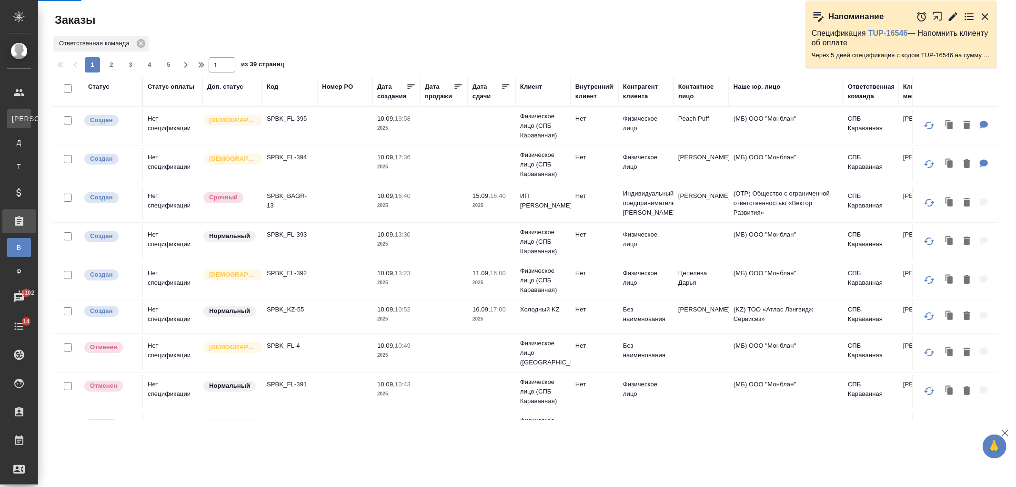
select select "RU"
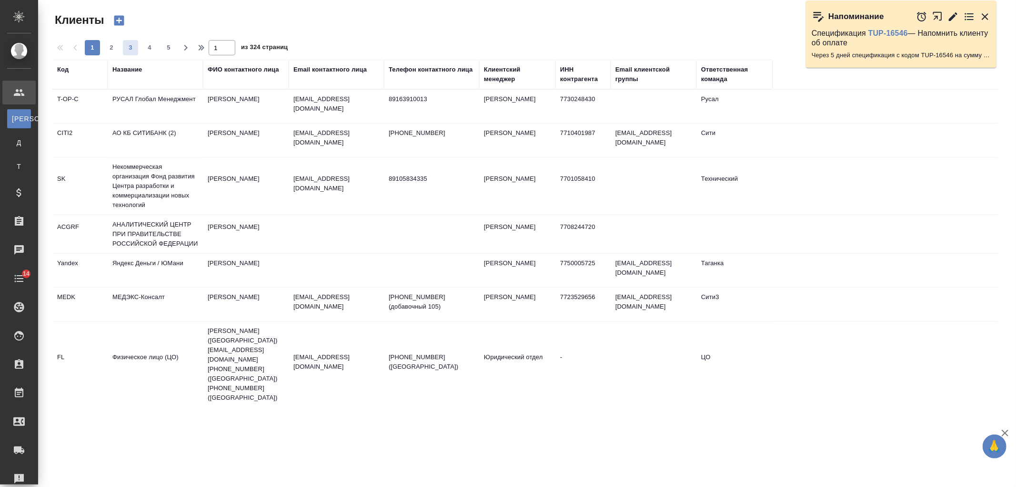
click at [135, 71] on div "Название" at bounding box center [127, 70] width 30 height 10
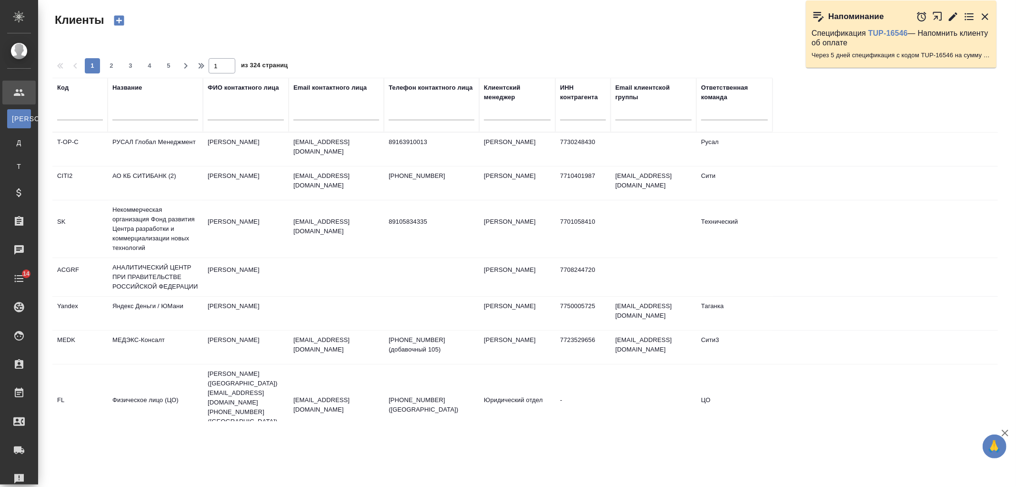
click at [149, 104] on div at bounding box center [155, 114] width 86 height 23
click at [161, 118] on input "text" at bounding box center [155, 114] width 86 height 12
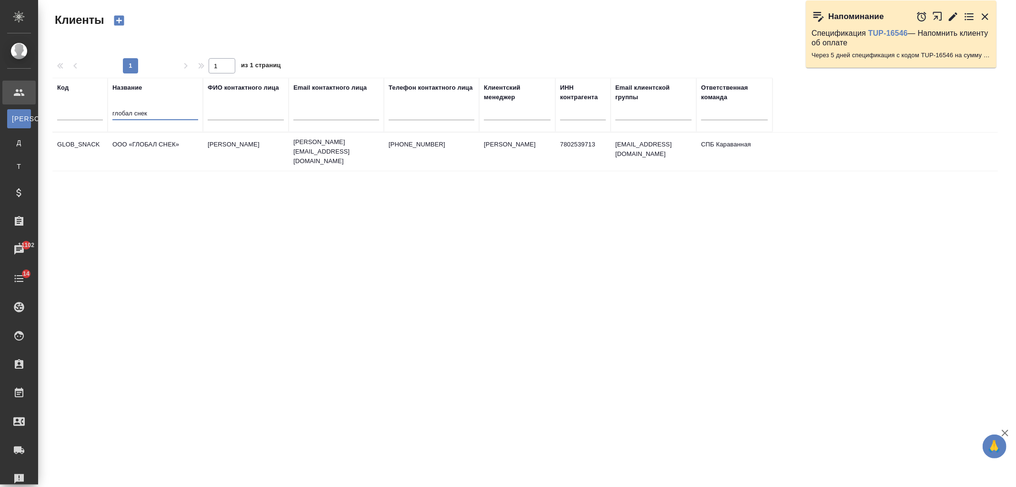
type input "глобал снек"
click at [188, 141] on td "ООО «ГЛОБАЛ СНЕК»" at bounding box center [155, 151] width 95 height 33
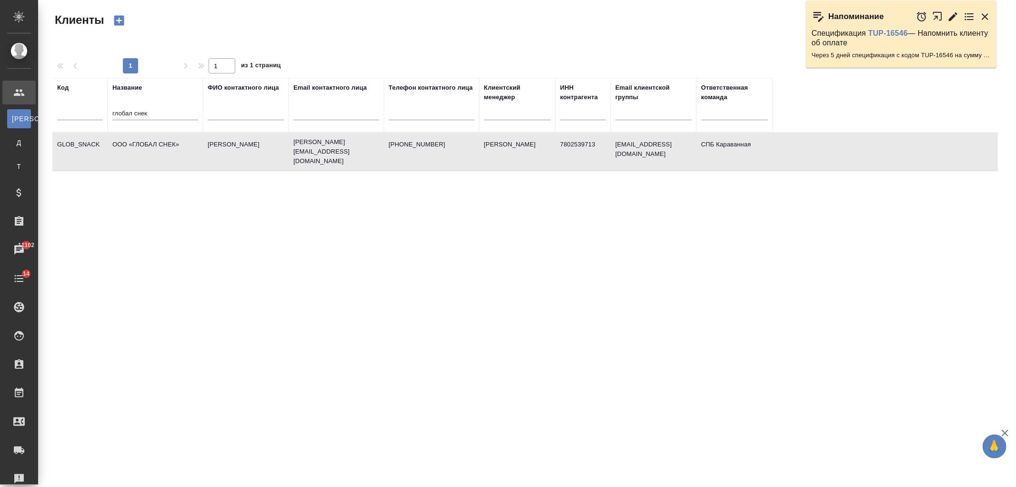
click at [188, 141] on td "ООО «ГЛОБАЛ СНЕК»" at bounding box center [155, 151] width 95 height 33
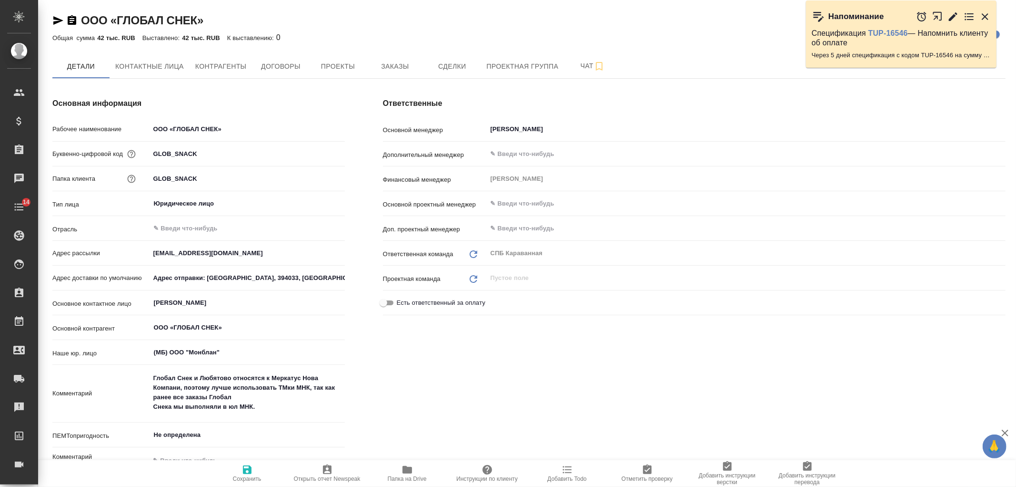
type textarea "x"
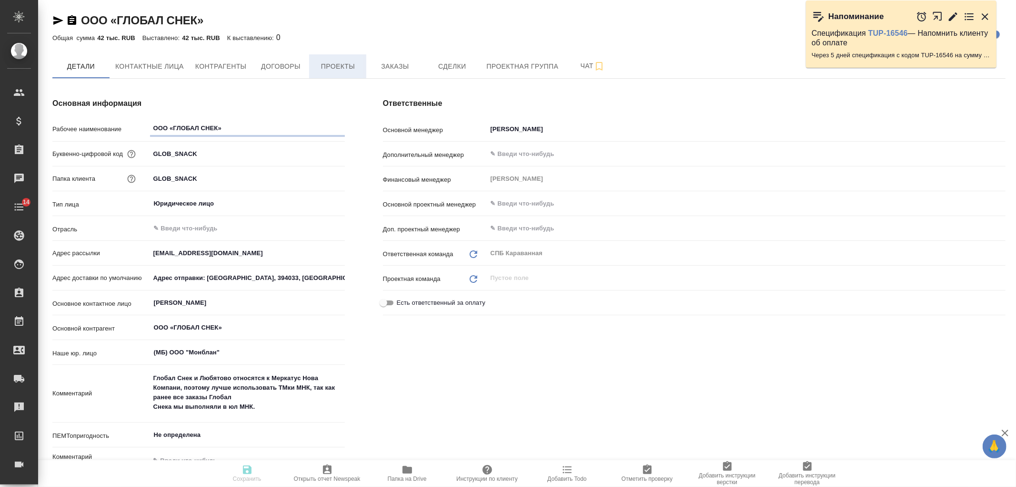
type textarea "x"
click at [401, 62] on span "Заказы" at bounding box center [395, 67] width 46 height 12
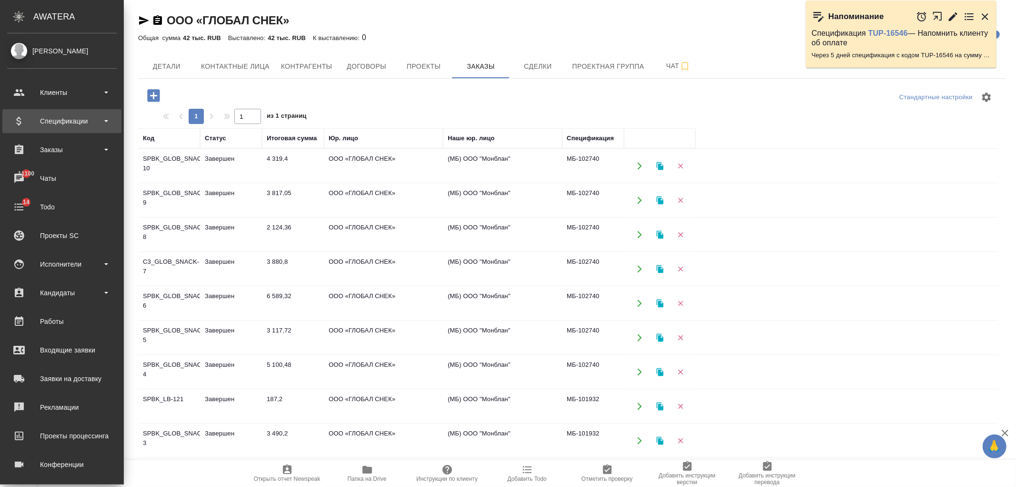
click at [39, 112] on div "Спецификации" at bounding box center [61, 121] width 119 height 24
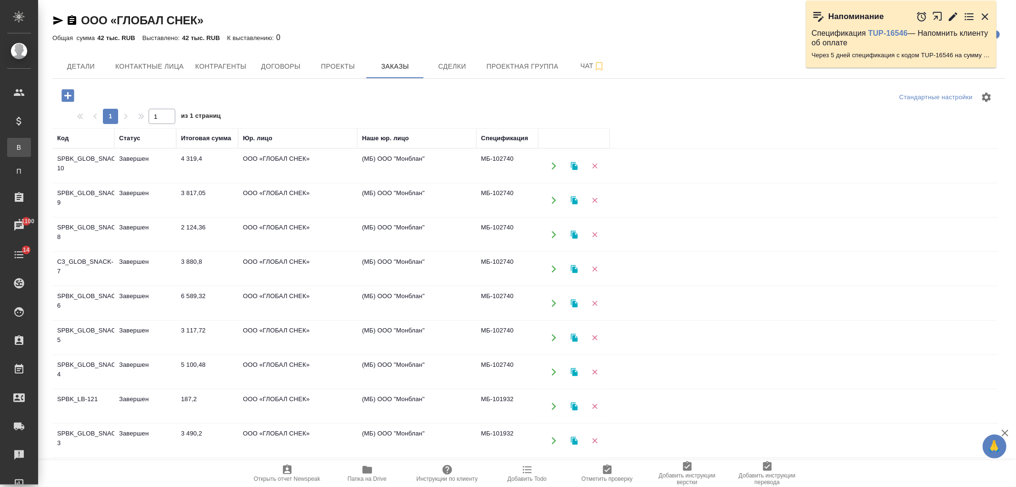
click at [14, 150] on div "Все спецификации" at bounding box center [7, 147] width 14 height 10
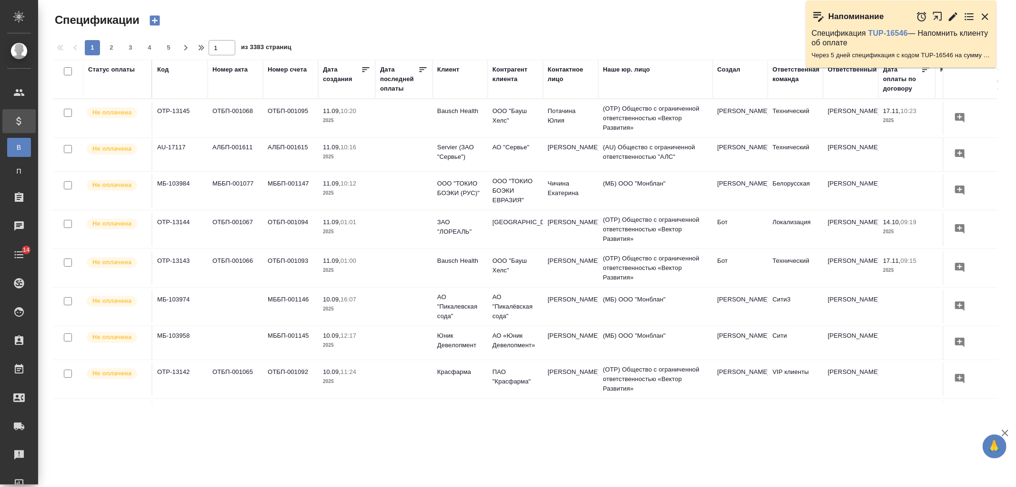
click at [454, 66] on div "Клиент" at bounding box center [448, 70] width 22 height 10
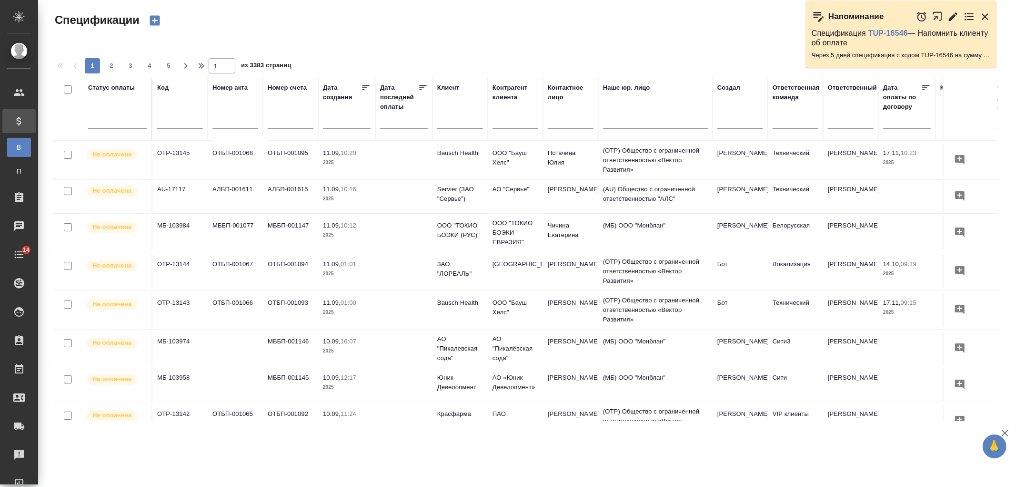
click at [459, 117] on input "text" at bounding box center [460, 122] width 46 height 12
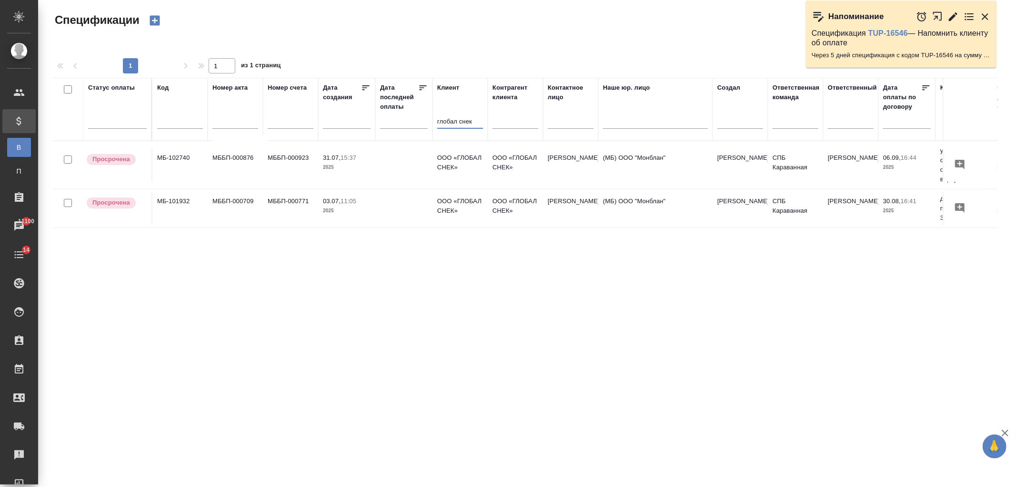
scroll to position [0, 291]
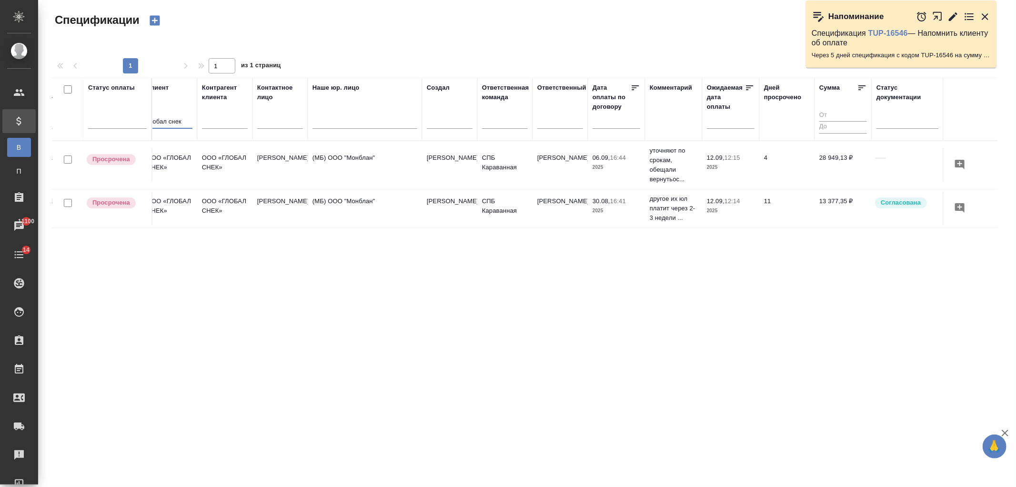
type input "глобал снек"
click at [505, 218] on td "СПБ Караванная" at bounding box center [505, 208] width 55 height 33
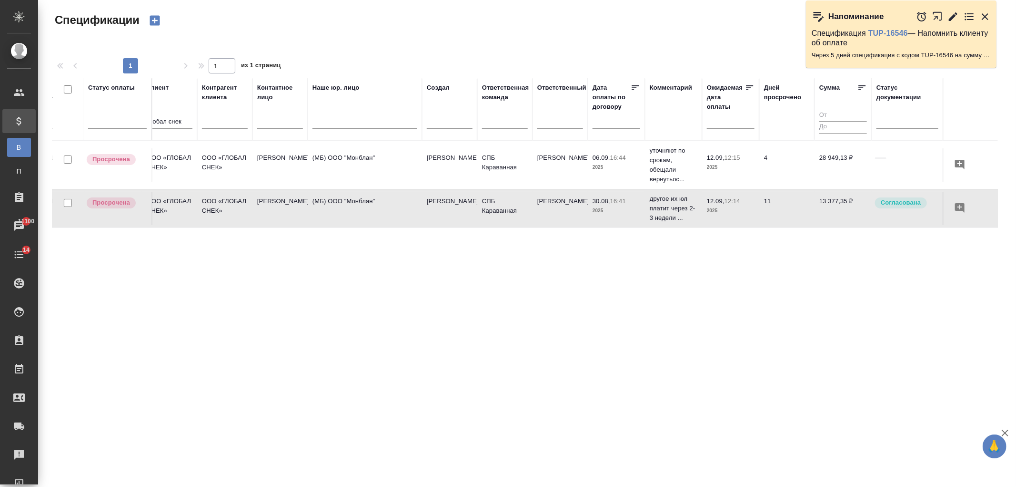
click at [505, 218] on td "СПБ Караванная" at bounding box center [505, 208] width 55 height 33
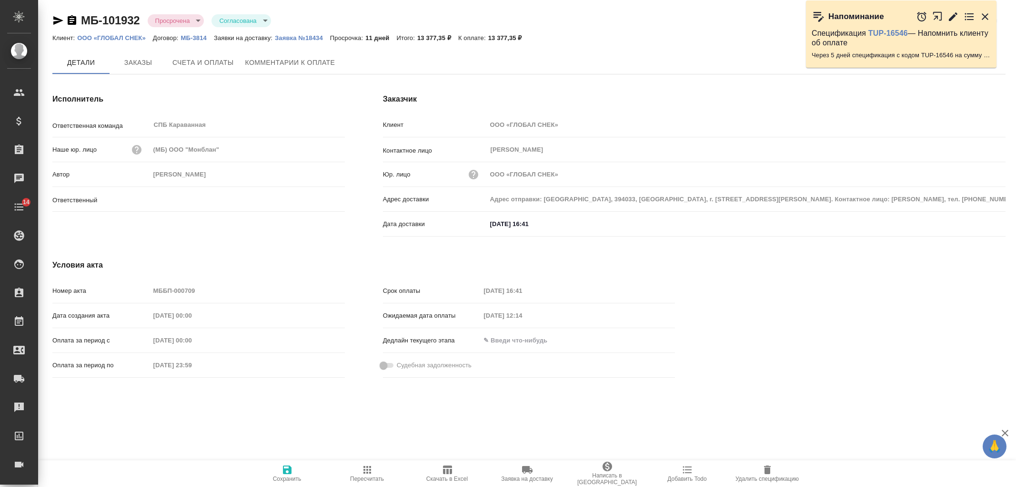
type input "[PERSON_NAME]"
click at [266, 18] on body "🙏 .cls-1 fill:#fff; AWATERA [PERSON_NAME] Спецификации Заказы Чаты 14 Todo Прое…" at bounding box center [508, 243] width 1016 height 487
